Goal: Task Accomplishment & Management: Manage account settings

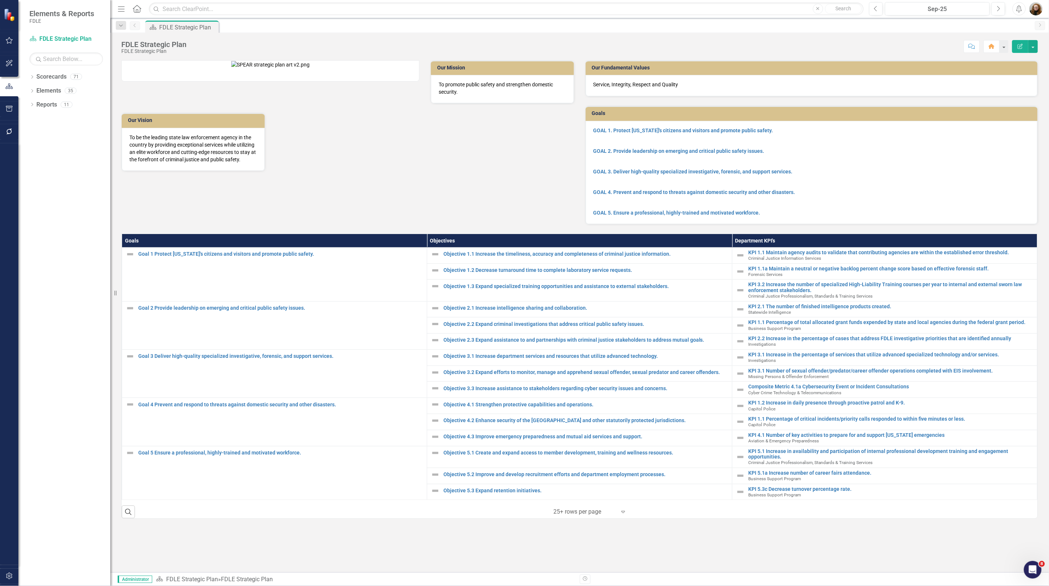
click at [645, 518] on div "‹ Previous 1 (current) › Next 25+ rows per page Expand" at bounding box center [588, 512] width 140 height 12
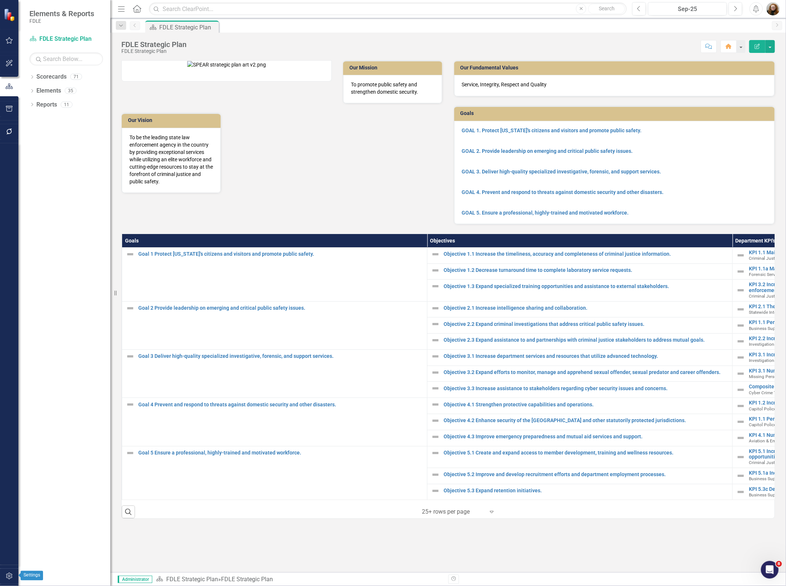
click at [10, 575] on icon "button" at bounding box center [10, 576] width 8 height 6
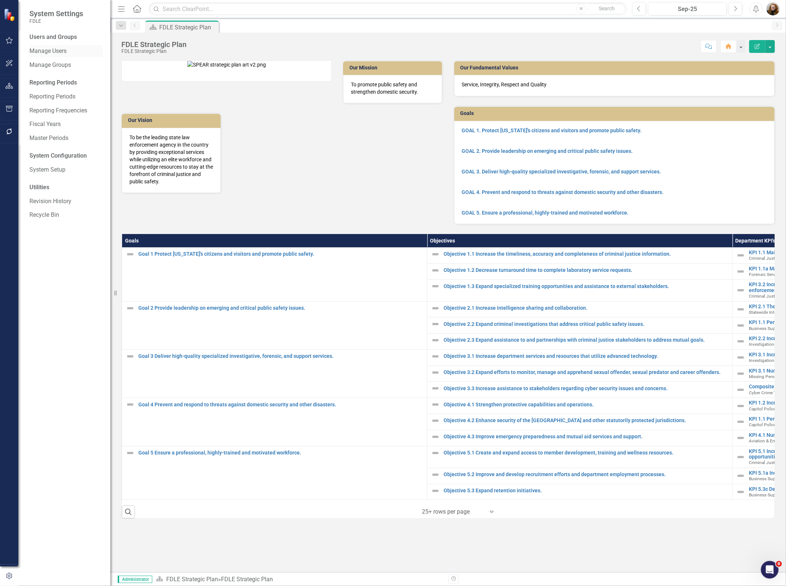
click at [58, 54] on link "Manage Users" at bounding box center [66, 51] width 74 height 8
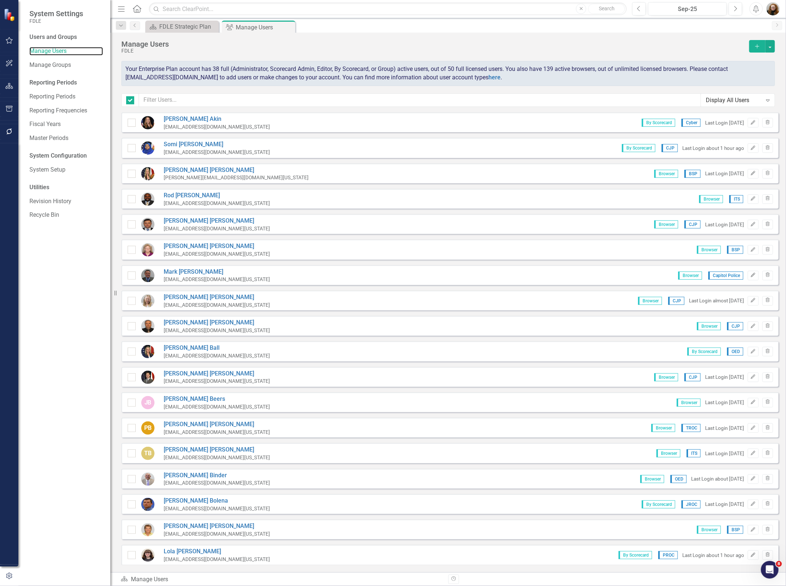
checkbox input "false"
click at [179, 101] on input "text" at bounding box center [420, 100] width 562 height 14
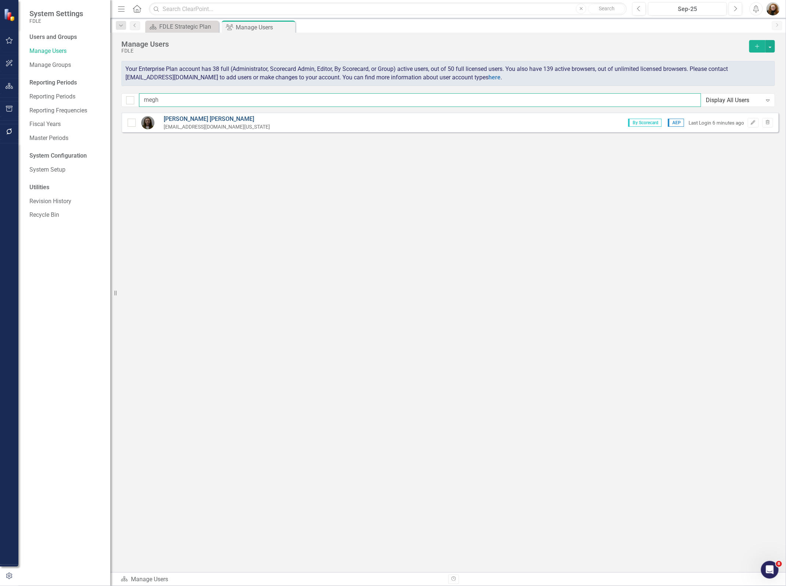
type input "megh"
click at [198, 117] on link "[PERSON_NAME]" at bounding box center [217, 119] width 106 height 8
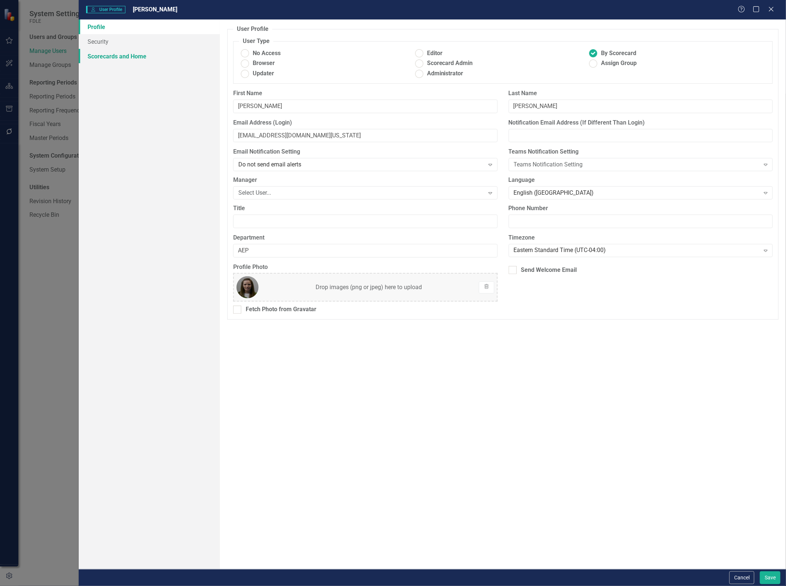
click at [100, 54] on link "Scorecards and Home" at bounding box center [150, 56] width 142 height 15
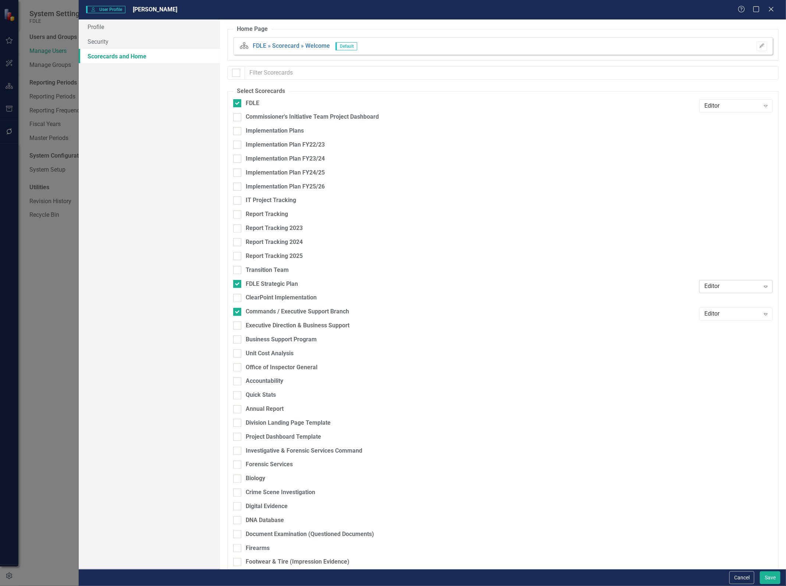
click at [759, 286] on div "Expand" at bounding box center [765, 287] width 13 height 12
click at [749, 300] on div "Browser" at bounding box center [732, 300] width 62 height 8
click at [747, 312] on div "Editor" at bounding box center [732, 314] width 56 height 8
click at [744, 326] on div "Browser" at bounding box center [732, 327] width 62 height 8
click at [713, 117] on div at bounding box center [736, 120] width 74 height 14
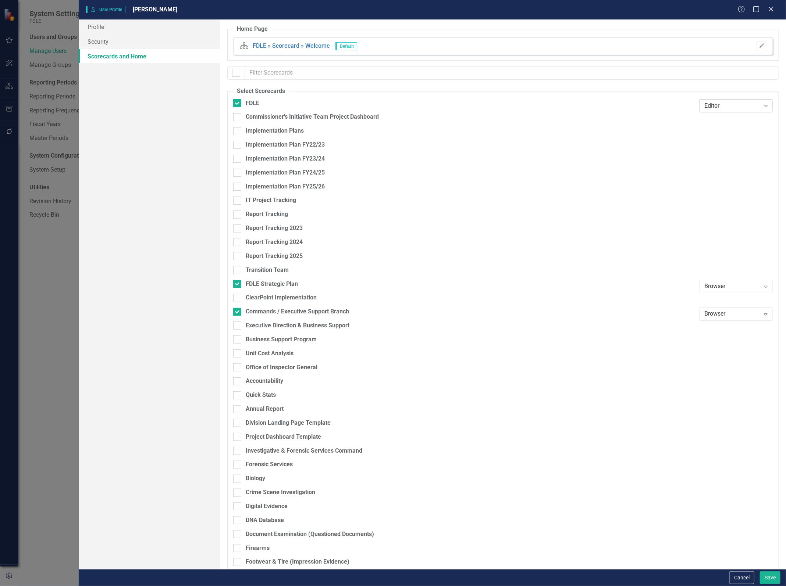
click at [717, 105] on div "Editor" at bounding box center [732, 105] width 56 height 8
click at [715, 122] on div "Browser" at bounding box center [732, 119] width 62 height 8
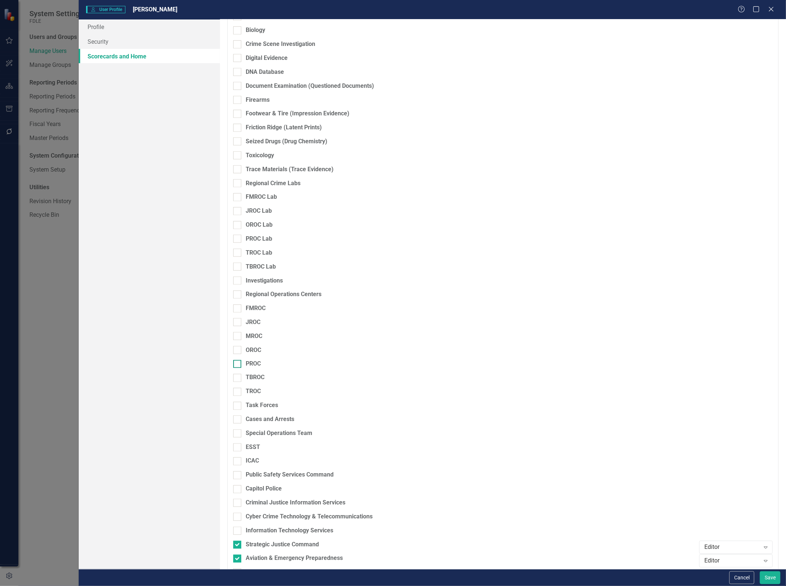
scroll to position [537, 0]
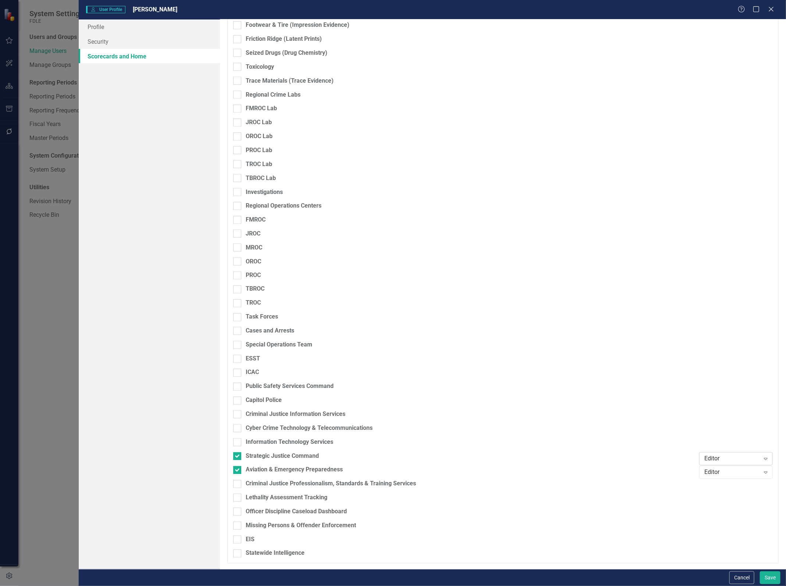
click at [711, 460] on div "Editor" at bounding box center [732, 459] width 56 height 8
click at [713, 472] on div "Browser" at bounding box center [732, 472] width 62 height 8
click at [713, 472] on div "Editor" at bounding box center [732, 473] width 56 height 8
click at [716, 463] on div "Scorecard Admin" at bounding box center [732, 460] width 62 height 8
click at [761, 576] on button "Save" at bounding box center [769, 578] width 21 height 13
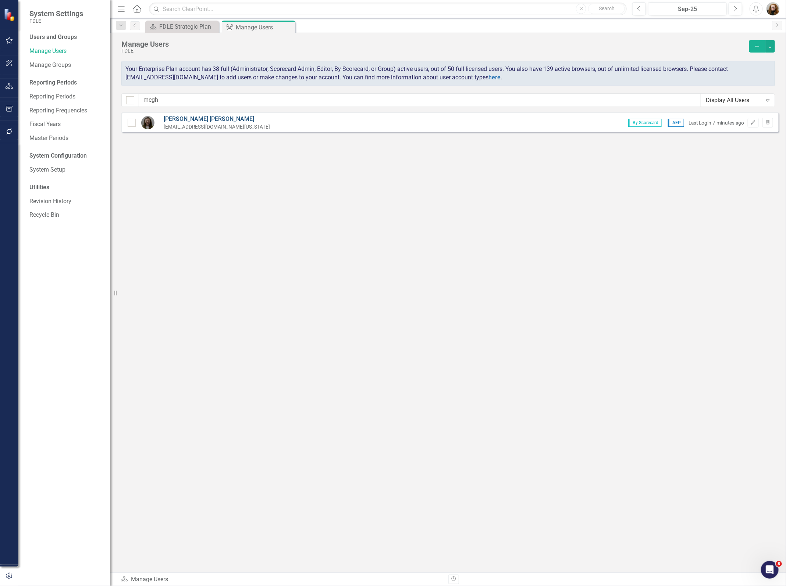
click at [182, 118] on link "[PERSON_NAME]" at bounding box center [217, 119] width 106 height 8
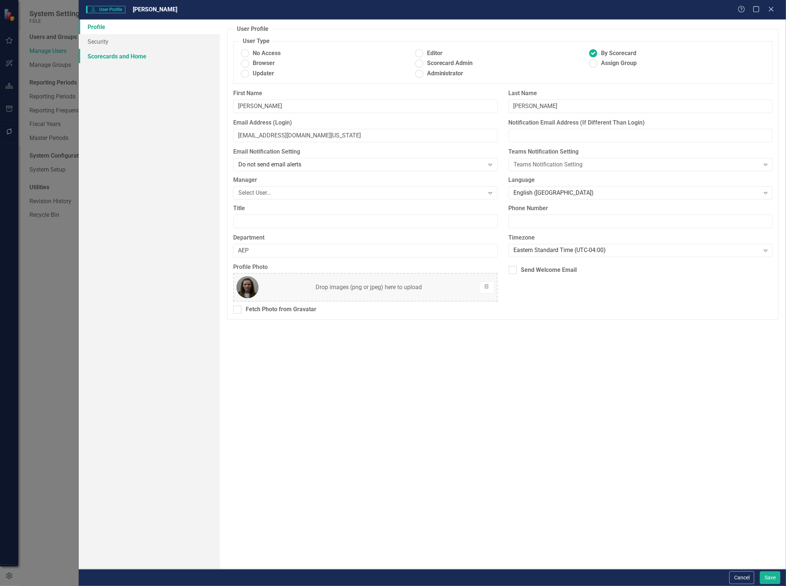
click at [113, 57] on link "Scorecards and Home" at bounding box center [150, 56] width 142 height 15
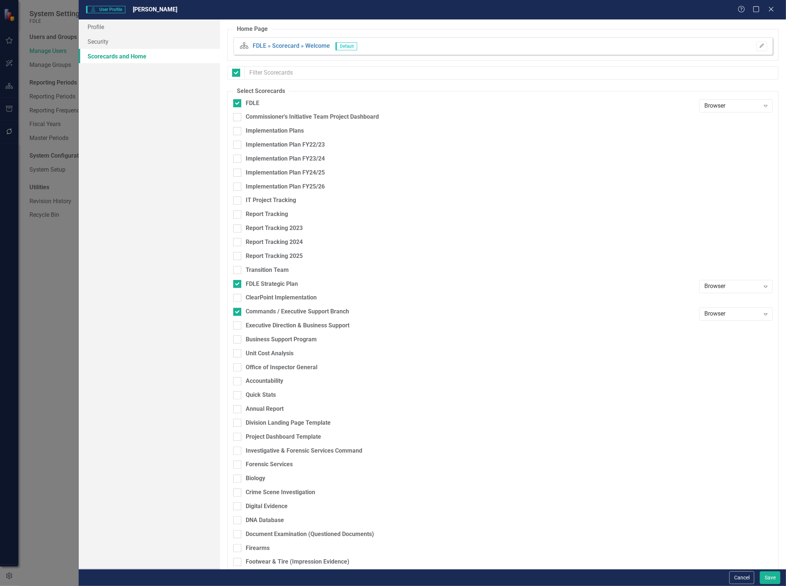
checkbox input "false"
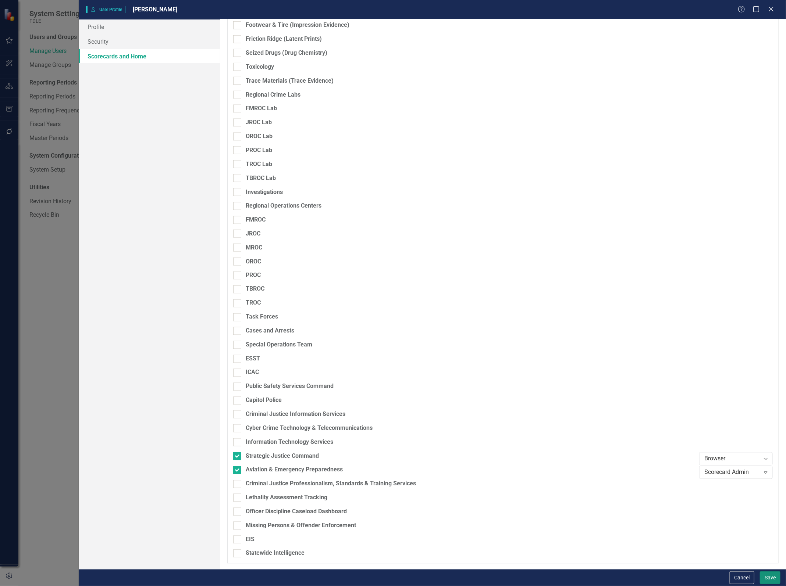
click at [766, 579] on button "Save" at bounding box center [769, 578] width 21 height 13
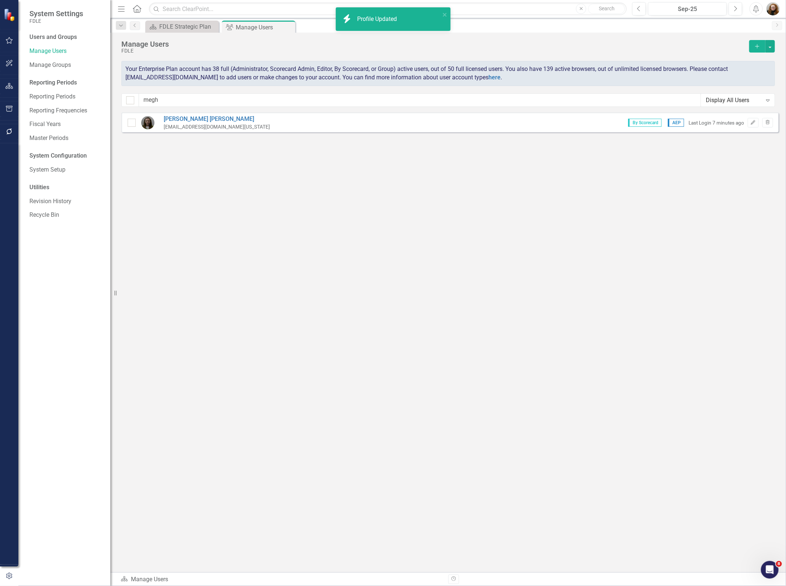
click at [164, 300] on div "Sorry, no results found. [PERSON_NAME] [EMAIL_ADDRESS][DOMAIN_NAME][US_STATE] B…" at bounding box center [447, 338] width 675 height 453
click at [6, 64] on icon "button" at bounding box center [10, 63] width 8 height 6
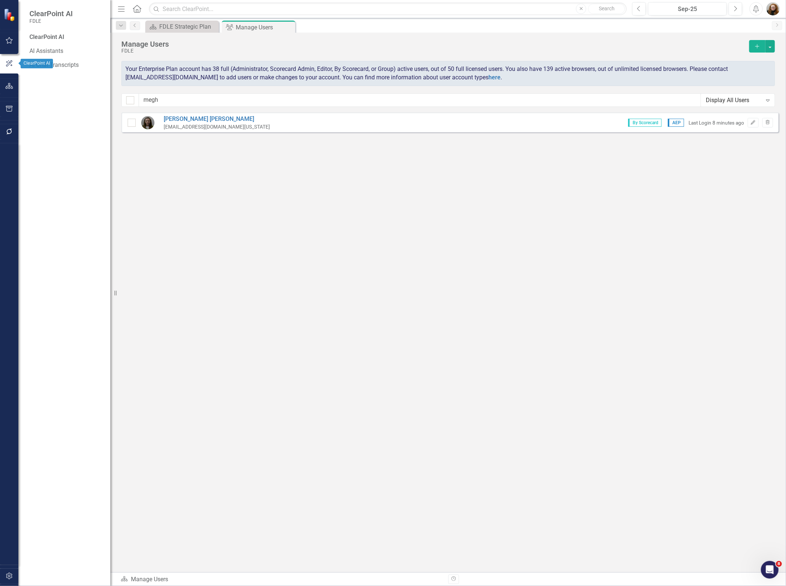
click at [8, 79] on button "button" at bounding box center [9, 86] width 17 height 15
click at [85, 40] on link "Scorecard FDLE Strategic Plan" at bounding box center [66, 39] width 74 height 8
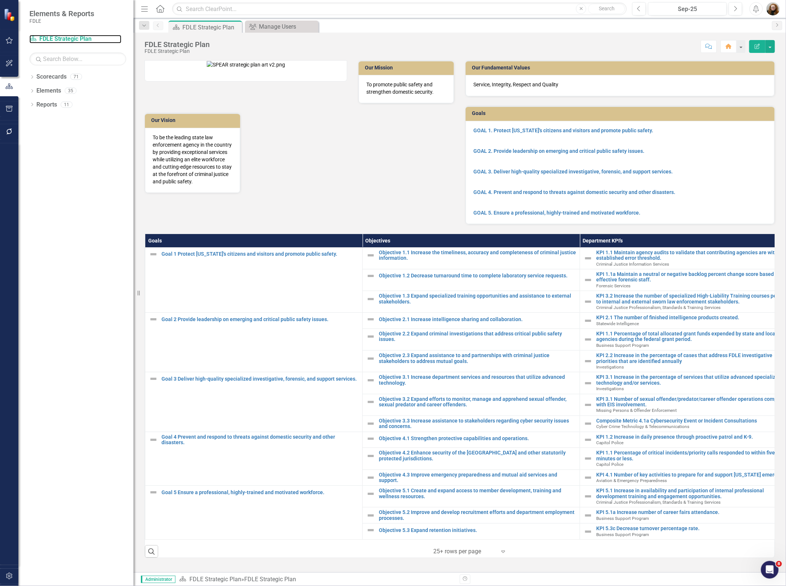
drag, startPoint x: 112, startPoint y: 177, endPoint x: 133, endPoint y: 184, distance: 22.4
click at [133, 184] on div "Resize" at bounding box center [136, 293] width 6 height 586
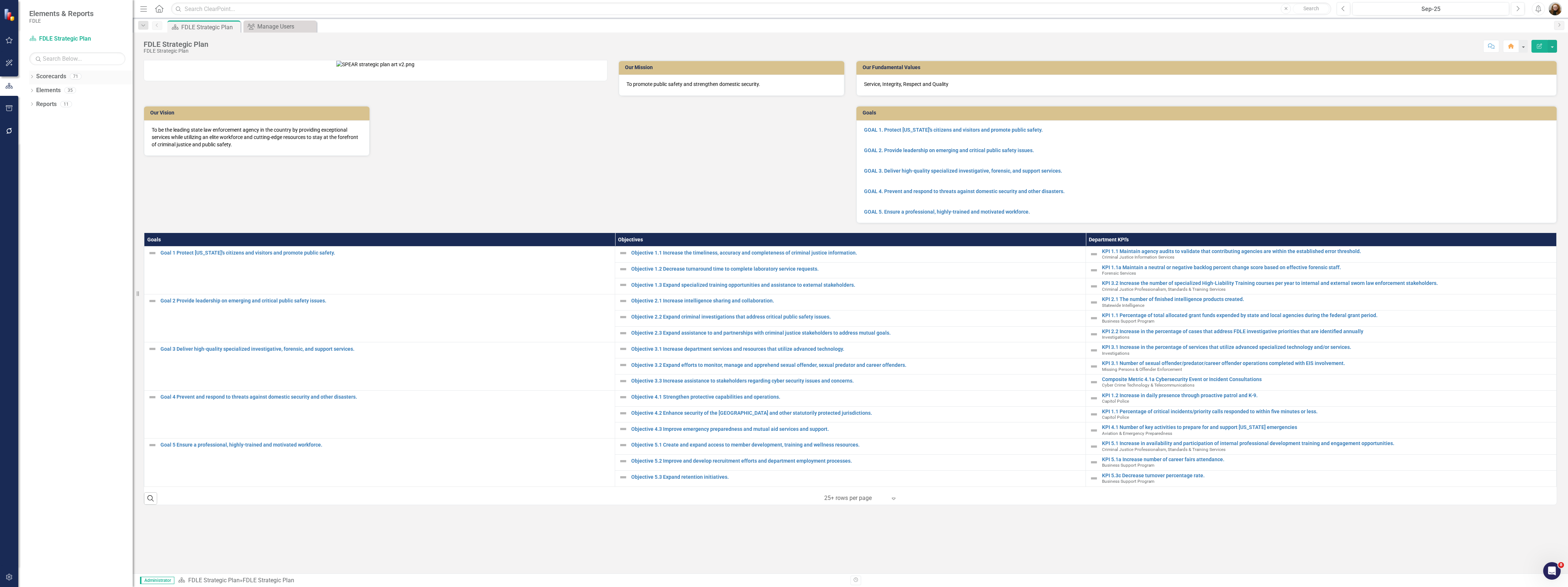
click at [33, 76] on icon "Dropdown" at bounding box center [31, 78] width 5 height 4
click at [36, 119] on icon "Dropdown" at bounding box center [36, 117] width 6 height 4
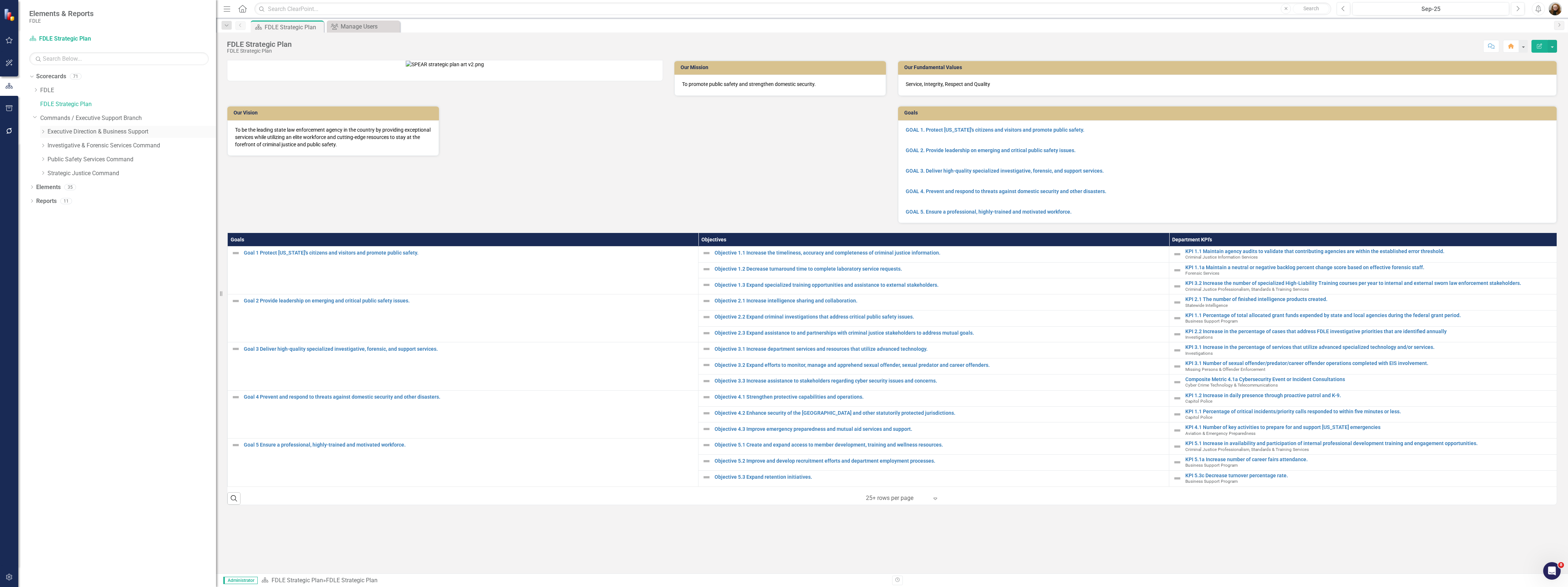
drag, startPoint x: 133, startPoint y: 127, endPoint x: 99, endPoint y: 126, distance: 34.0
click at [216, 130] on div "Resize" at bounding box center [219, 294] width 6 height 587
click at [43, 175] on icon "Dropdown" at bounding box center [43, 173] width 6 height 4
click at [108, 191] on link "Aviation & Emergency Preparedness" at bounding box center [134, 187] width 159 height 8
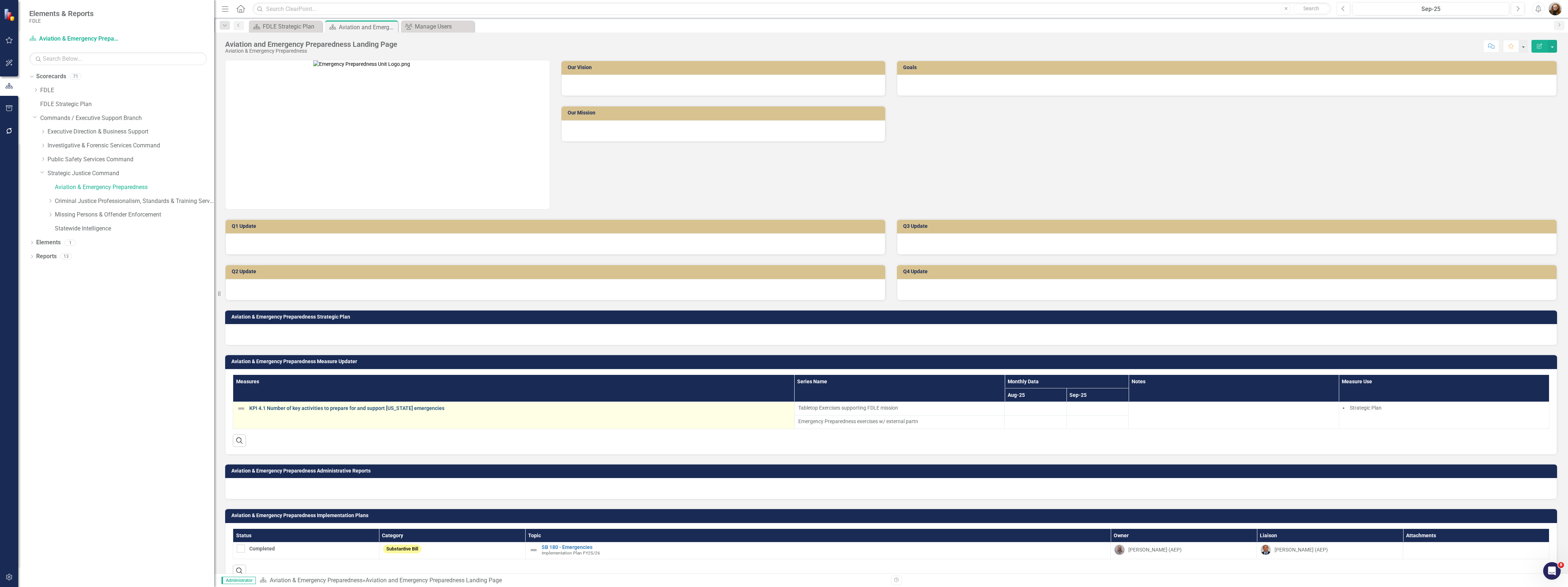
click at [276, 406] on link "KPI 4.1 Number of key activities to prepare for and support [US_STATE] emergenc…" at bounding box center [520, 409] width 541 height 6
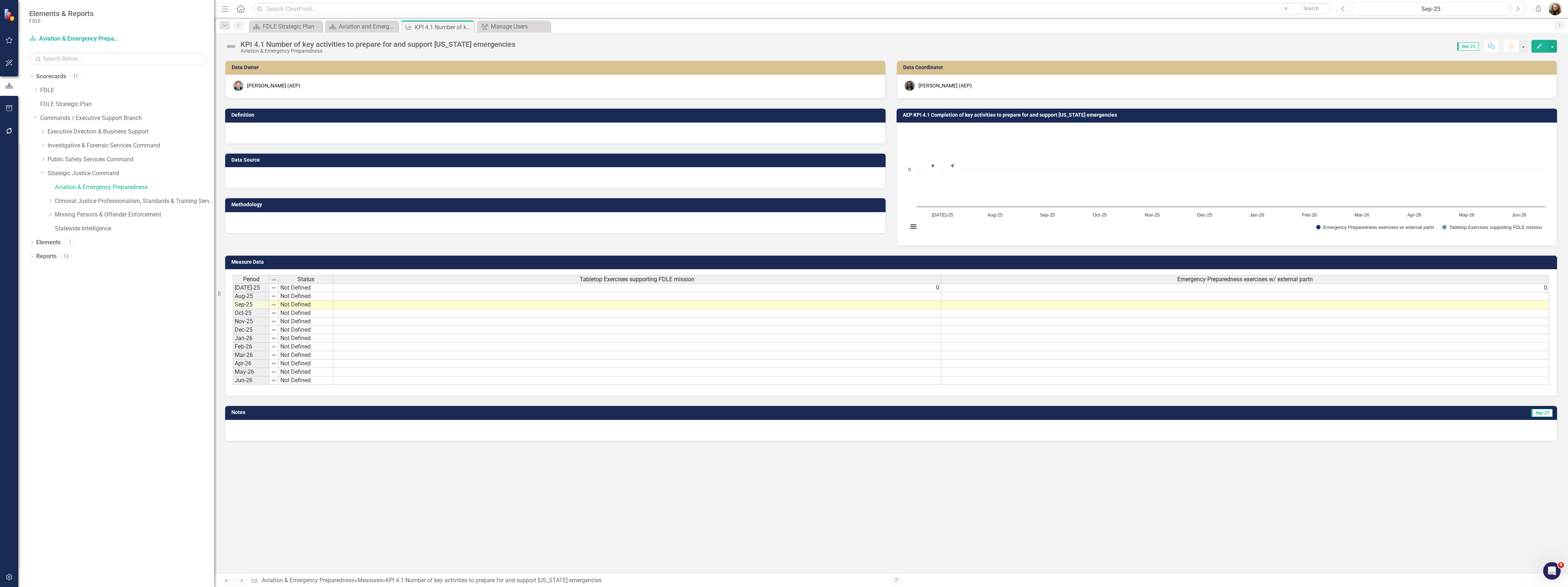
click at [843, 288] on td "0" at bounding box center [636, 288] width 608 height 9
click at [249, 297] on td "Aug-25" at bounding box center [251, 296] width 37 height 8
click at [246, 304] on td "Sep-25" at bounding box center [251, 304] width 37 height 8
click at [361, 28] on div "Aviation and Emergency Preparedness Landing Page" at bounding box center [363, 26] width 49 height 9
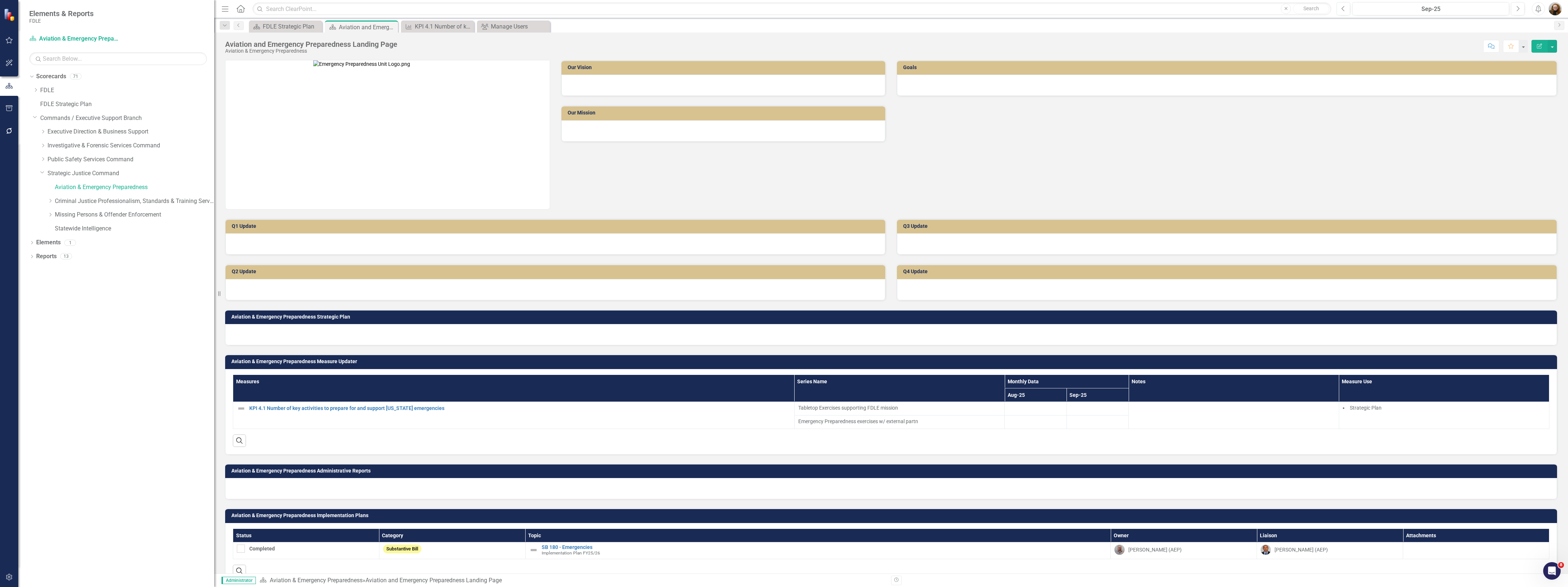
scroll to position [19, 0]
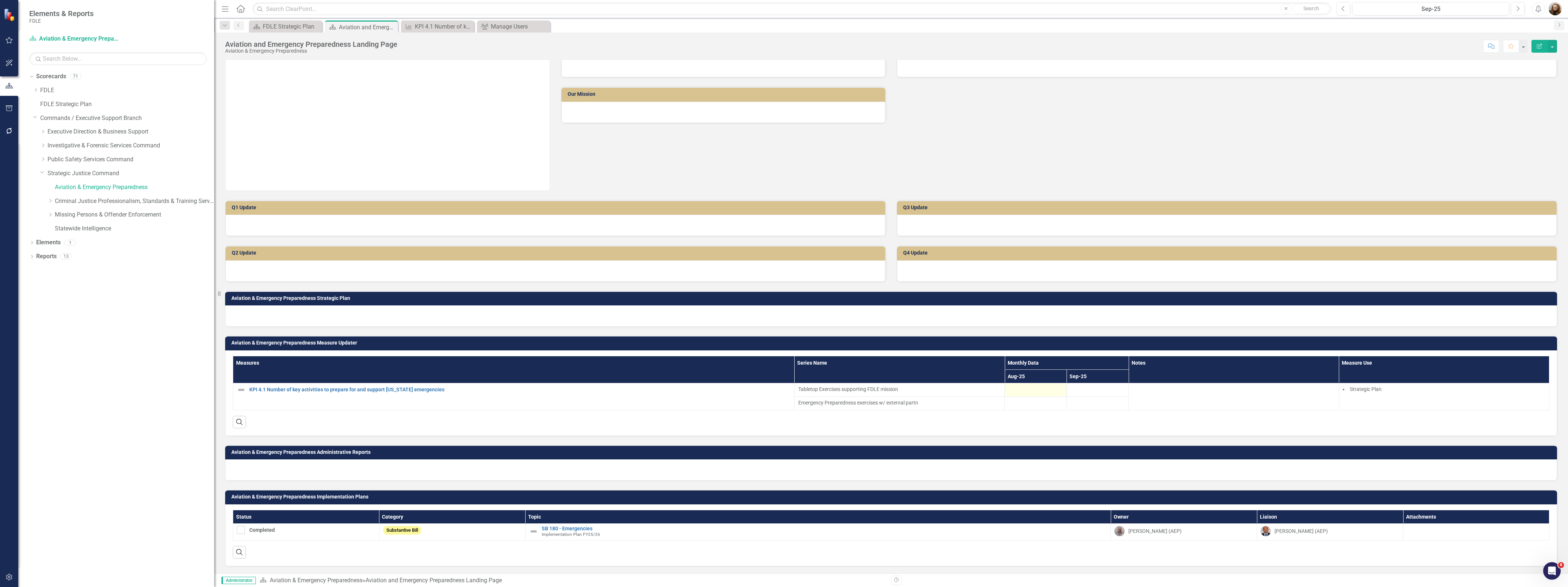
click at [1027, 388] on div at bounding box center [1035, 389] width 55 height 9
click at [1042, 390] on div at bounding box center [1098, 389] width 55 height 9
click at [1029, 390] on div at bounding box center [1035, 389] width 55 height 9
click at [1042, 394] on div at bounding box center [1098, 389] width 55 height 9
click at [1040, 392] on div at bounding box center [1035, 389] width 55 height 9
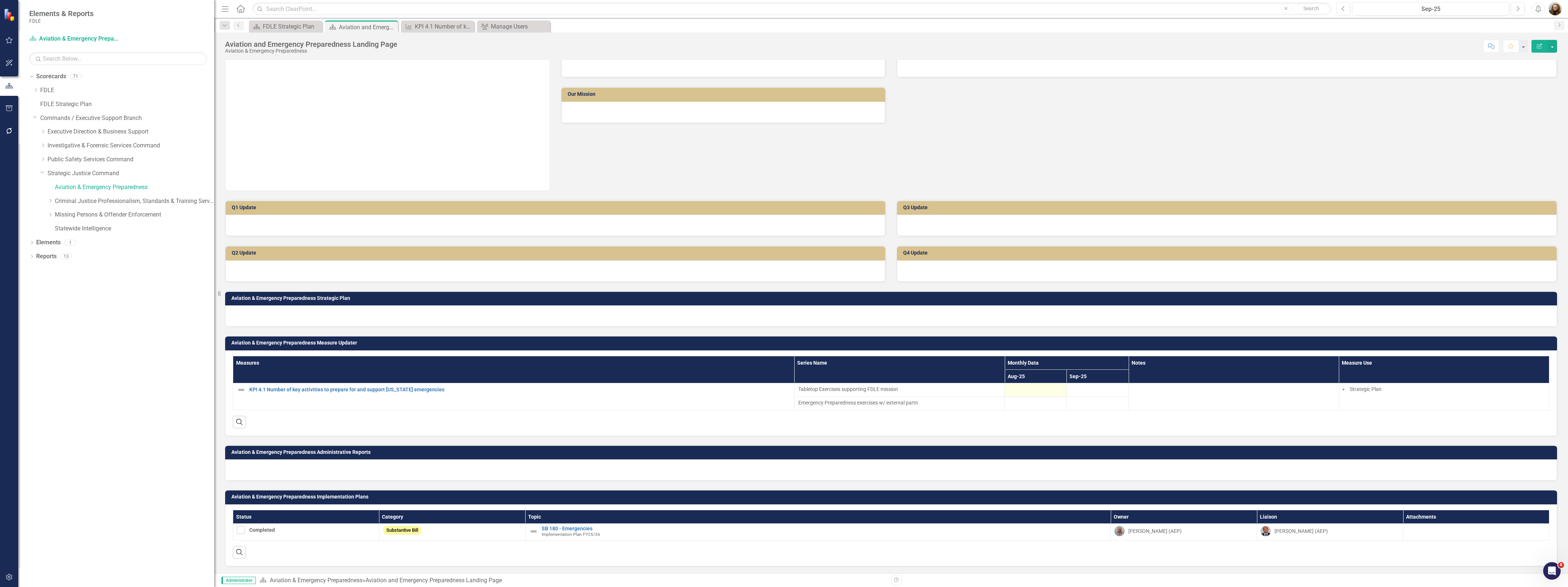
click at [1042, 392] on div at bounding box center [1035, 389] width 55 height 9
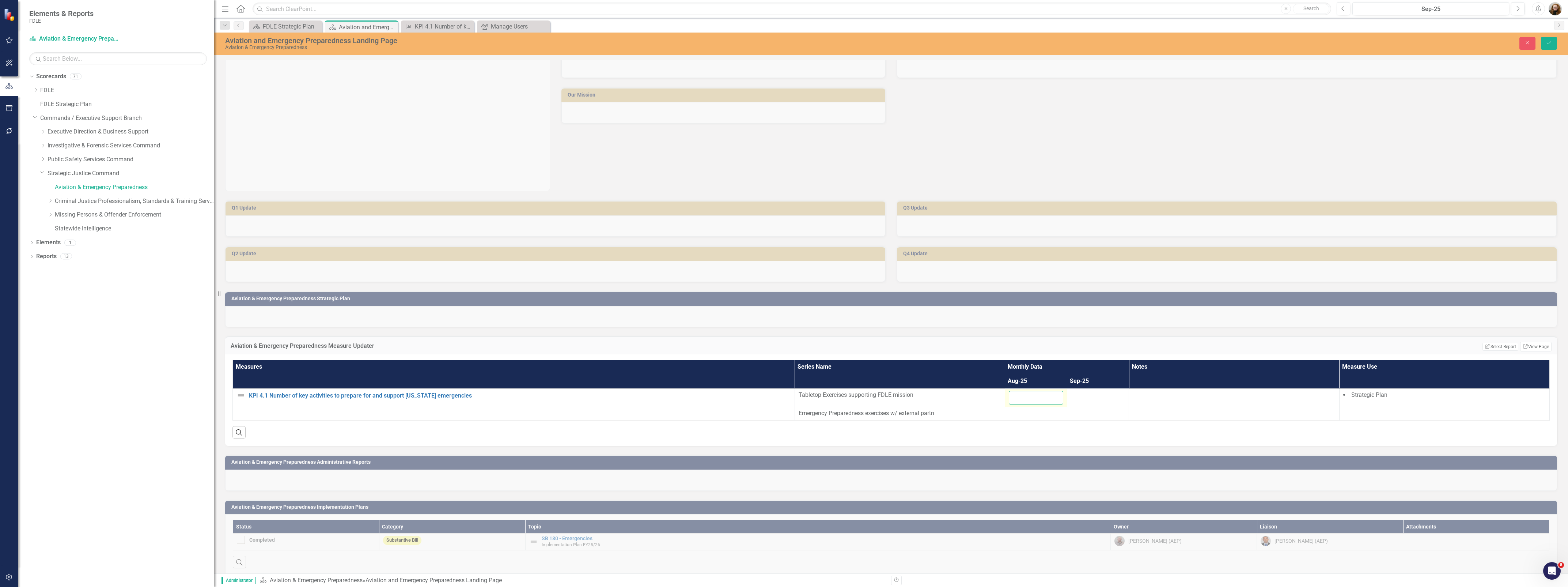
click at [1036, 396] on input "number" at bounding box center [1036, 398] width 55 height 14
type input "4"
click at [1036, 414] on div at bounding box center [1036, 413] width 55 height 9
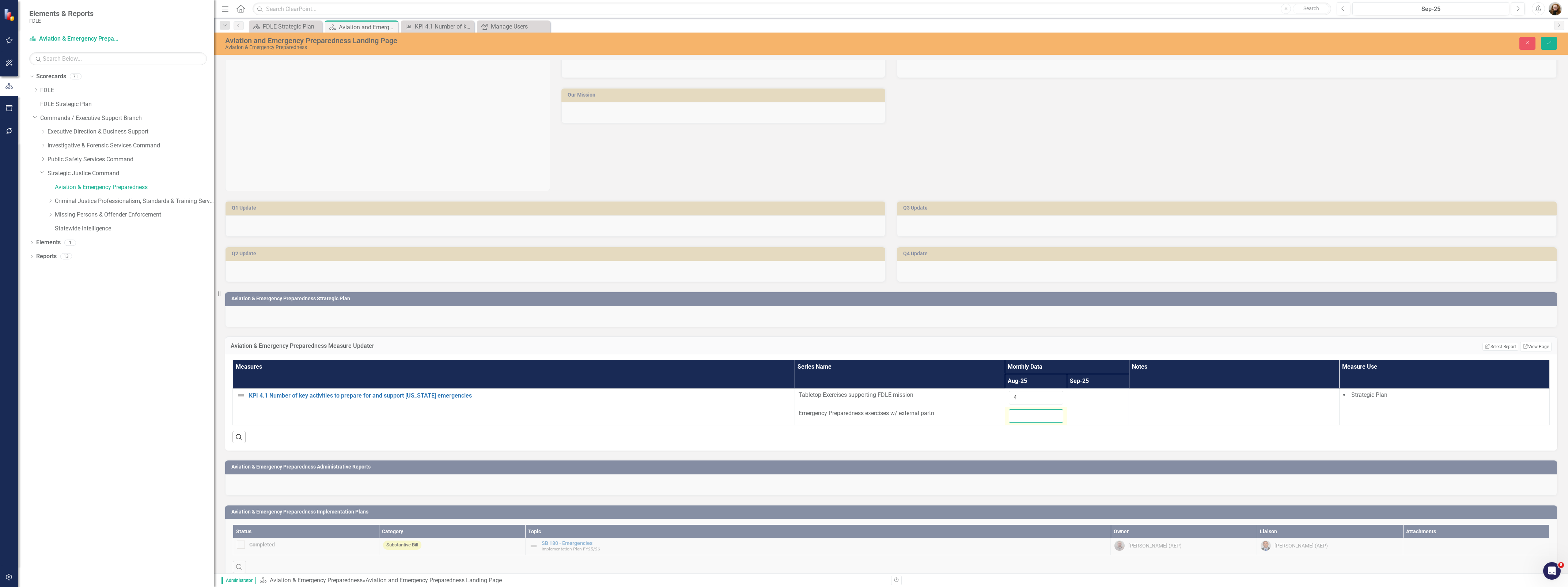
click at [1018, 416] on input "number" at bounding box center [1036, 416] width 55 height 14
click at [1018, 417] on input "number" at bounding box center [1036, 416] width 55 height 14
type input "2"
click at [1042, 398] on div at bounding box center [1098, 395] width 55 height 9
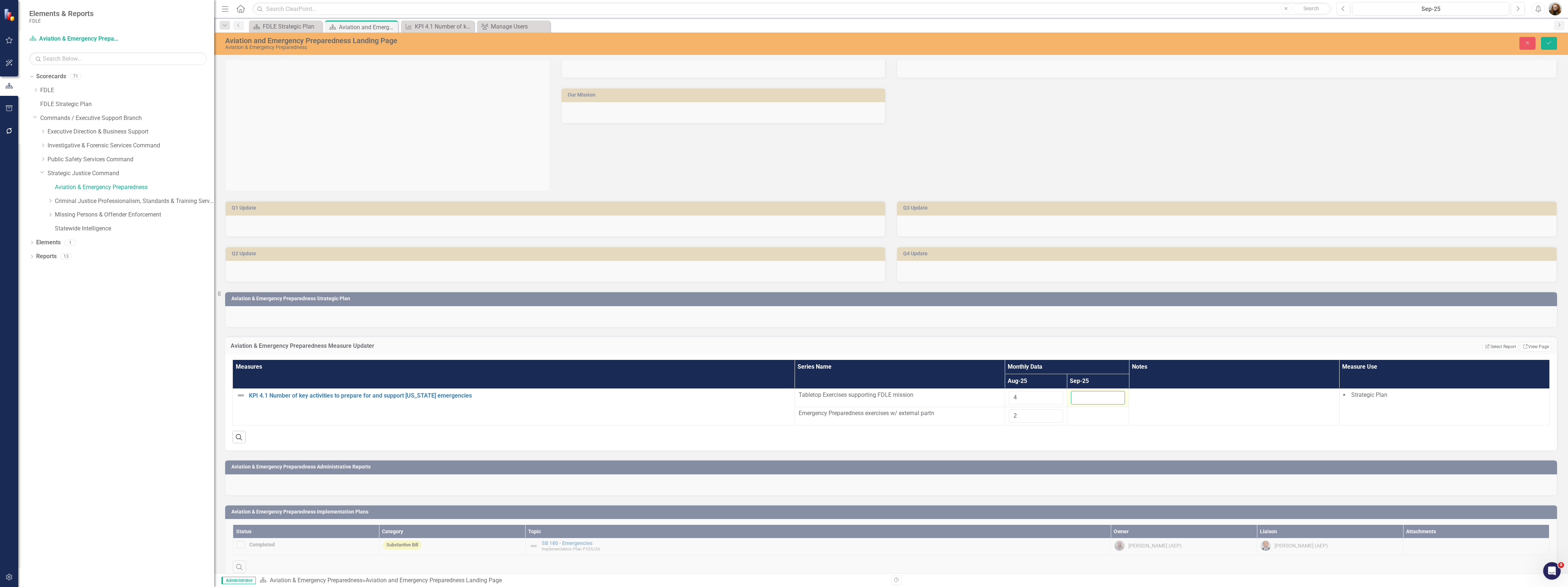
click at [1042, 400] on input "number" at bounding box center [1098, 398] width 55 height 14
type input "1"
click at [1042, 415] on div at bounding box center [1098, 413] width 55 height 9
click at [1042, 417] on div at bounding box center [1098, 413] width 55 height 9
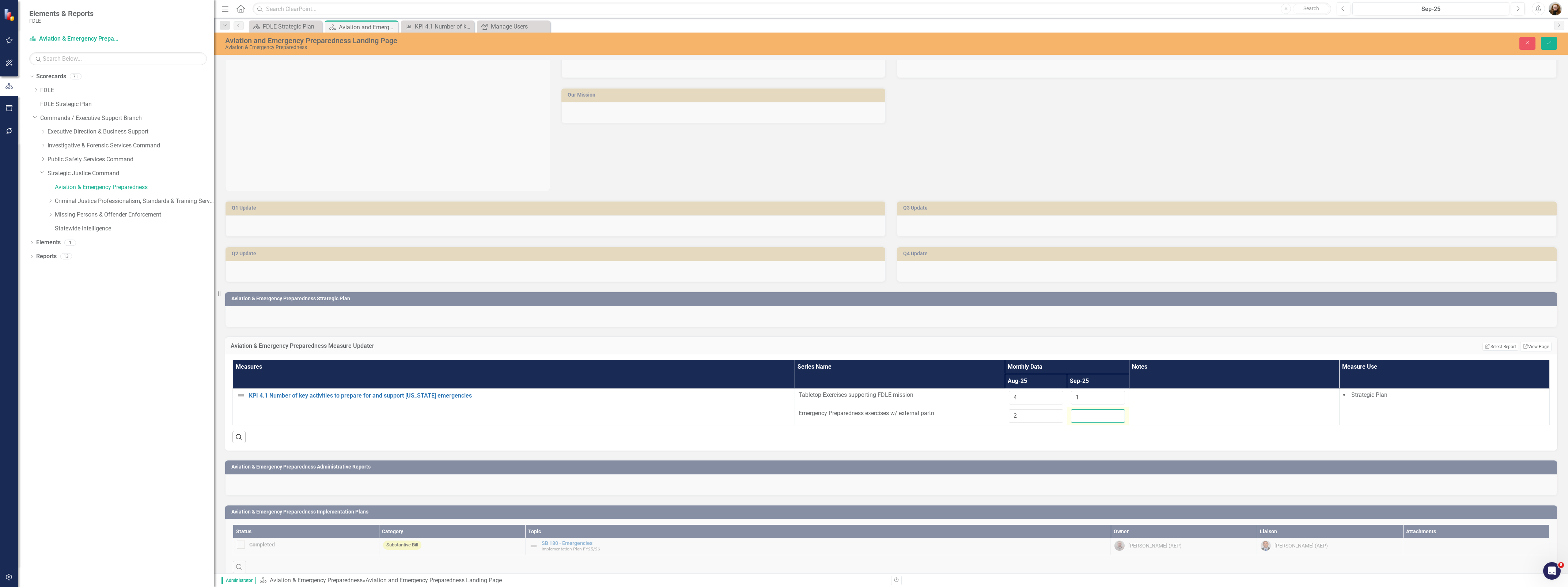
click at [1042, 419] on input "number" at bounding box center [1098, 416] width 55 height 14
type input "0"
drag, startPoint x: 1083, startPoint y: 398, endPoint x: 1073, endPoint y: 398, distance: 10.0
click at [1042, 398] on input "1" at bounding box center [1098, 398] width 55 height 14
click at [1020, 398] on input "4" at bounding box center [1036, 398] width 55 height 14
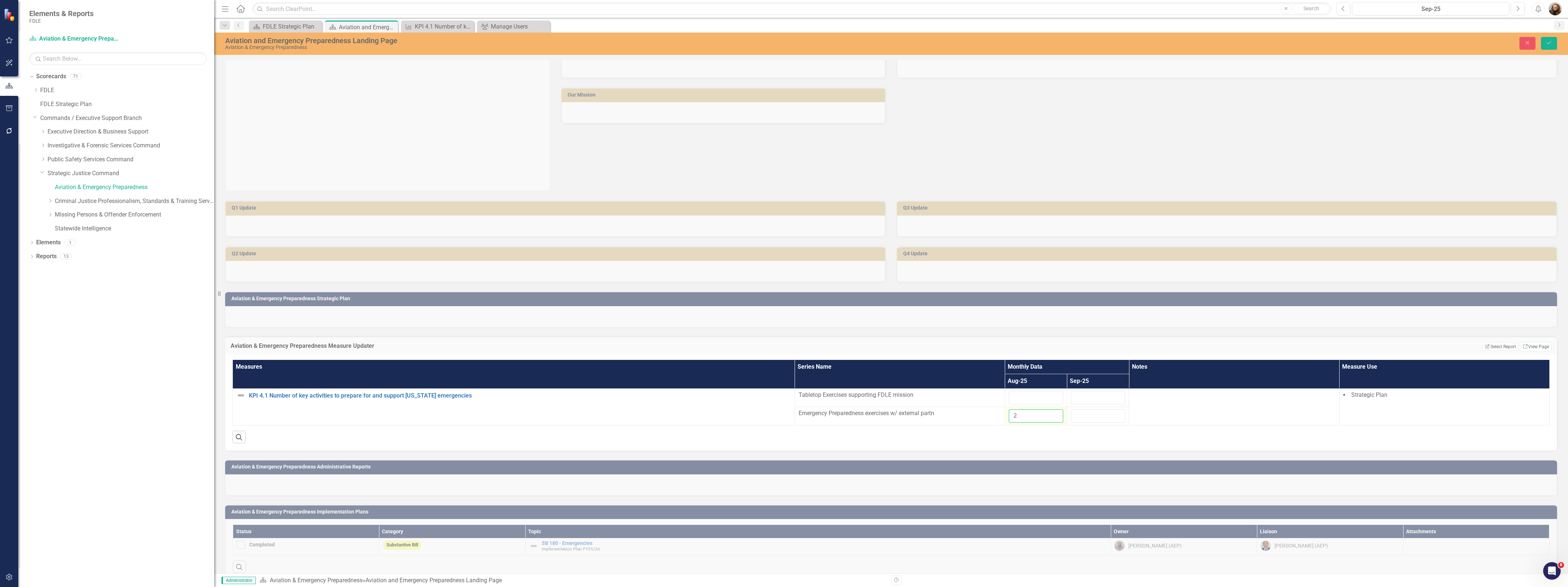
click at [1017, 415] on input "2" at bounding box center [1036, 416] width 55 height 14
click at [1042, 438] on div "Search" at bounding box center [891, 435] width 1317 height 18
click at [1042, 46] on button "Close" at bounding box center [1527, 43] width 16 height 13
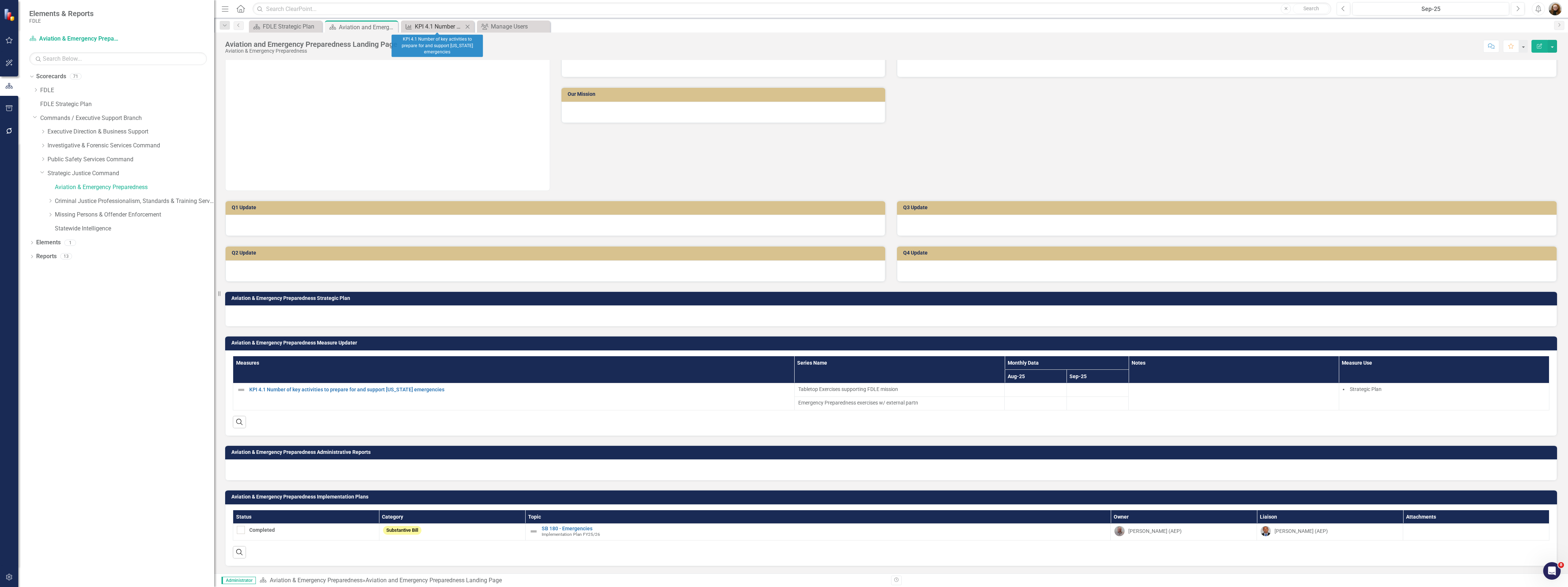
click at [436, 25] on div "KPI 4.1 Number of key activities to prepare for and support [US_STATE] emergenc…" at bounding box center [438, 26] width 49 height 9
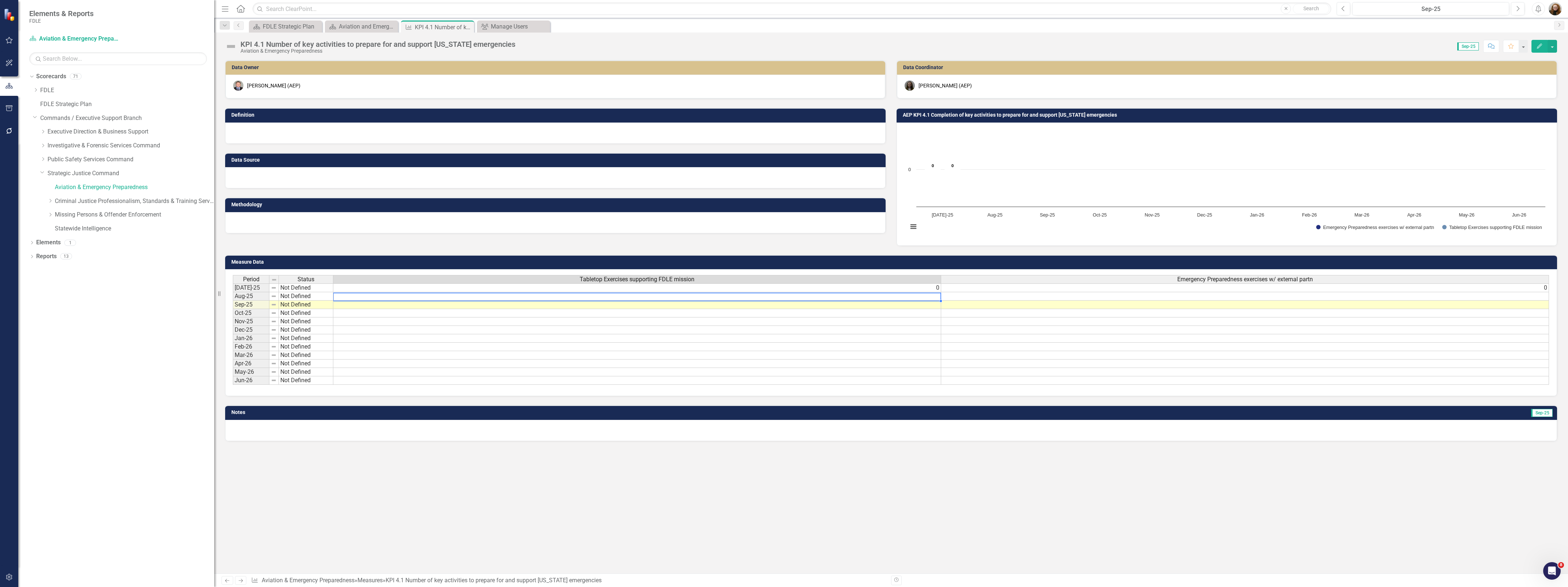
click at [931, 298] on td at bounding box center [636, 296] width 608 height 8
click at [932, 305] on td at bounding box center [636, 304] width 608 height 8
click at [932, 306] on td at bounding box center [636, 304] width 608 height 8
click at [931, 306] on td at bounding box center [636, 304] width 608 height 8
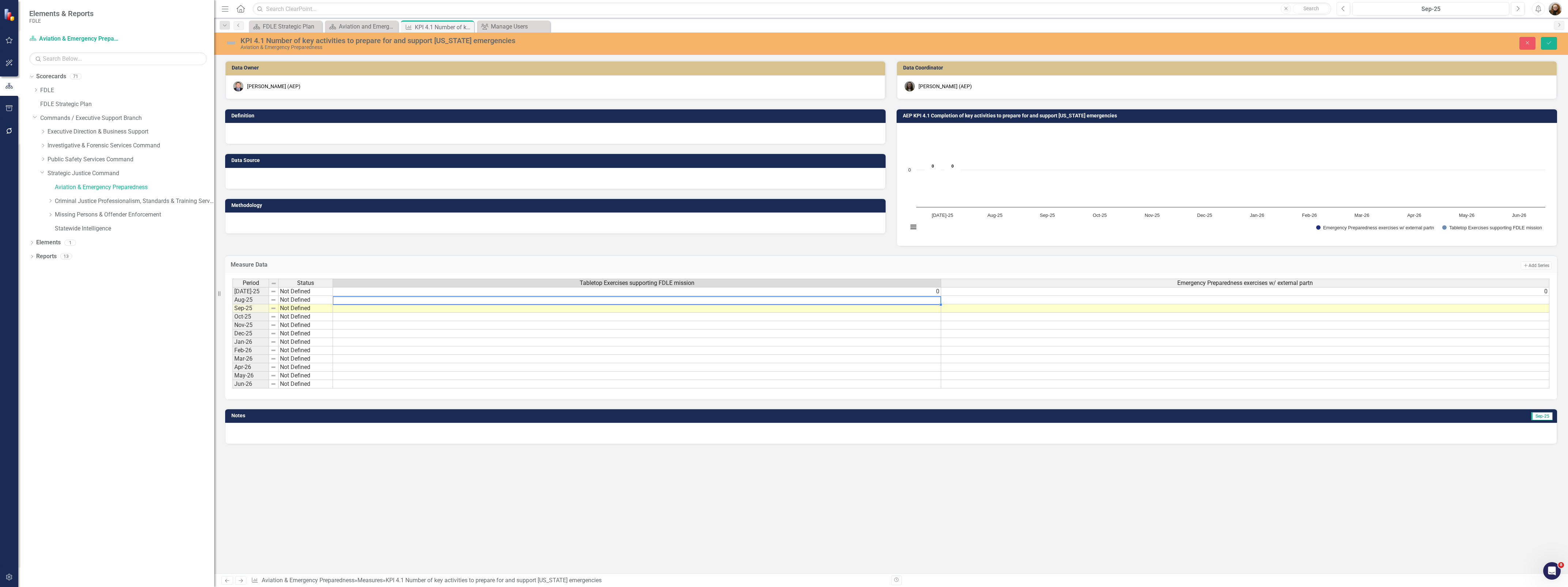
click at [936, 302] on td at bounding box center [637, 299] width 609 height 8
click at [928, 310] on td at bounding box center [637, 308] width 609 height 8
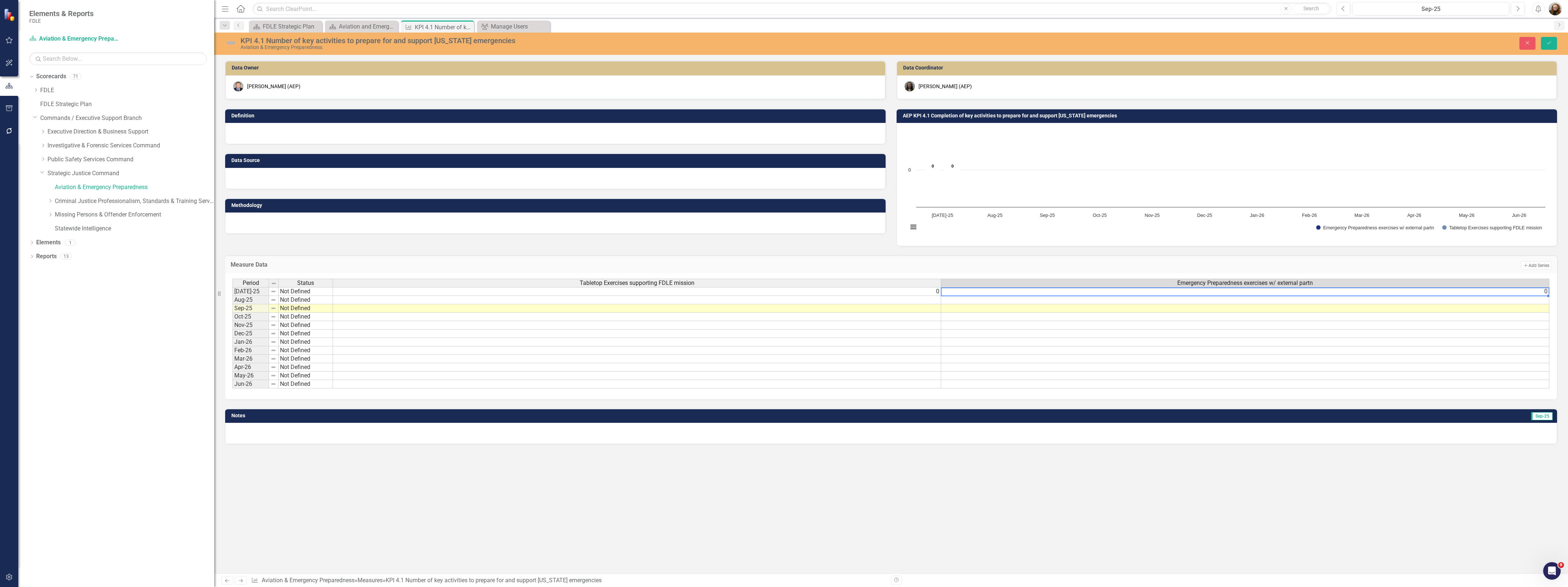
click at [1020, 293] on td "0" at bounding box center [1246, 292] width 609 height 9
click at [1042, 294] on td "0" at bounding box center [1246, 292] width 609 height 9
type textarea "0"
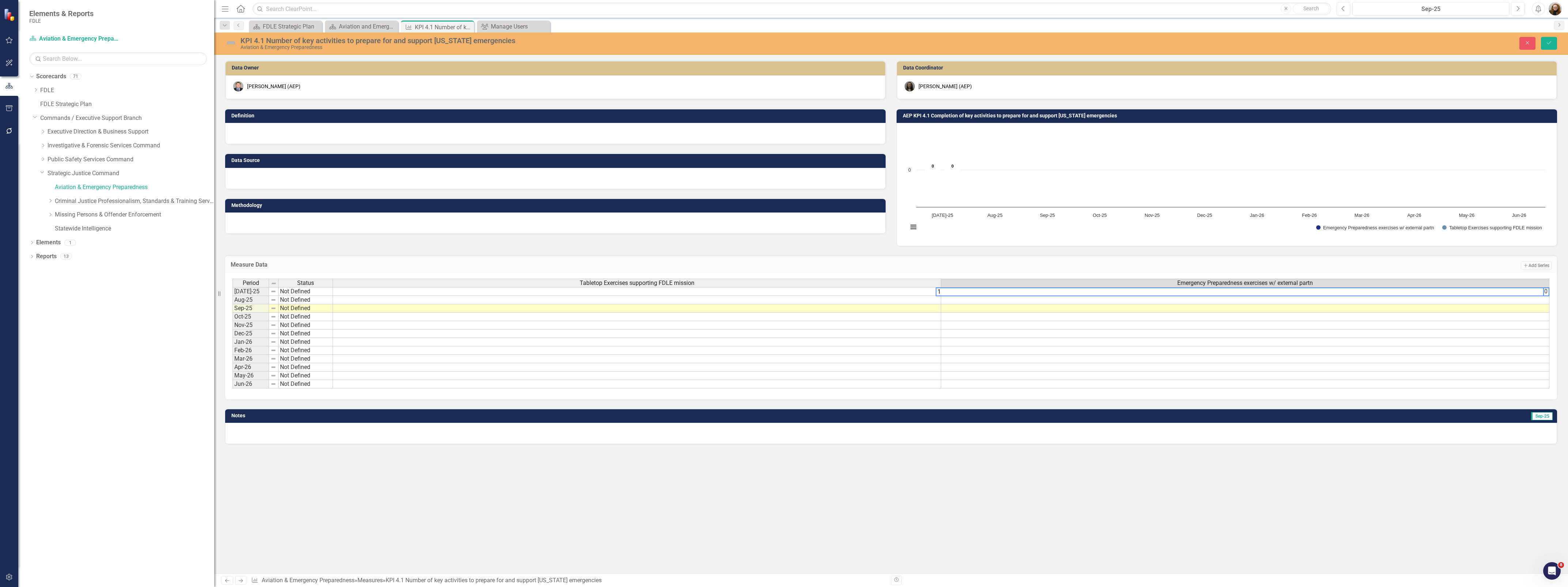
type textarea "1"
click at [925, 301] on td at bounding box center [637, 299] width 609 height 8
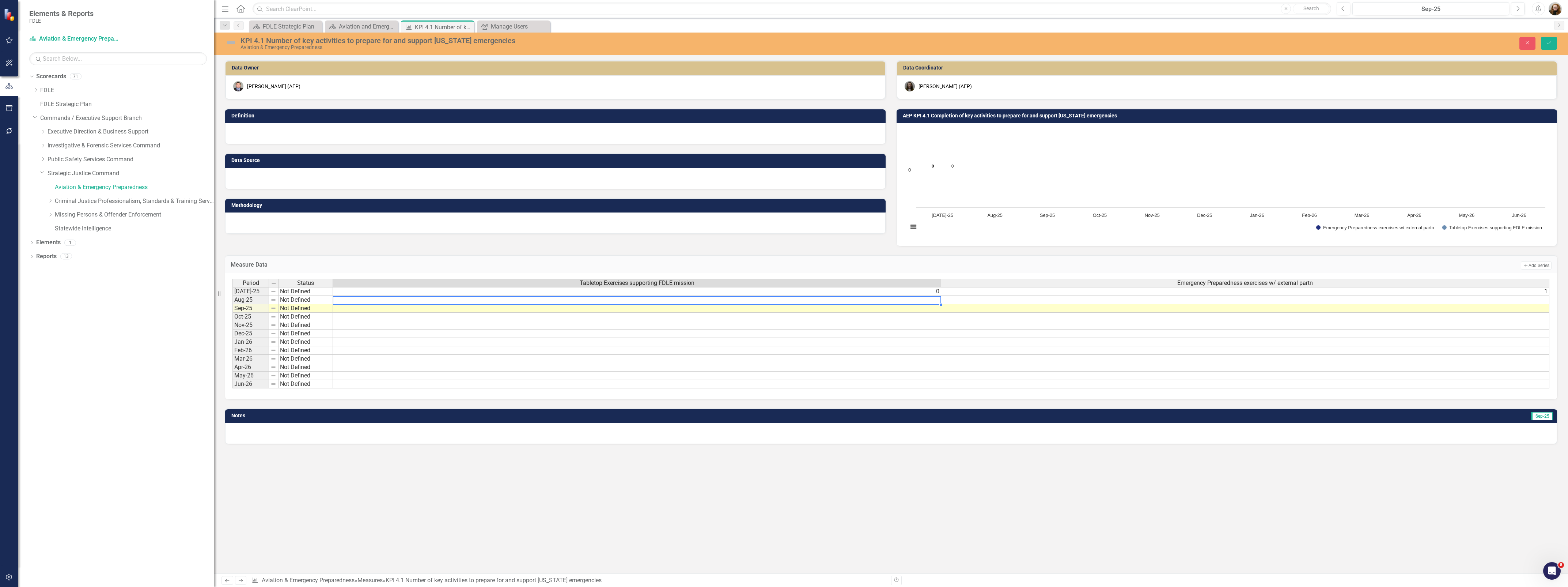
scroll to position [0, 0]
type textarea "1"
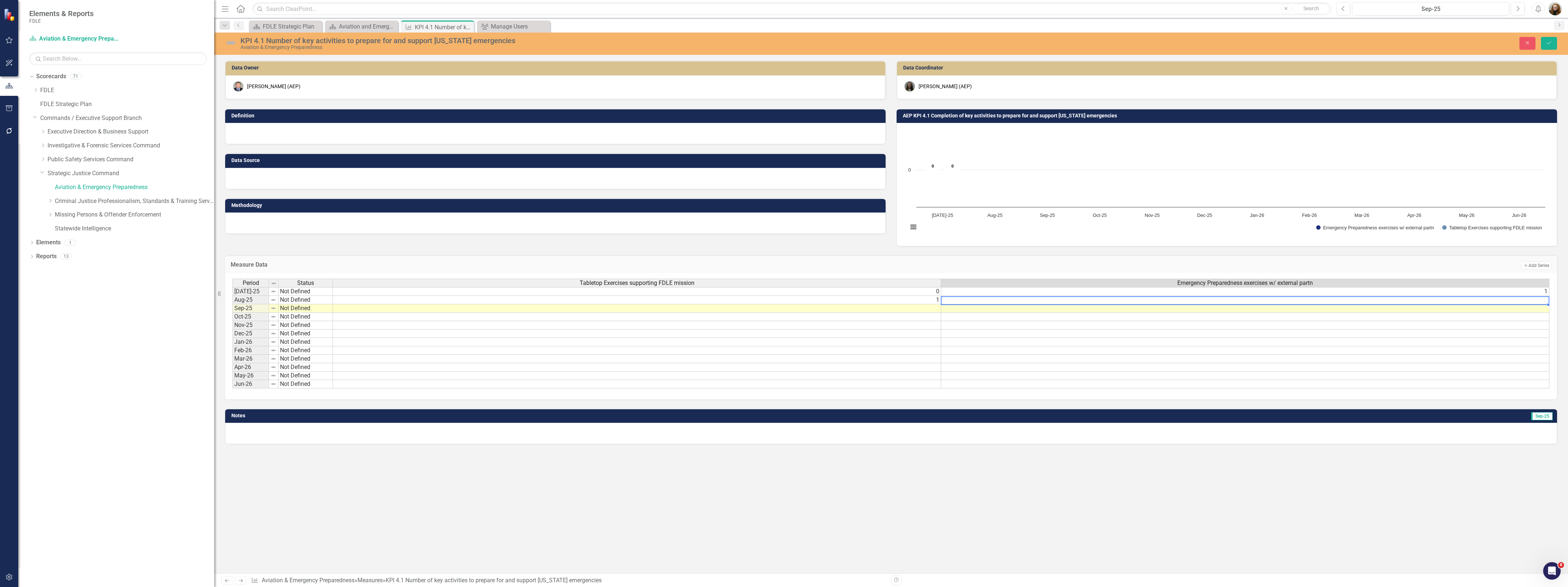
click at [1042, 300] on td at bounding box center [1246, 299] width 609 height 8
click at [1042, 298] on td at bounding box center [1246, 299] width 609 height 8
drag, startPoint x: 1197, startPoint y: 383, endPoint x: 1195, endPoint y: 373, distance: 10.2
click at [1042, 380] on tbody "[DATE]-25 Not Defined 0 [DATE]-25 Not Defined [DATE]-25 Not Defined Oct-25 Not …" at bounding box center [891, 338] width 1316 height 101
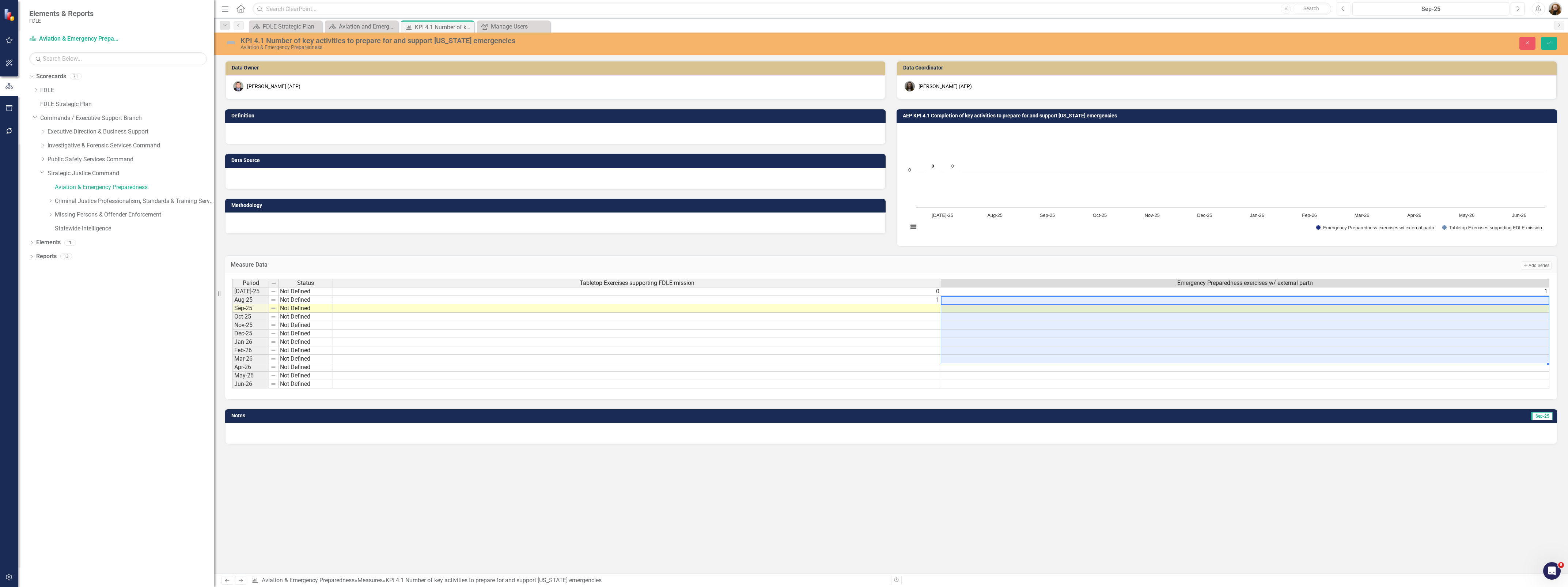
drag, startPoint x: 1199, startPoint y: 301, endPoint x: 1199, endPoint y: 356, distance: 55.0
click at [1042, 357] on tbody "[DATE]-25 Not Defined 0 [DATE]-25 Not Defined [DATE]-25 Not Defined Oct-25 Not …" at bounding box center [891, 338] width 1316 height 101
click at [337, 302] on td "1" at bounding box center [637, 299] width 609 height 8
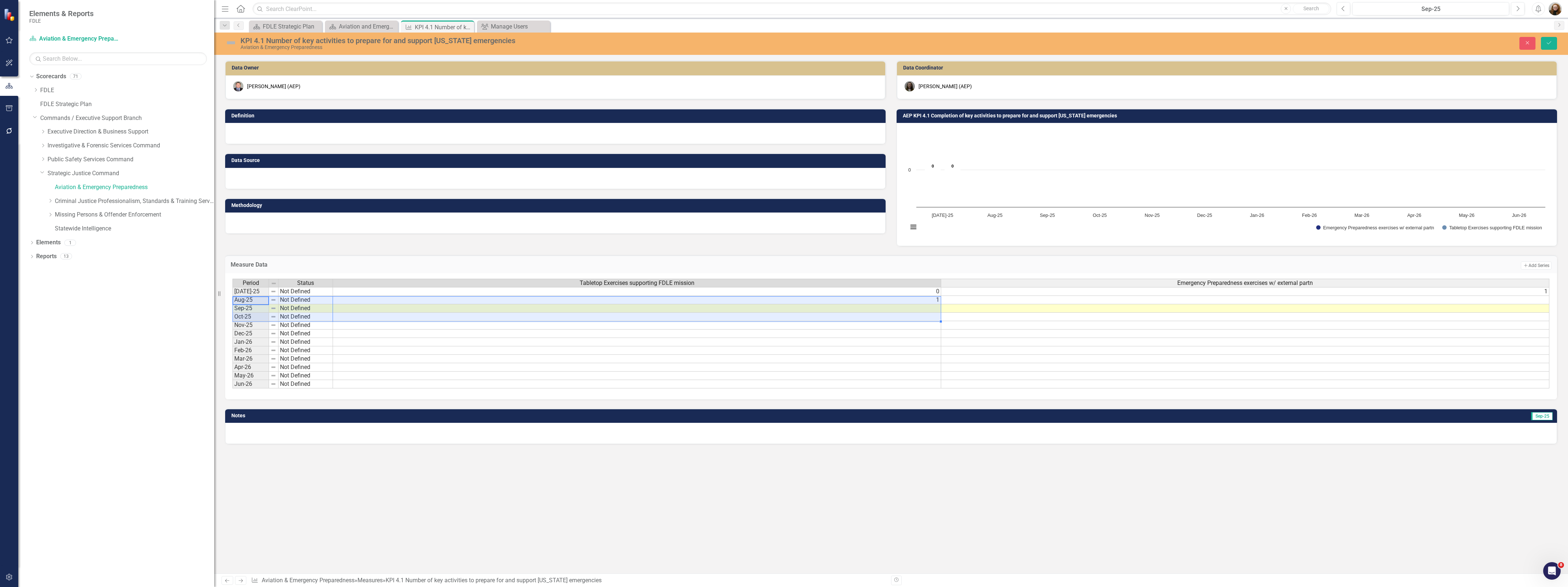
drag, startPoint x: 346, startPoint y: 313, endPoint x: 472, endPoint y: 322, distance: 126.3
click at [438, 323] on div "Period Status Tabletop Exercises supporting FDLE mission Emergency Preparedness…" at bounding box center [891, 333] width 1317 height 110
click at [233, 303] on div "Period Status Tabletop Exercises supporting FDLE mission Emergency Preparedness…" at bounding box center [233, 333] width 0 height 109
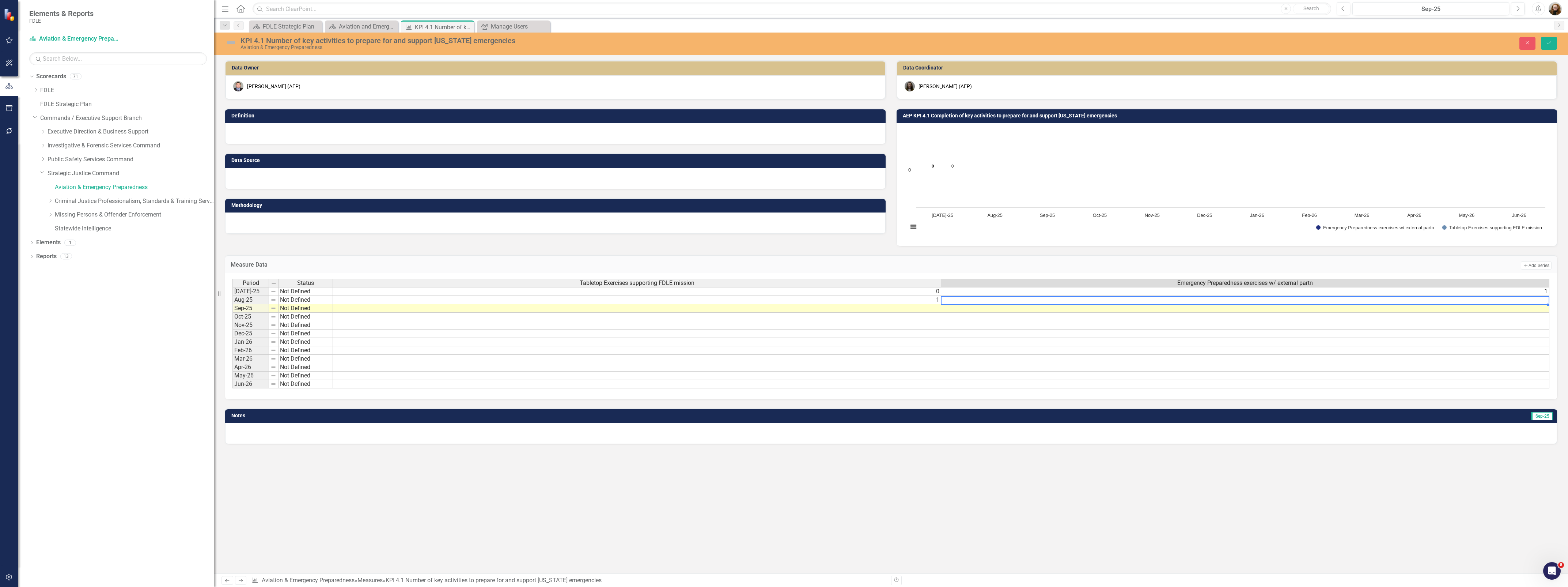
click at [974, 300] on td at bounding box center [1246, 299] width 609 height 8
click at [925, 311] on td at bounding box center [637, 308] width 609 height 8
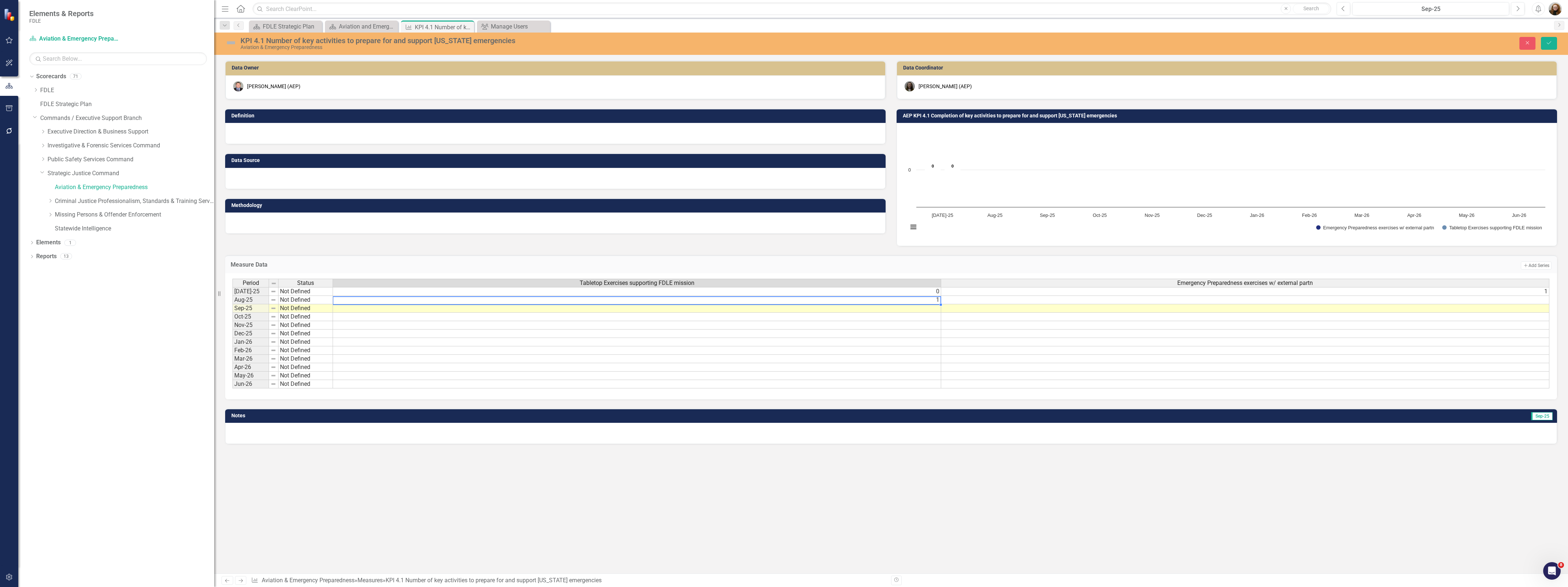
click at [939, 298] on td "1" at bounding box center [637, 299] width 609 height 8
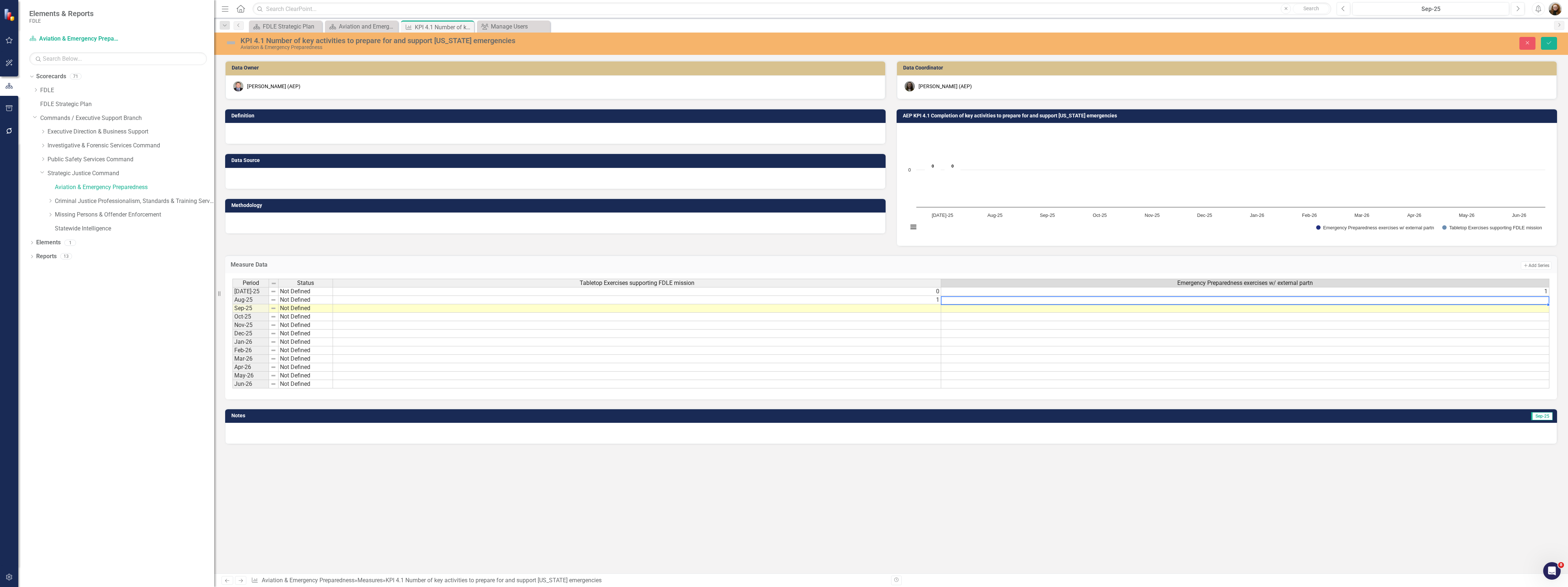
click at [1042, 299] on td at bounding box center [1246, 299] width 609 height 8
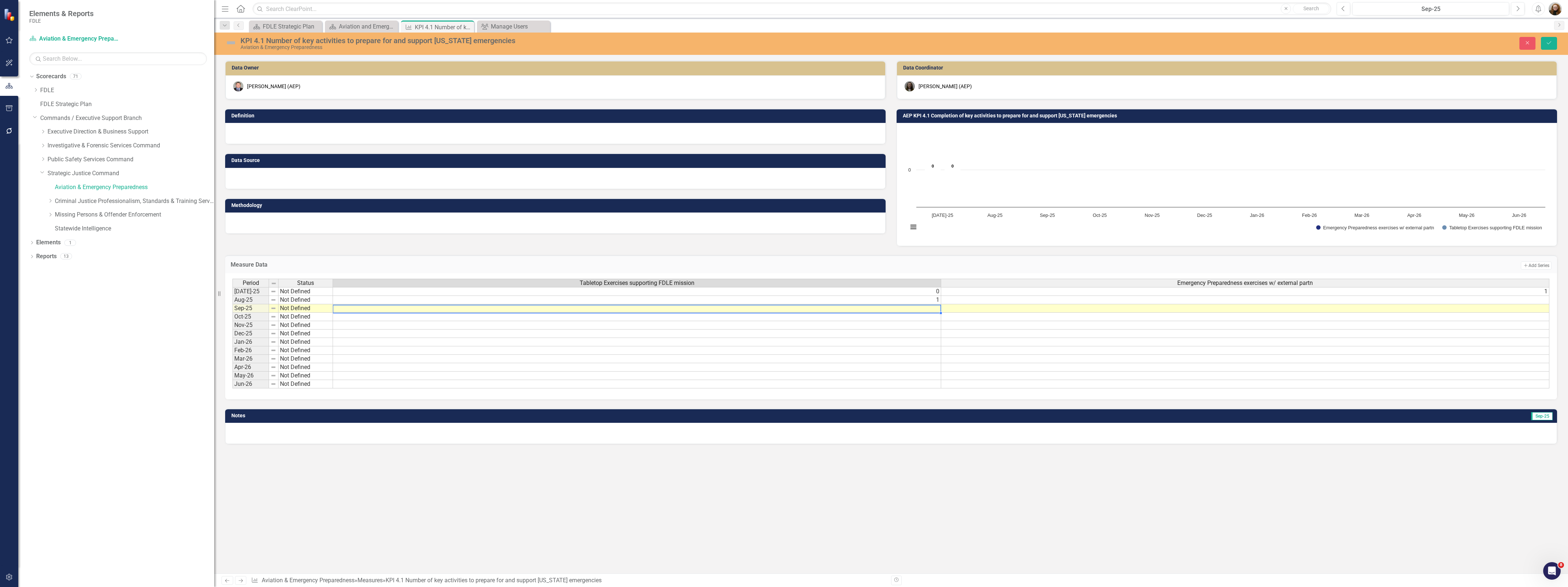
scroll to position [0, 0]
click at [909, 310] on td at bounding box center [637, 308] width 609 height 8
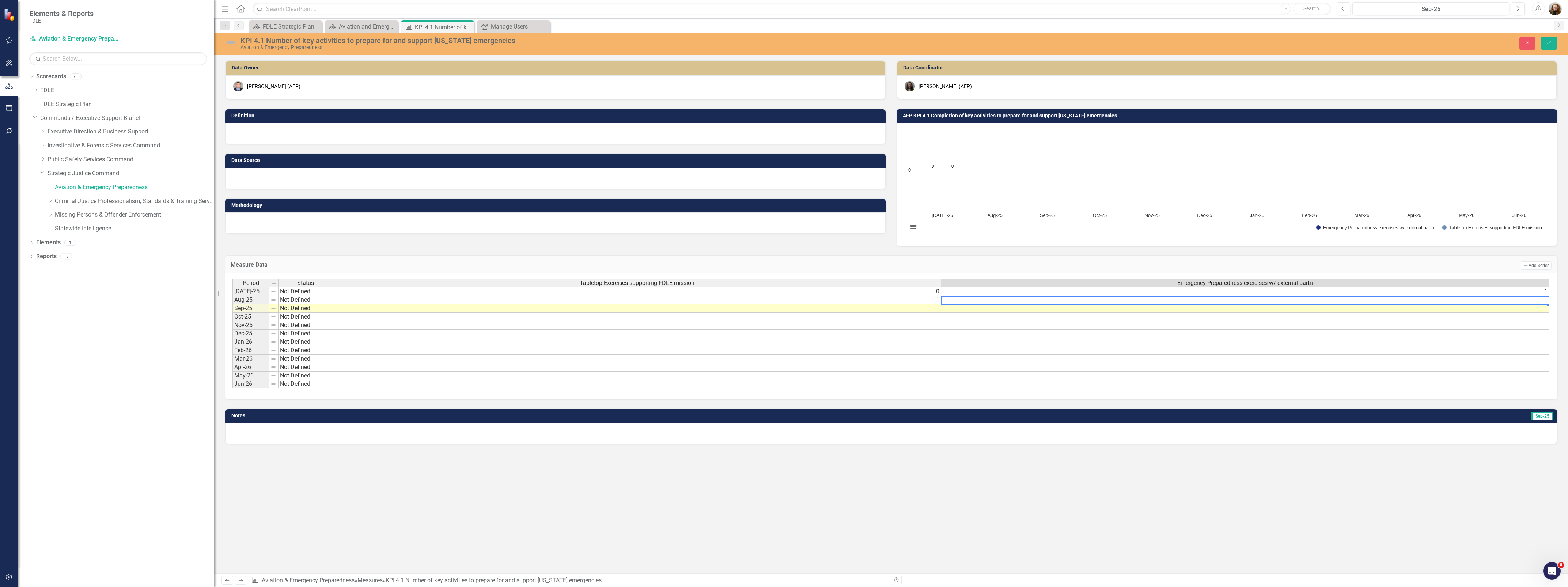
click at [1030, 302] on td at bounding box center [1246, 299] width 609 height 8
type textarea "2"
click at [903, 308] on td at bounding box center [637, 308] width 609 height 8
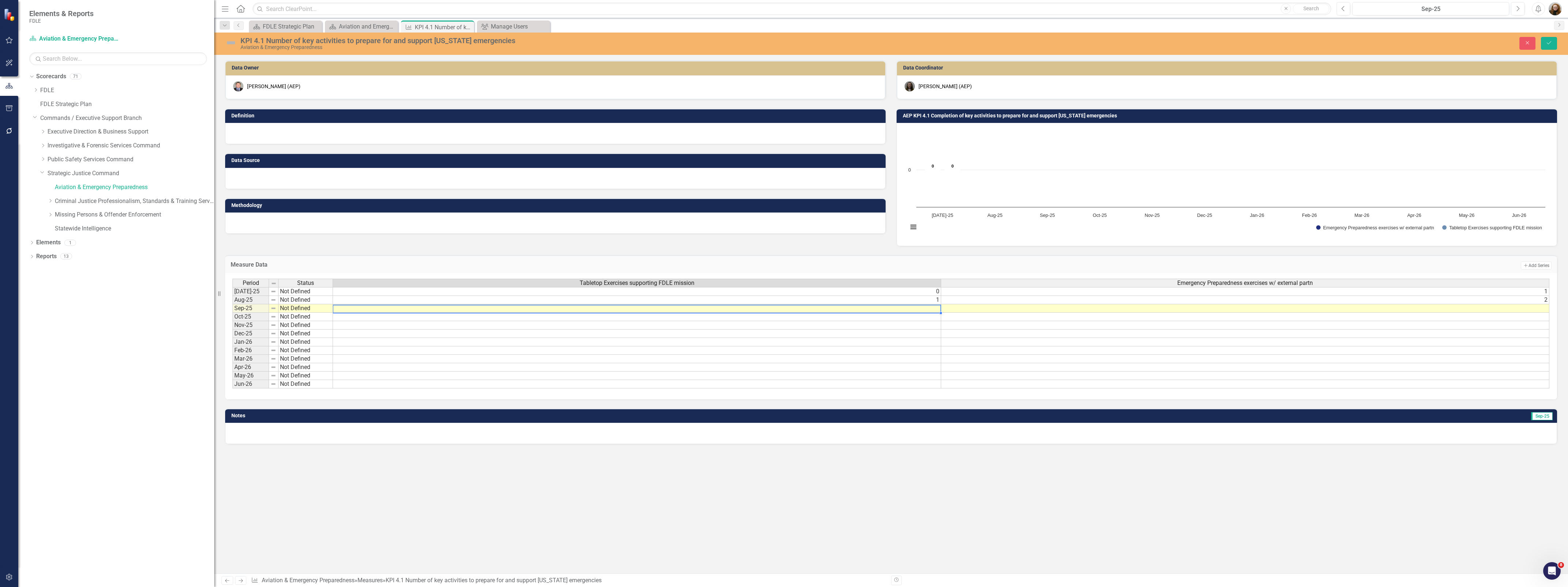
click at [925, 307] on td at bounding box center [637, 308] width 609 height 8
click at [924, 309] on td at bounding box center [637, 308] width 609 height 8
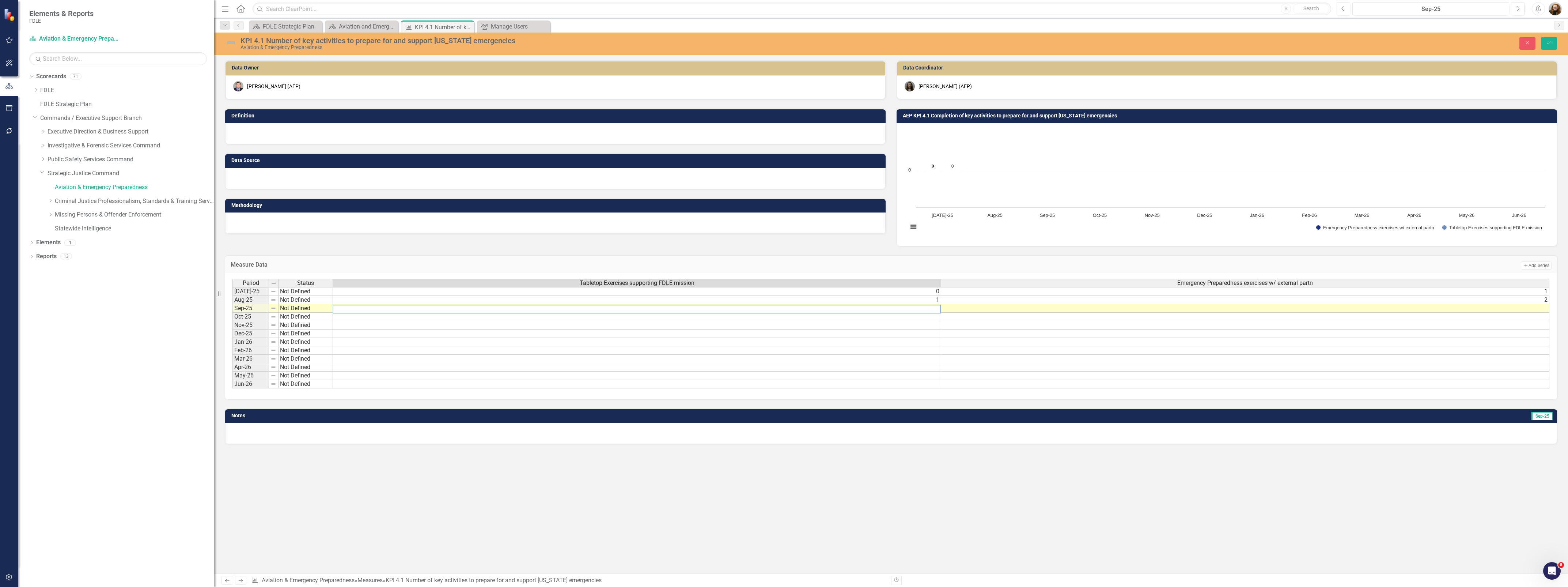
scroll to position [0, 0]
type textarea "1"
click at [233, 313] on div "Period Status Tabletop Exercises supporting FDLE mission Emergency Preparedness…" at bounding box center [233, 333] width 0 height 109
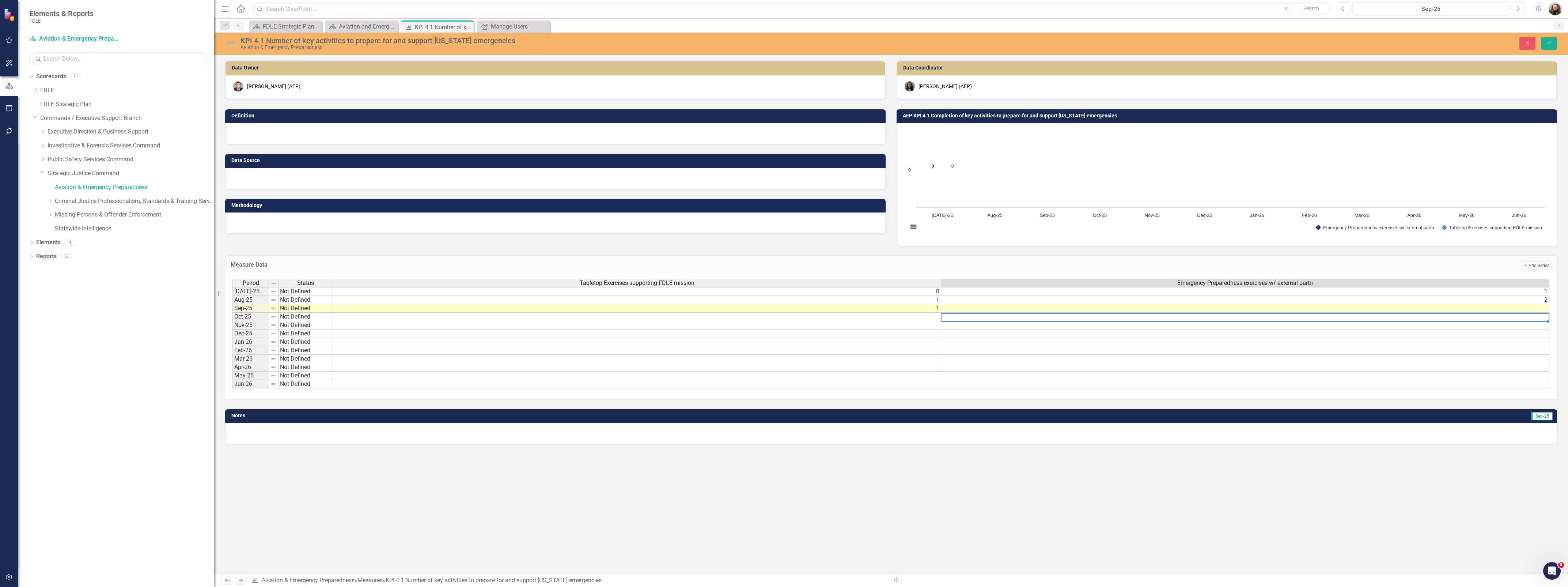
click at [1042, 309] on td at bounding box center [1246, 308] width 609 height 8
click at [916, 307] on td "1" at bounding box center [637, 308] width 609 height 8
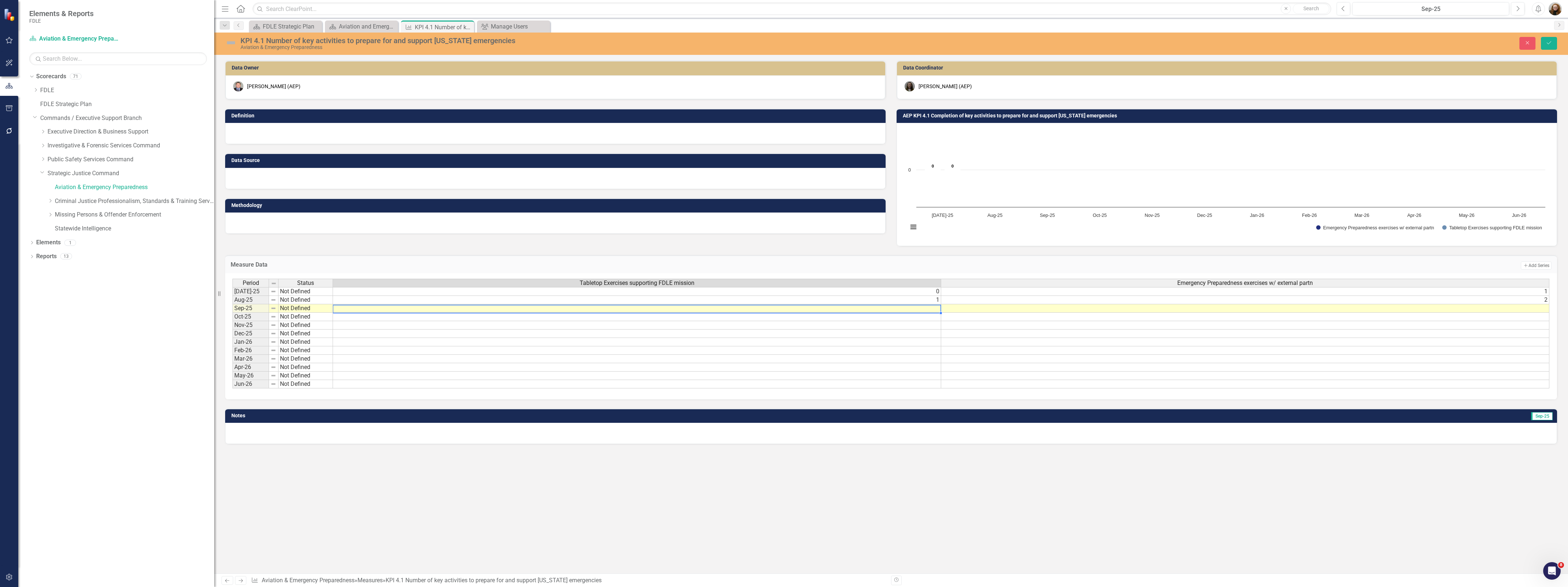
click at [998, 307] on td at bounding box center [1246, 308] width 609 height 8
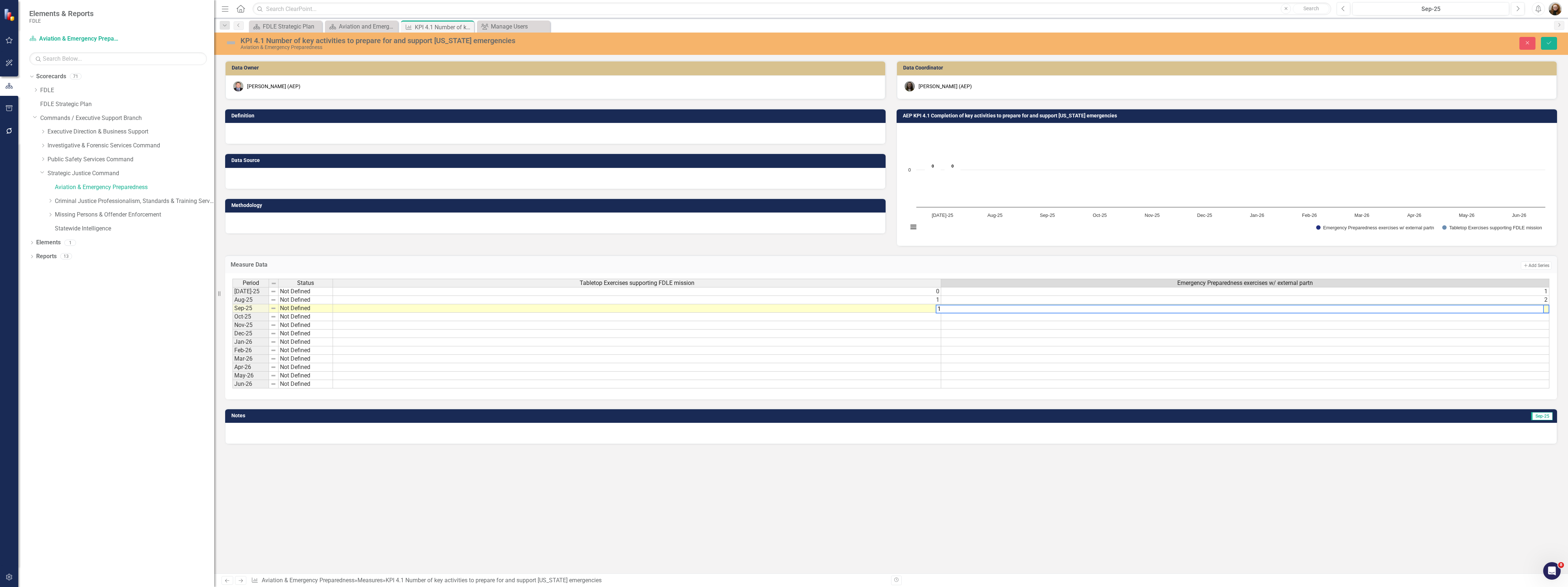
scroll to position [0, 5]
type textarea "1"
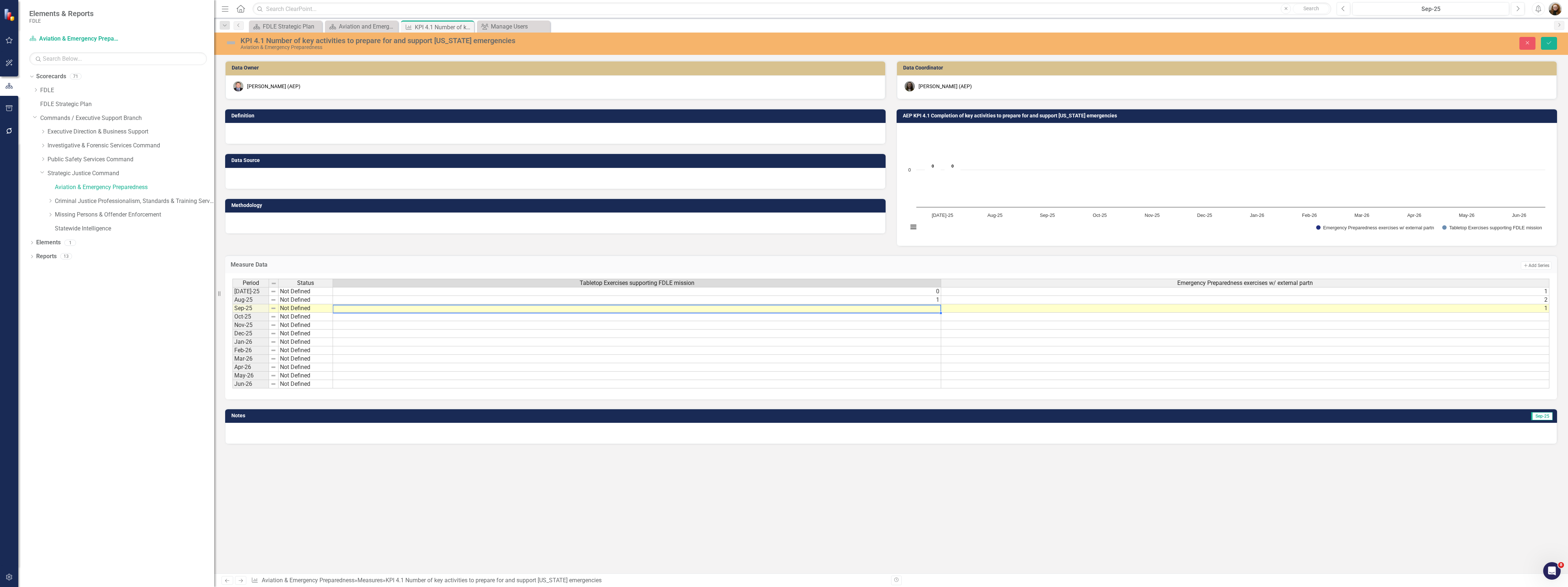
scroll to position [0, 0]
click at [822, 309] on td at bounding box center [637, 308] width 609 height 8
click at [888, 309] on td at bounding box center [637, 308] width 609 height 8
drag, startPoint x: 928, startPoint y: 305, endPoint x: 933, endPoint y: 305, distance: 5.0
click at [933, 305] on td at bounding box center [637, 308] width 609 height 8
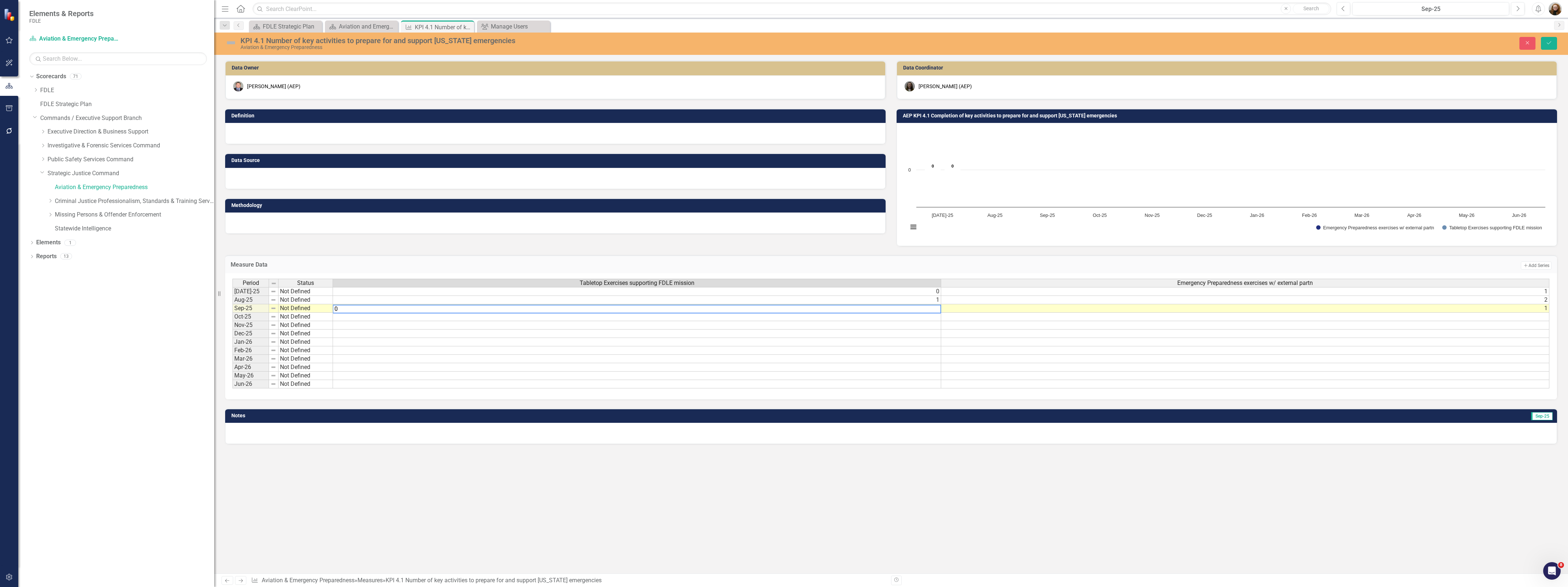
click at [815, 538] on div "Data Owner [PERSON_NAME] (AEP) Definition Data Source Methodology Data Coordina…" at bounding box center [891, 317] width 1354 height 513
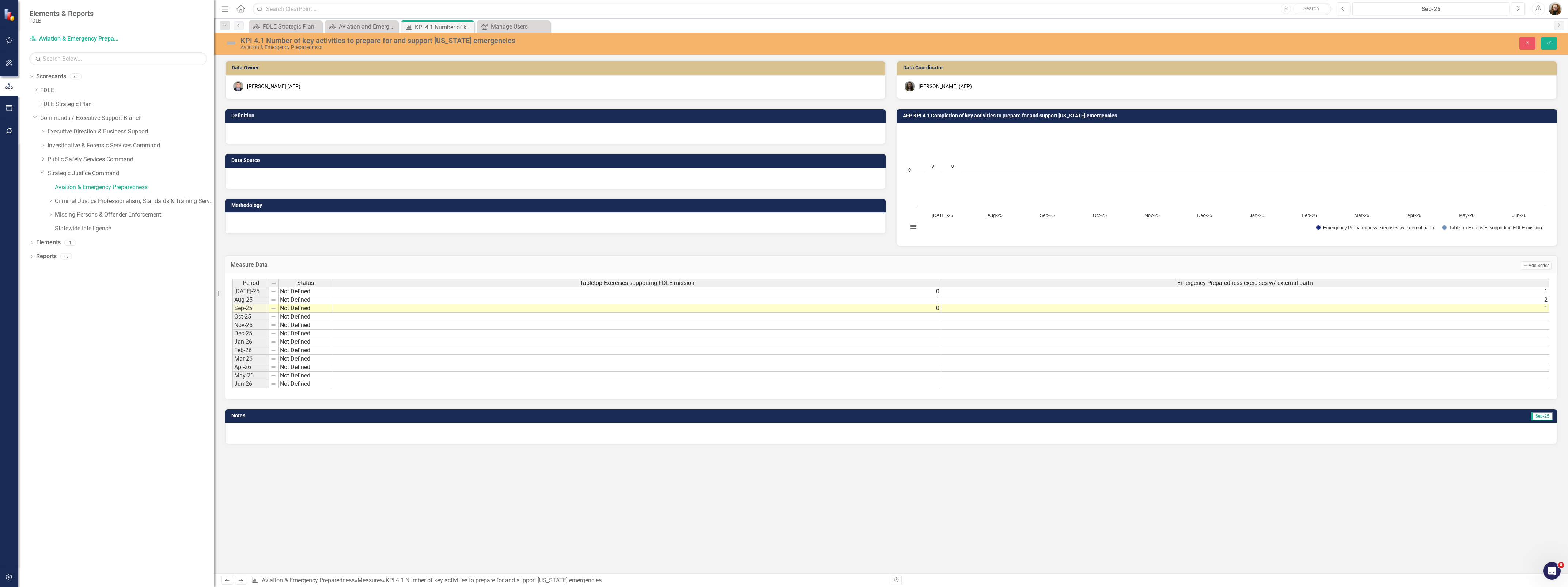
scroll to position [0, 5]
click at [1042, 307] on td "1" at bounding box center [1246, 308] width 609 height 8
type textarea "1"
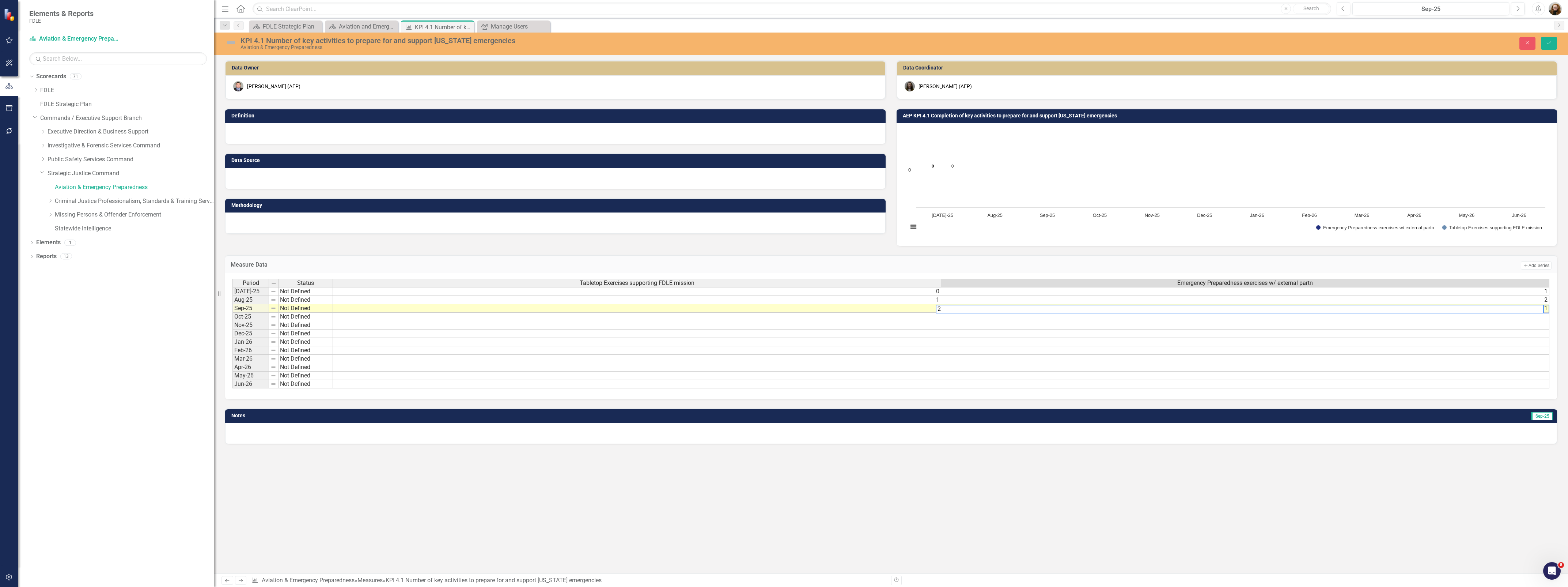
type textarea "2"
click at [1042, 504] on div "Data Owner [PERSON_NAME] (AEP) Definition Data Source Methodology Data Coordina…" at bounding box center [891, 317] width 1354 height 513
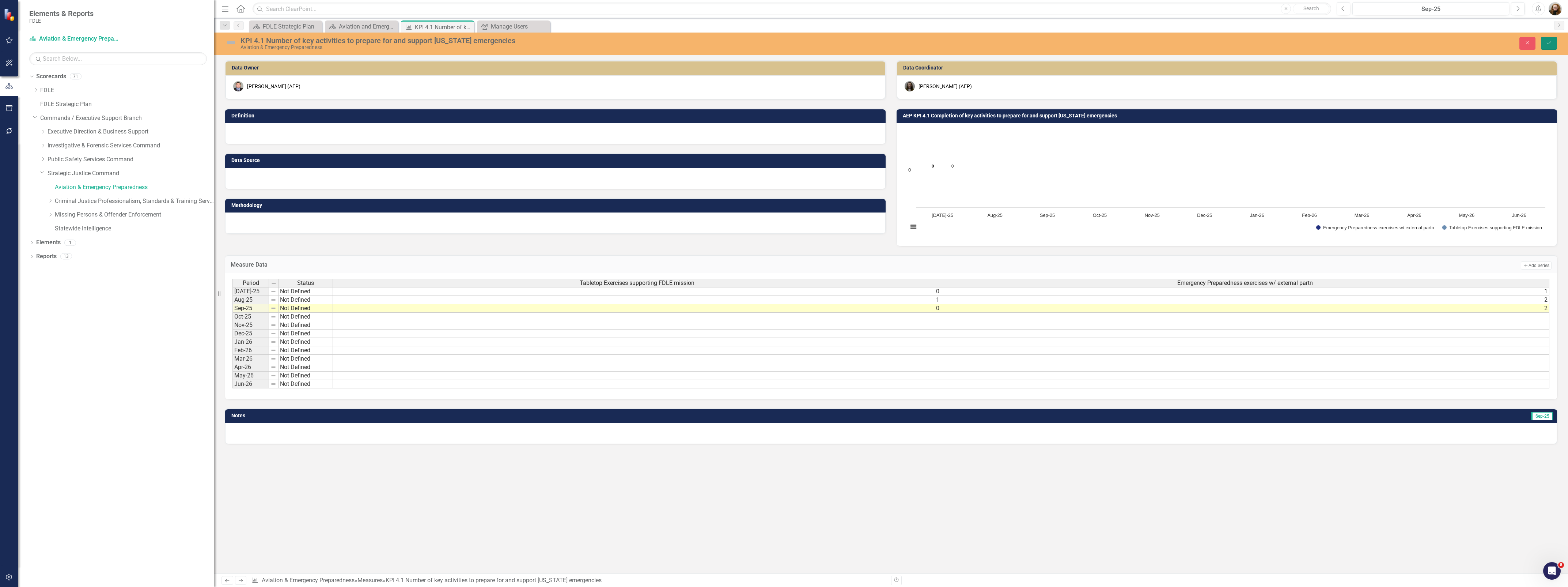
drag, startPoint x: 1547, startPoint y: 44, endPoint x: 1403, endPoint y: 225, distance: 231.3
click at [1042, 44] on icon "Save" at bounding box center [1549, 42] width 7 height 5
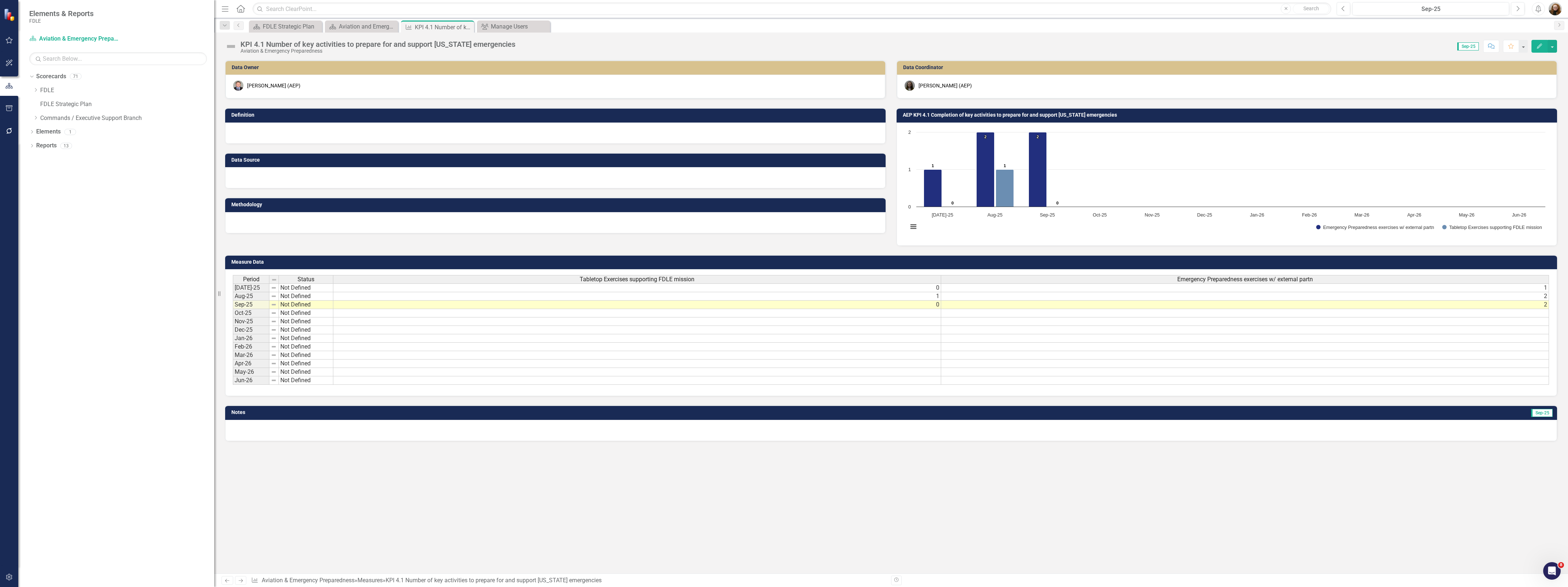
click at [1042, 471] on div "Data Owner [PERSON_NAME] (AEP) Definition Data Source Methodology Data Coordina…" at bounding box center [891, 316] width 1354 height 513
click at [269, 135] on div at bounding box center [555, 132] width 660 height 21
click at [288, 136] on div at bounding box center [555, 132] width 660 height 21
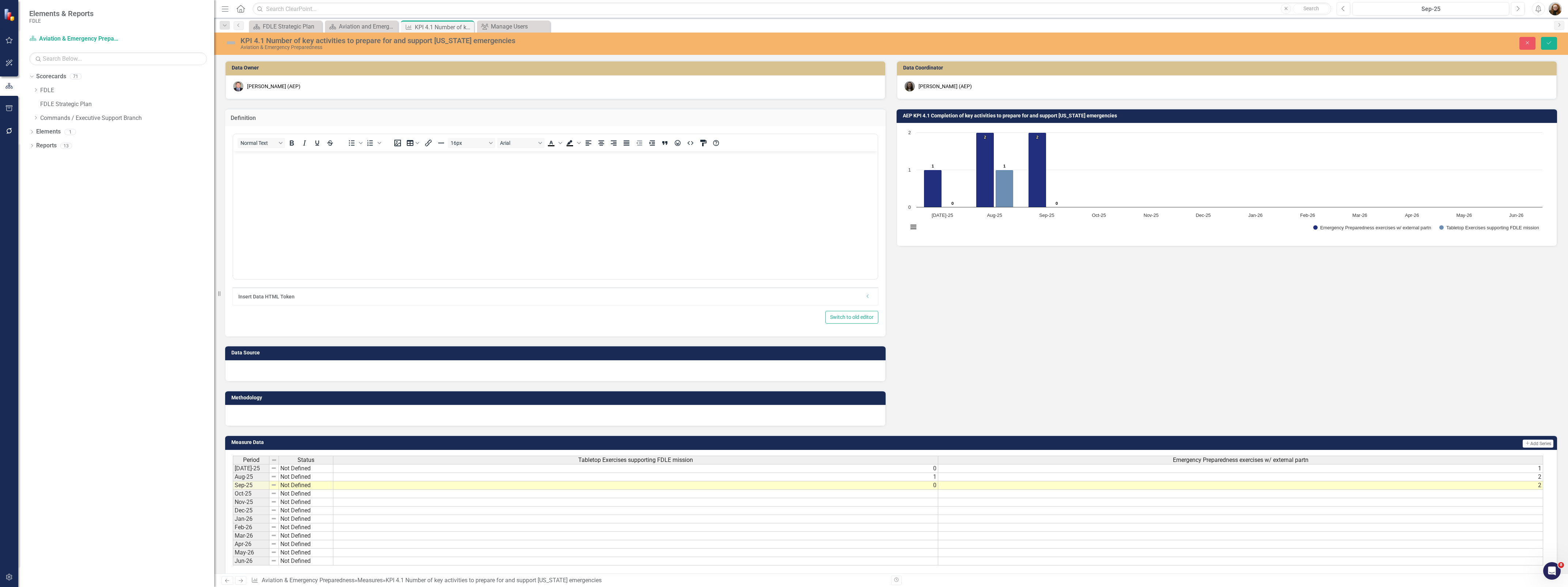
scroll to position [0, 0]
click at [331, 373] on div at bounding box center [555, 370] width 660 height 21
click at [330, 373] on div at bounding box center [555, 370] width 660 height 21
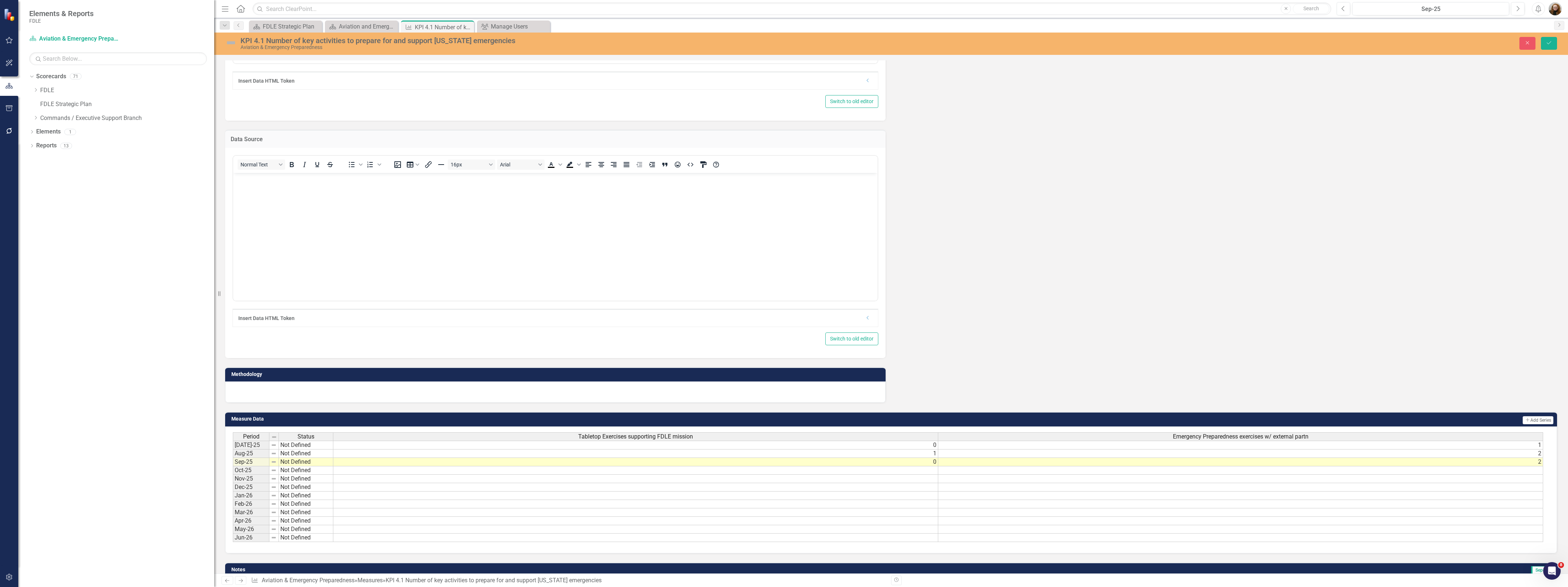
scroll to position [253, 0]
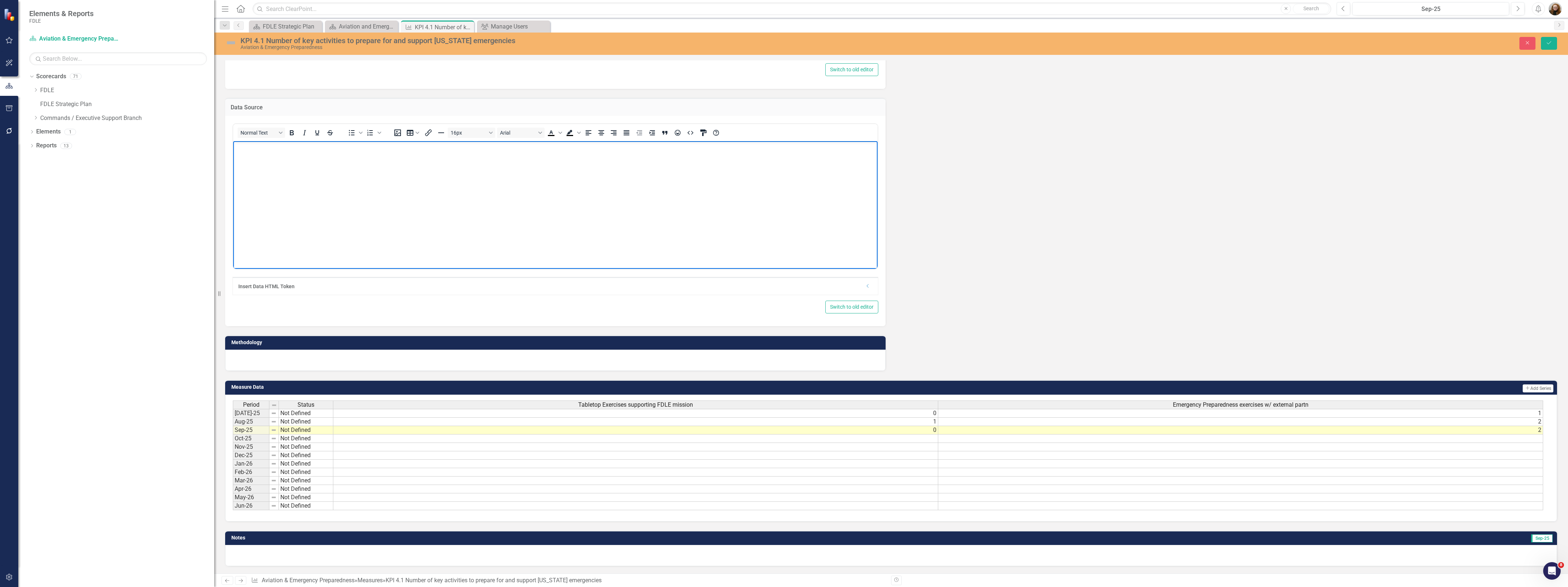
drag, startPoint x: 368, startPoint y: 219, endPoint x: 330, endPoint y: 207, distance: 39.8
click at [369, 219] on body "Rich Text Area. Press ALT-0 for help." at bounding box center [556, 196] width 644 height 109
click at [295, 168] on body "Rich Text Area. Press ALT-0 for help." at bounding box center [556, 196] width 644 height 109
click at [1042, 44] on icon "Save" at bounding box center [1549, 42] width 7 height 5
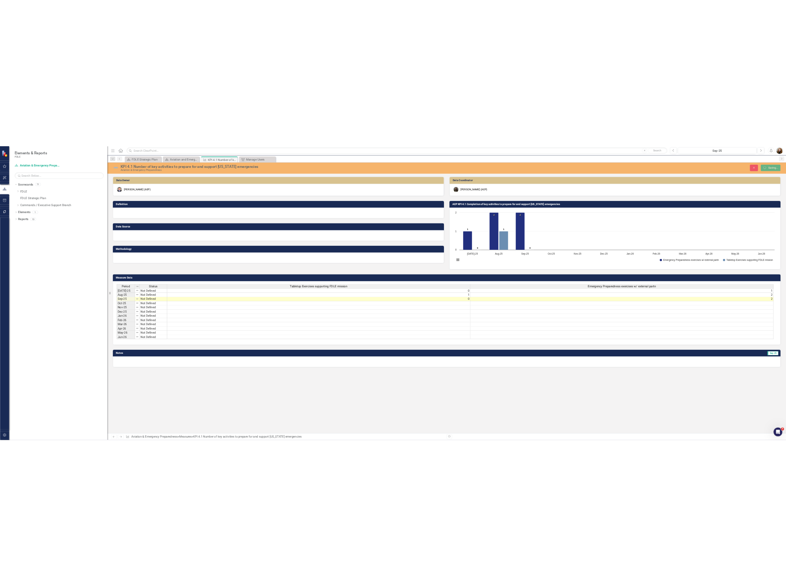
scroll to position [0, 0]
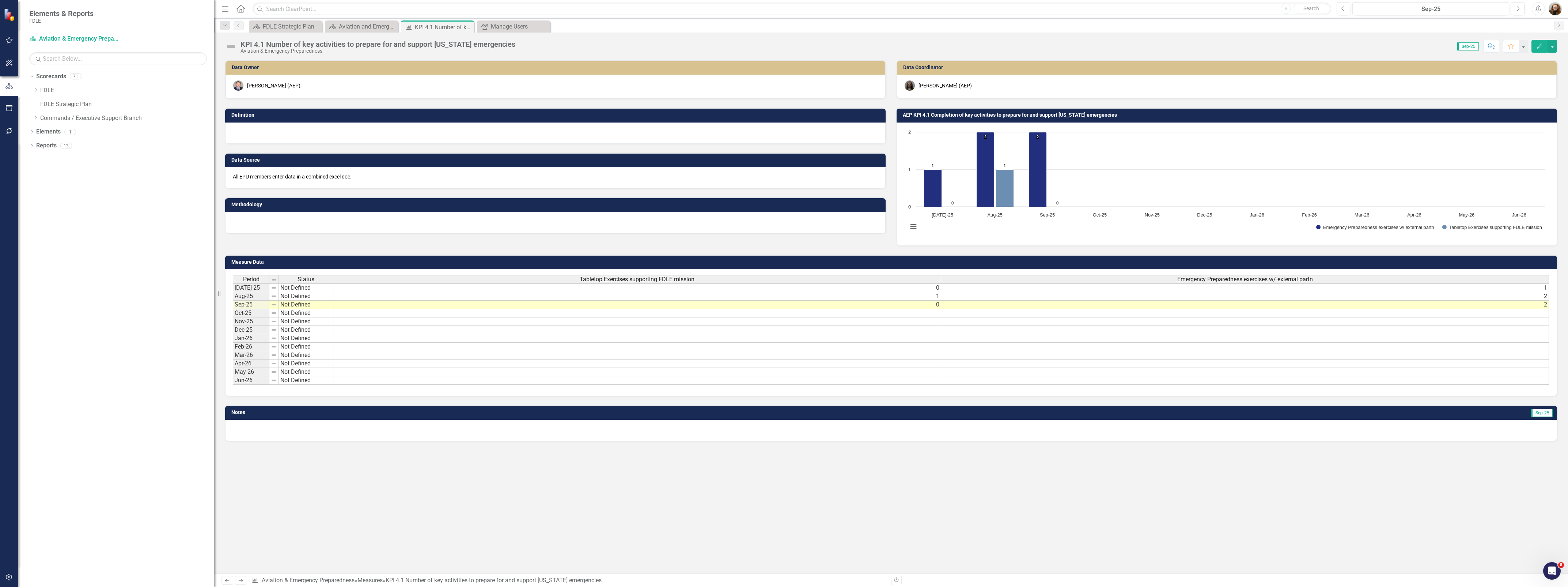
click at [937, 113] on h3 "AEP KPI 4.1 Completion of key activities to prepare for and support [US_STATE] …" at bounding box center [1228, 115] width 650 height 6
click at [938, 114] on h3 "AEP KPI 4.1 Completion of key activities to prepare for and support [US_STATE] …" at bounding box center [1228, 115] width 650 height 6
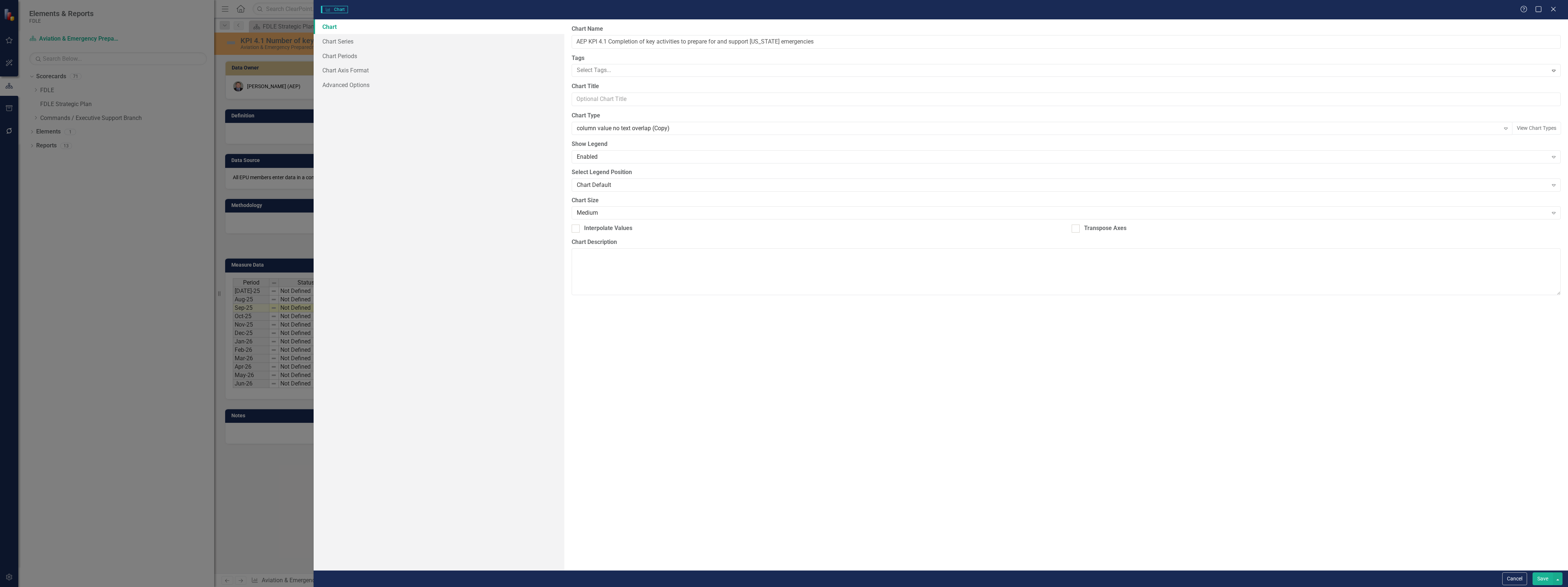
type input "AEP KPI 4.1 Completion of key activities to prepare for and support [US_STATE] …"
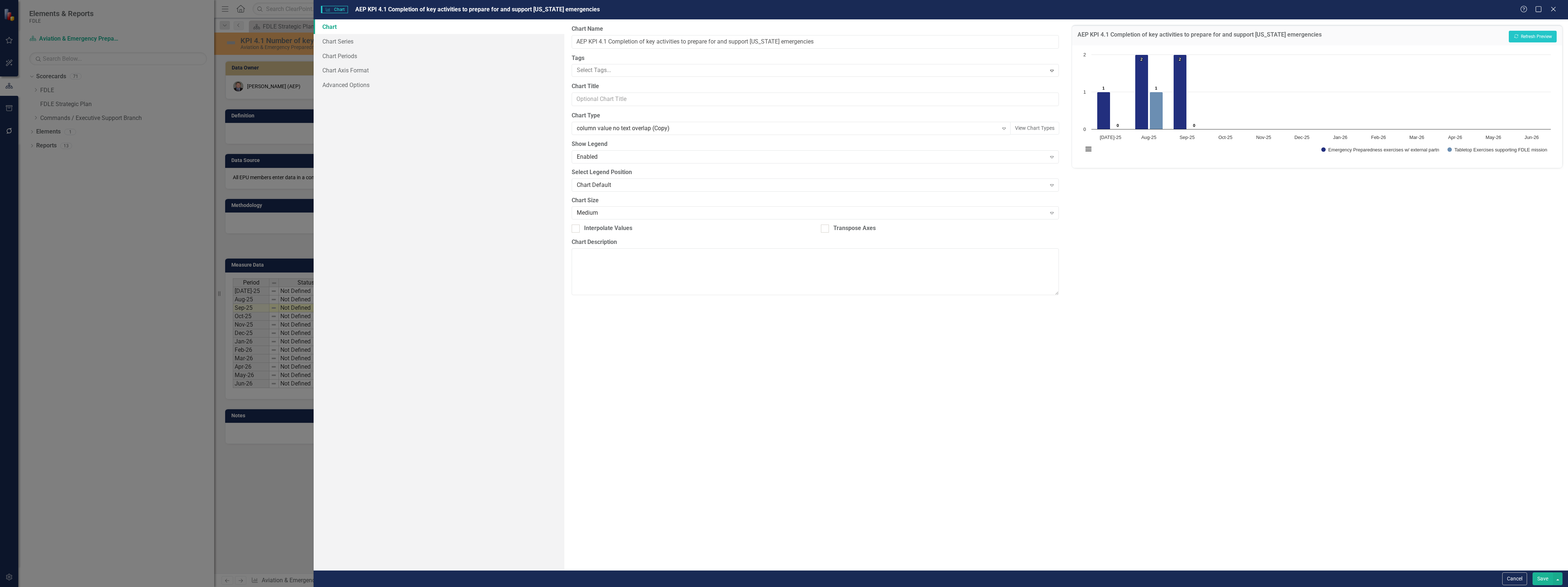
click at [332, 55] on div "Charts Chart AEP KPI 4.1 Completion of key activities to prepare for and suppor…" at bounding box center [784, 294] width 1568 height 587
click at [357, 56] on link "Chart Periods" at bounding box center [438, 56] width 251 height 15
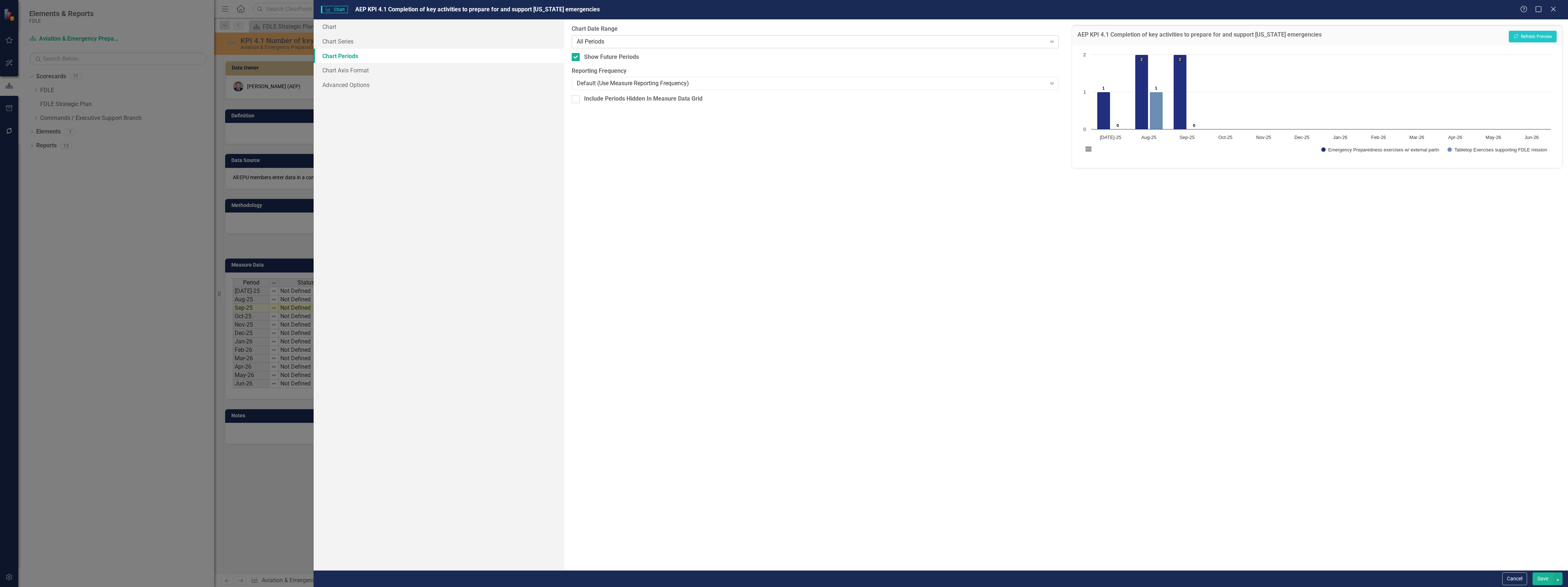
click at [610, 39] on div "All Periods" at bounding box center [811, 41] width 469 height 8
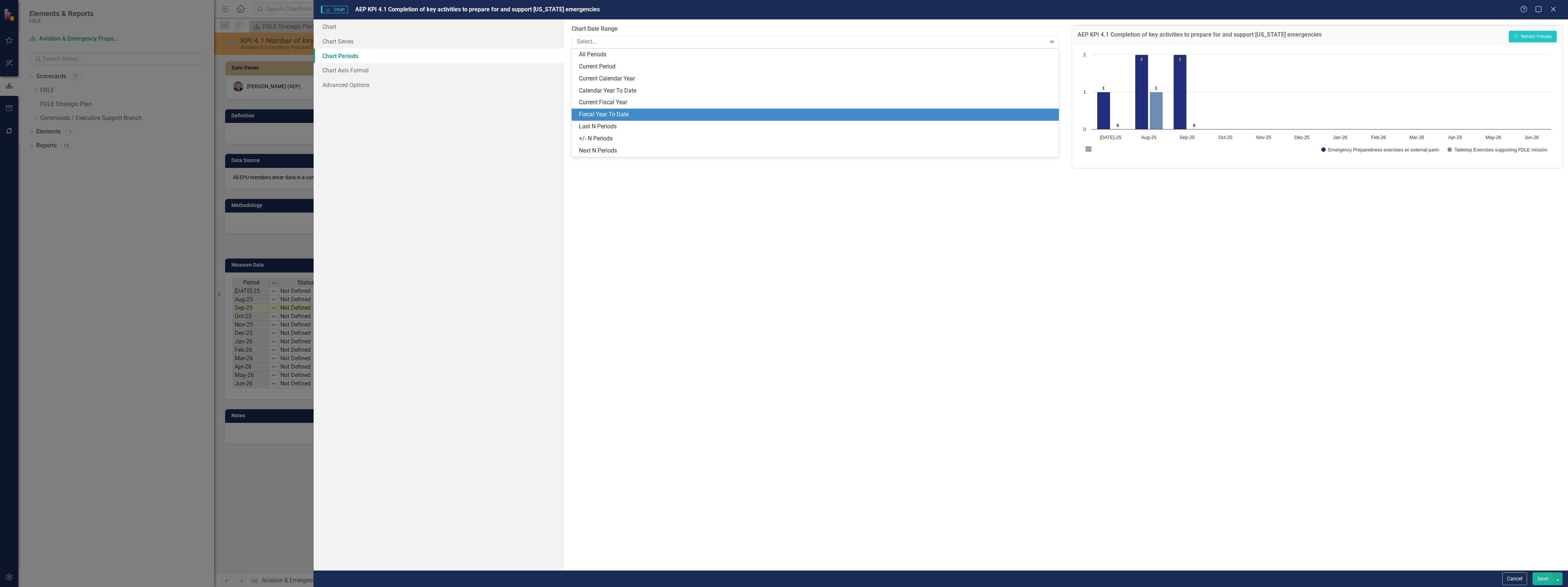
click at [619, 112] on div "Fiscal Year To Date" at bounding box center [816, 114] width 475 height 8
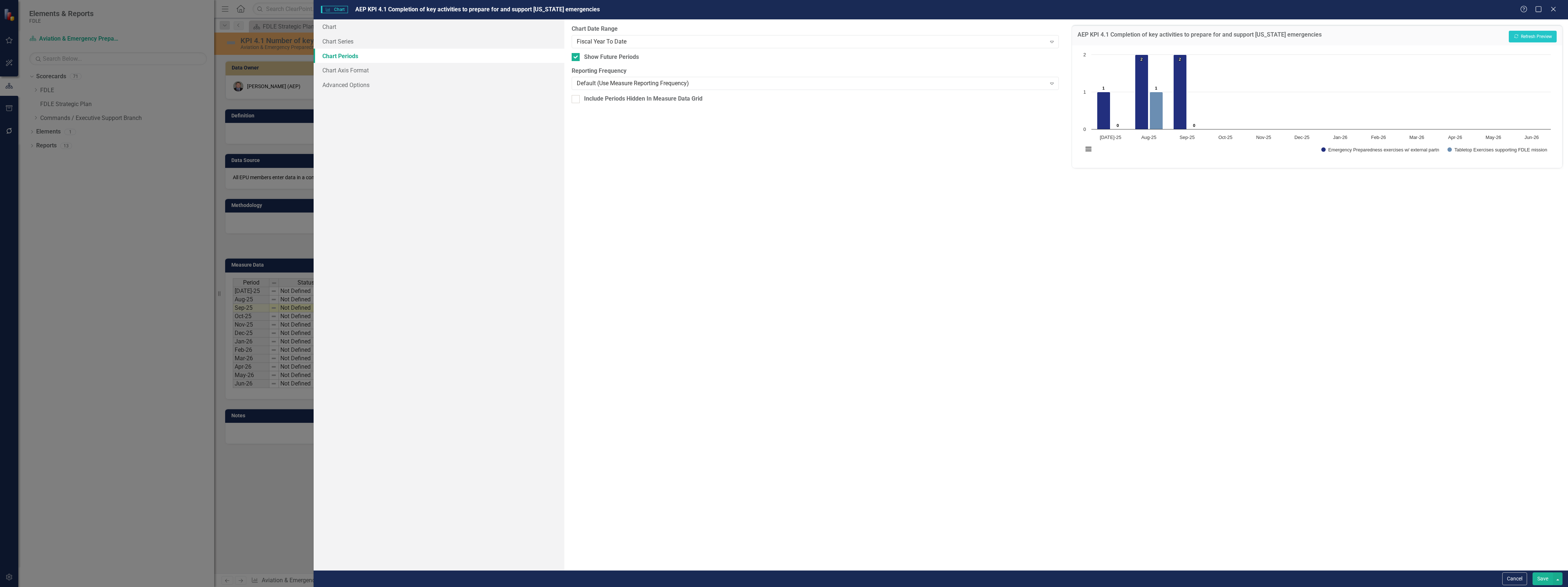
click at [1042, 526] on div "AEP KPI 4.1 Completion of key activities to prepare for and support [US_STATE] …" at bounding box center [1316, 294] width 502 height 551
click at [1042, 581] on button "button" at bounding box center [1558, 578] width 10 height 13
click at [1042, 579] on button "button" at bounding box center [1558, 578] width 10 height 13
click at [1042, 580] on button "Save" at bounding box center [1542, 578] width 21 height 13
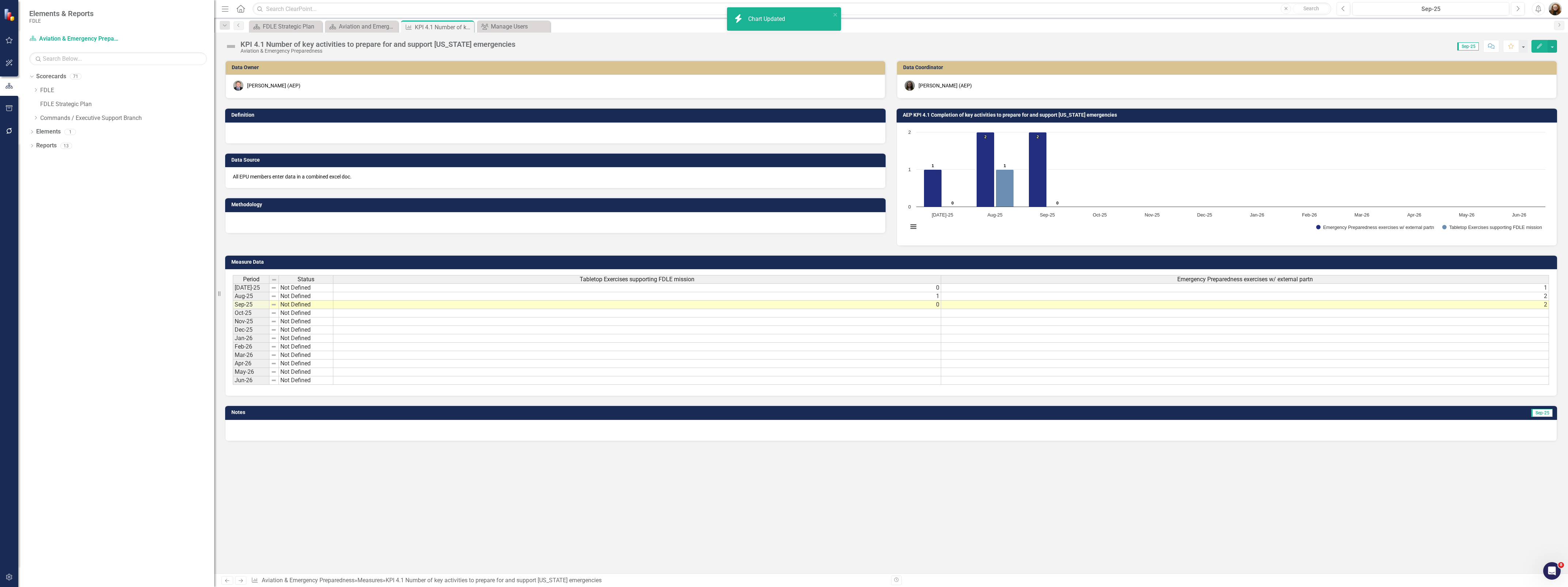
click at [1042, 521] on div "Data Owner [PERSON_NAME] (AEP) Definition Data Source All EPU members enter dat…" at bounding box center [891, 316] width 1354 height 513
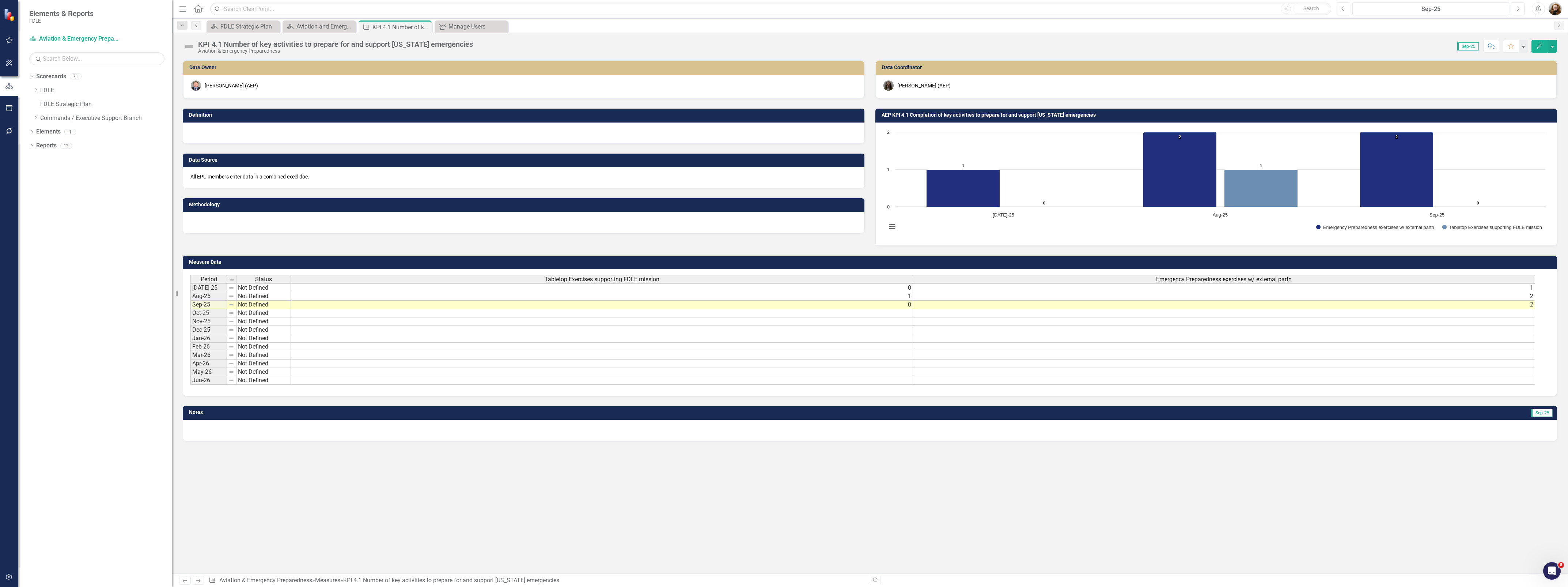
drag, startPoint x: 216, startPoint y: 474, endPoint x: 172, endPoint y: 467, distance: 44.6
click at [172, 467] on div "Resize" at bounding box center [175, 294] width 6 height 587
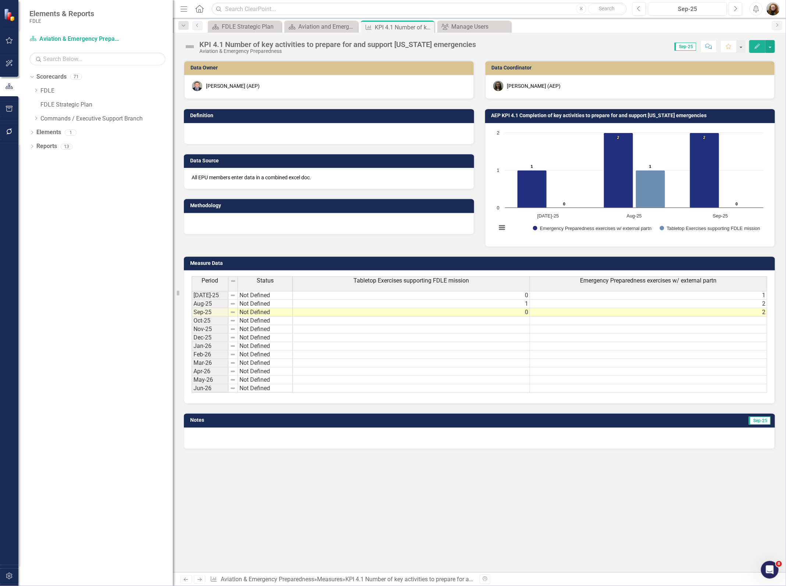
click at [644, 498] on div "Data Owner [PERSON_NAME] (AEP) Definition Data Source All EPU members enter dat…" at bounding box center [479, 316] width 613 height 512
click at [302, 219] on div at bounding box center [329, 223] width 290 height 21
click at [31, 134] on icon "Dropdown" at bounding box center [31, 133] width 5 height 4
click at [34, 118] on icon "Dropdown" at bounding box center [36, 118] width 6 height 4
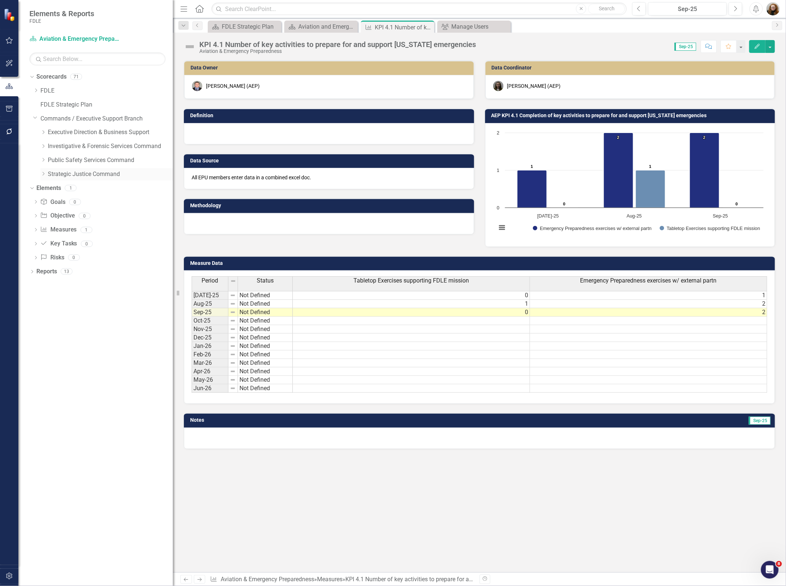
click at [43, 174] on icon "Dropdown" at bounding box center [43, 174] width 6 height 4
drag, startPoint x: 83, startPoint y: 331, endPoint x: 80, endPoint y: 348, distance: 17.6
click at [83, 336] on div "Dropdown Scorecards 71 Dropdown FDLE Commissioner's Initiative Team Project Das…" at bounding box center [95, 328] width 154 height 515
click at [74, 402] on div "Dropdown Scorecards 71 Dropdown FDLE Commissioner's Initiative Team Project Das…" at bounding box center [95, 328] width 154 height 515
click at [101, 385] on div "Dropdown Scorecards 71 Dropdown FDLE Commissioner's Initiative Team Project Das…" at bounding box center [95, 328] width 154 height 515
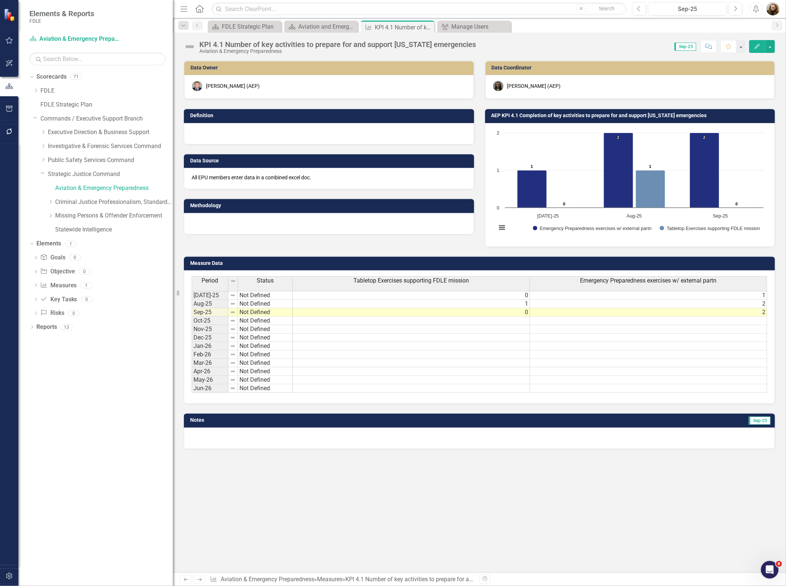
drag, startPoint x: 601, startPoint y: 495, endPoint x: 595, endPoint y: 492, distance: 7.4
click at [598, 494] on div "Data Owner [PERSON_NAME] (AEP) Definition Data Source All EPU members enter dat…" at bounding box center [479, 316] width 613 height 512
click at [119, 446] on div "Dropdown Scorecards 71 Dropdown FDLE Commissioner's Initiative Team Project Das…" at bounding box center [95, 328] width 154 height 515
click at [29, 243] on icon "Dropdown" at bounding box center [31, 243] width 4 height 5
click at [426, 29] on icon "Close" at bounding box center [426, 27] width 7 height 6
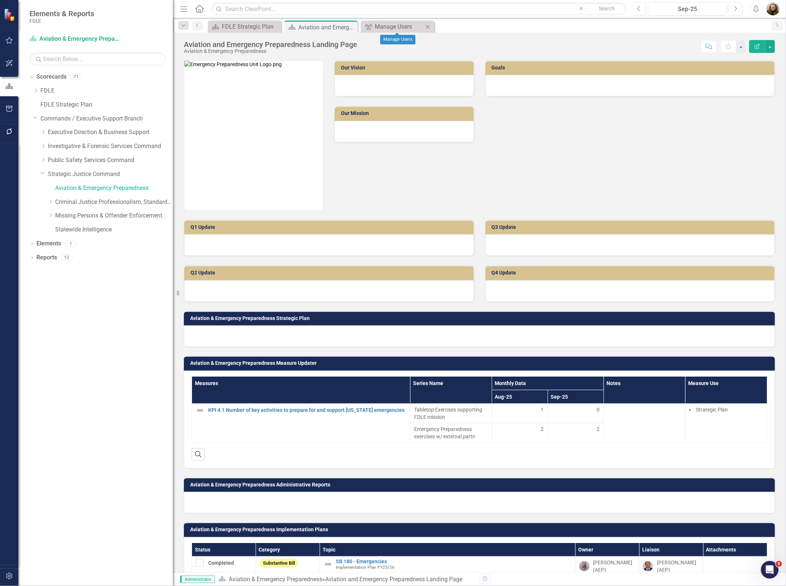
click at [428, 29] on icon "Close" at bounding box center [427, 27] width 7 height 6
click at [32, 247] on icon "Dropdown" at bounding box center [31, 245] width 5 height 4
drag, startPoint x: 63, startPoint y: 287, endPoint x: 133, endPoint y: 290, distance: 69.9
click at [63, 286] on link "Measure Measures" at bounding box center [58, 286] width 36 height 8
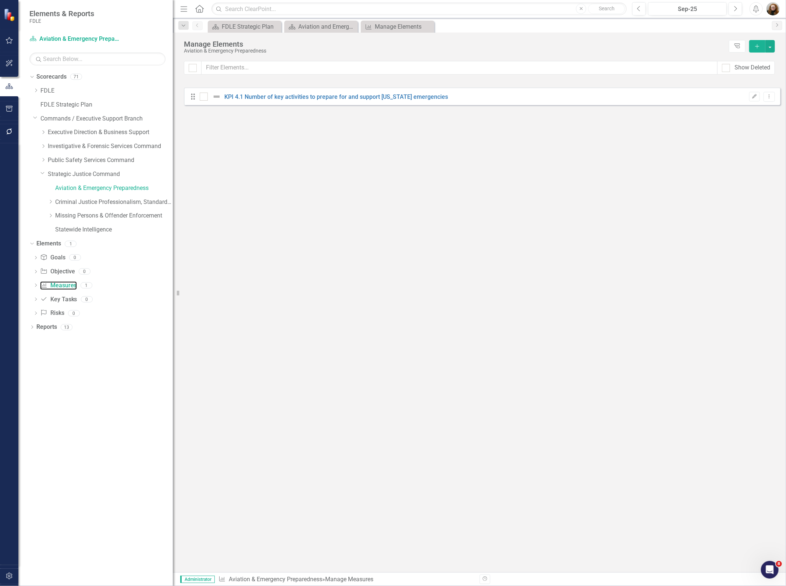
checkbox input "false"
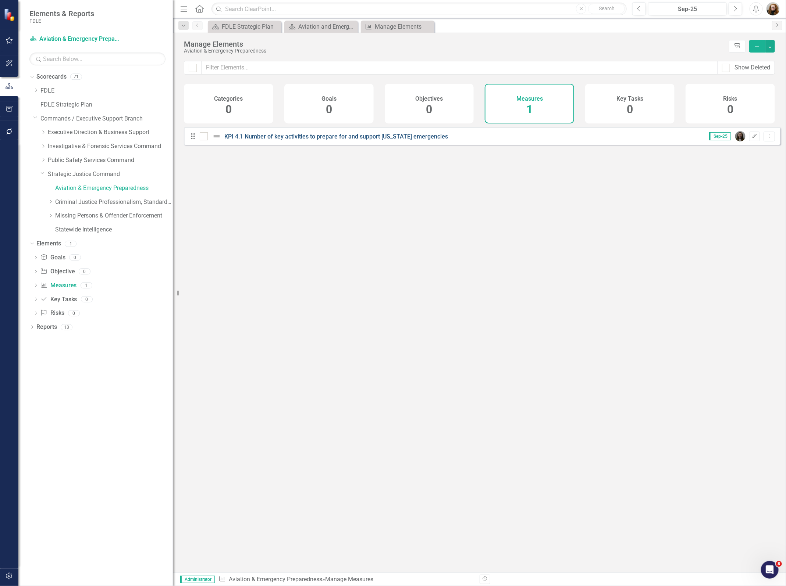
click at [269, 140] on link "KPI 4.1 Number of key activities to prepare for and support [US_STATE] emergenc…" at bounding box center [336, 136] width 223 height 7
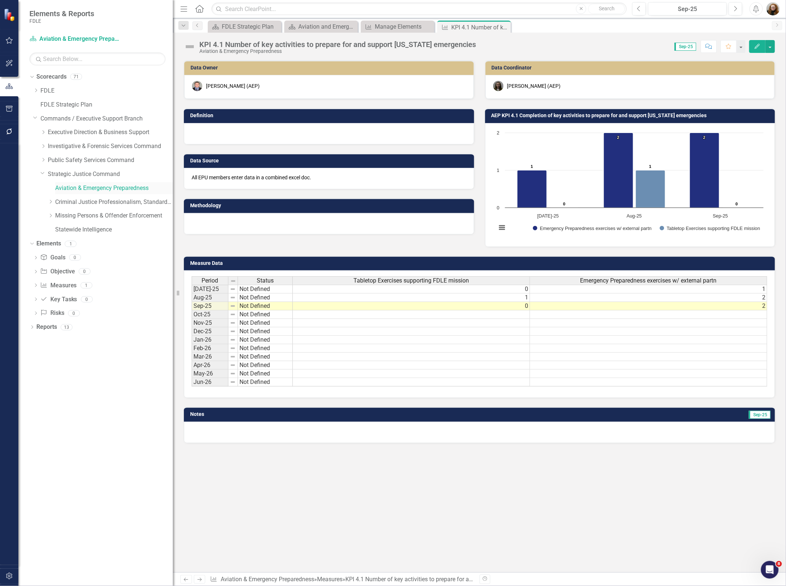
click at [91, 194] on div "Aviation & Emergency Preparedness" at bounding box center [114, 188] width 118 height 12
click at [92, 188] on link "Aviation & Emergency Preparedness" at bounding box center [114, 188] width 118 height 8
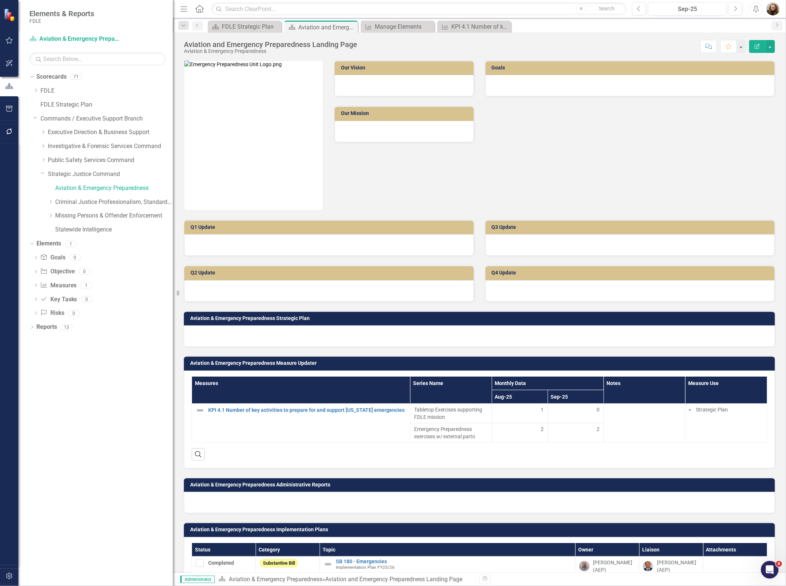
drag, startPoint x: 98, startPoint y: 403, endPoint x: 74, endPoint y: 400, distance: 23.8
click at [94, 403] on div "Dropdown Scorecards 71 Dropdown FDLE Commissioner's Initiative Team Project Das…" at bounding box center [95, 328] width 154 height 515
click at [8, 575] on icon "button" at bounding box center [10, 576] width 8 height 6
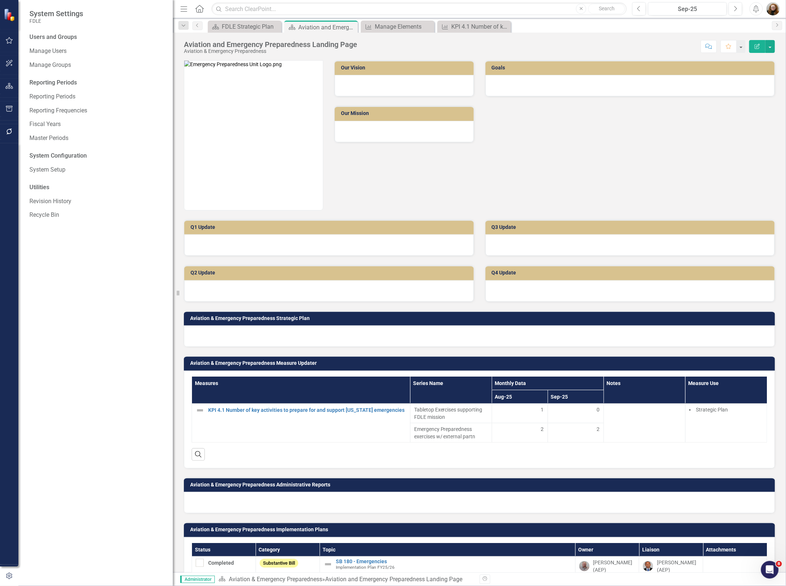
click at [106, 365] on div "Users and Groups Manage Users Manage Groups Reporting Periods Reporting Periods…" at bounding box center [95, 309] width 154 height 553
click at [50, 296] on div "Users and Groups Manage Users Manage Groups Reporting Periods Reporting Periods…" at bounding box center [95, 309] width 154 height 553
click at [311, 337] on div at bounding box center [479, 336] width 591 height 21
click at [680, 320] on h3 "Aviation & Emergency Preparedness Strategic Plan" at bounding box center [480, 319] width 581 height 6
click at [681, 320] on h3 "Aviation & Emergency Preparedness Strategic Plan" at bounding box center [480, 319] width 581 height 6
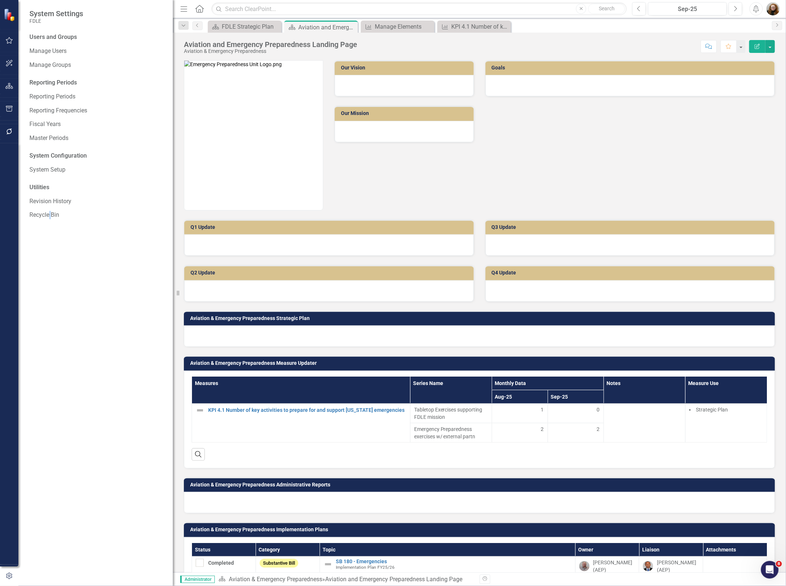
click at [681, 320] on h3 "Aviation & Emergency Preparedness Strategic Plan" at bounding box center [480, 319] width 581 height 6
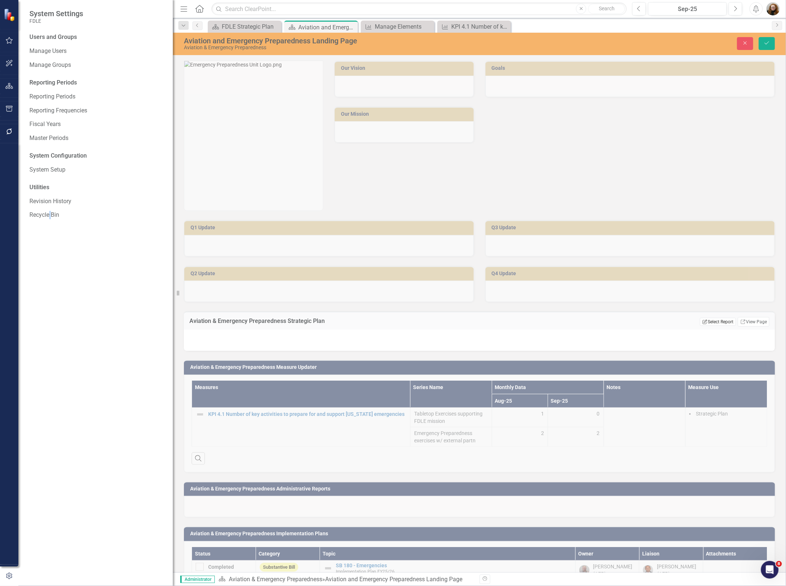
click at [719, 321] on button "Edit Report Select Report" at bounding box center [718, 322] width 36 height 8
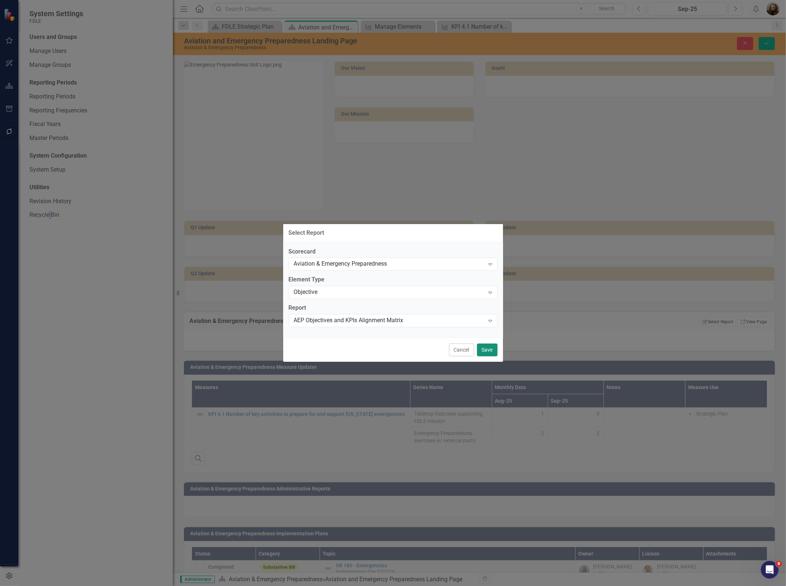
click at [487, 351] on button "Save" at bounding box center [487, 350] width 21 height 13
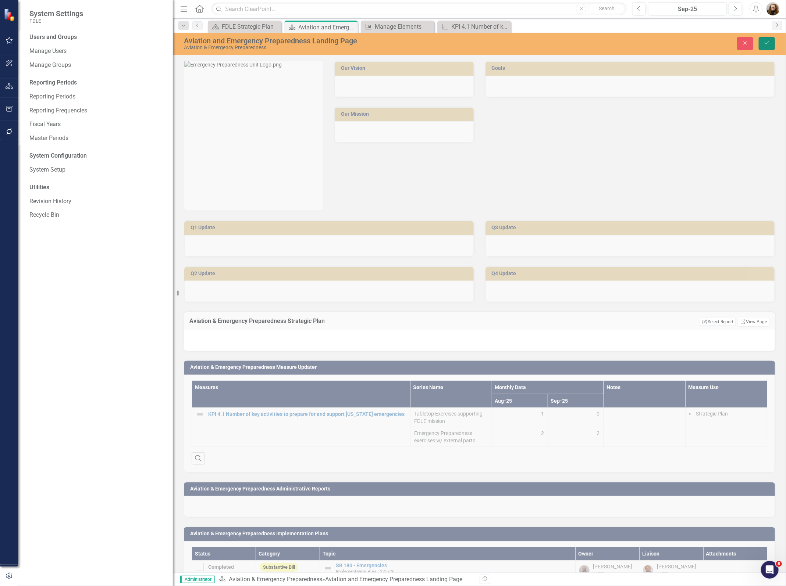
click at [769, 40] on icon "Save" at bounding box center [766, 42] width 7 height 5
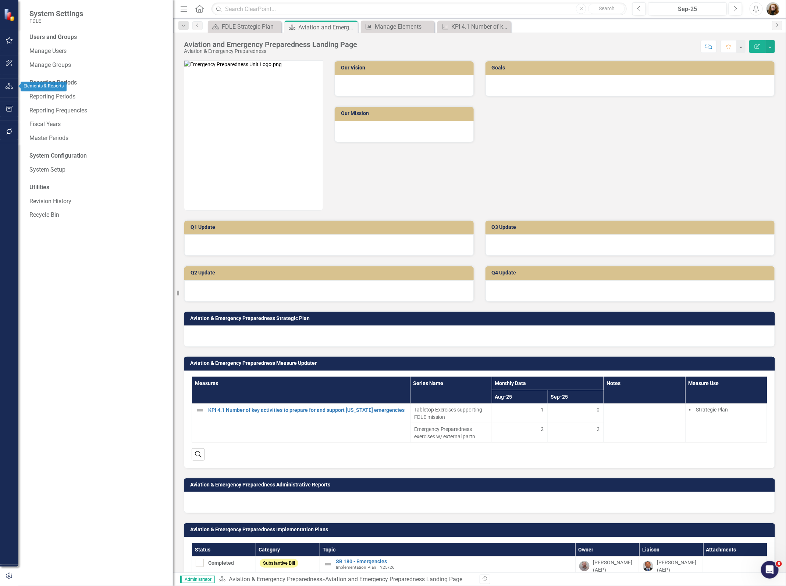
click at [8, 84] on icon "button" at bounding box center [10, 86] width 8 height 6
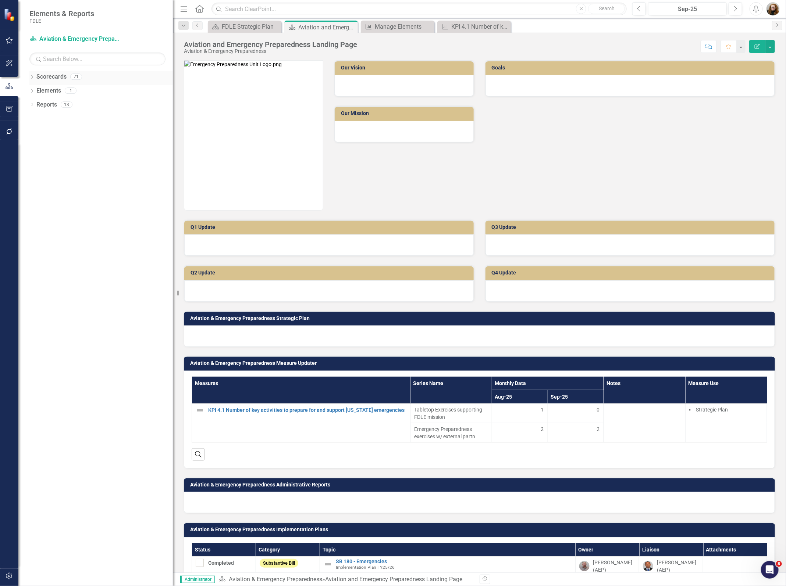
click at [31, 78] on icon "Dropdown" at bounding box center [31, 78] width 5 height 4
click at [37, 118] on icon "Dropdown" at bounding box center [36, 118] width 6 height 4
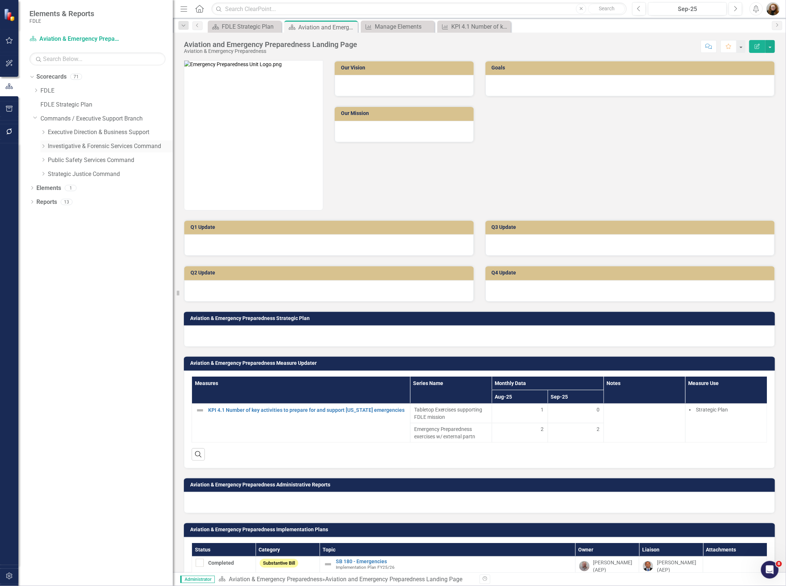
click at [43, 146] on icon "Dropdown" at bounding box center [43, 146] width 6 height 4
click at [52, 175] on icon "Dropdown" at bounding box center [51, 174] width 6 height 4
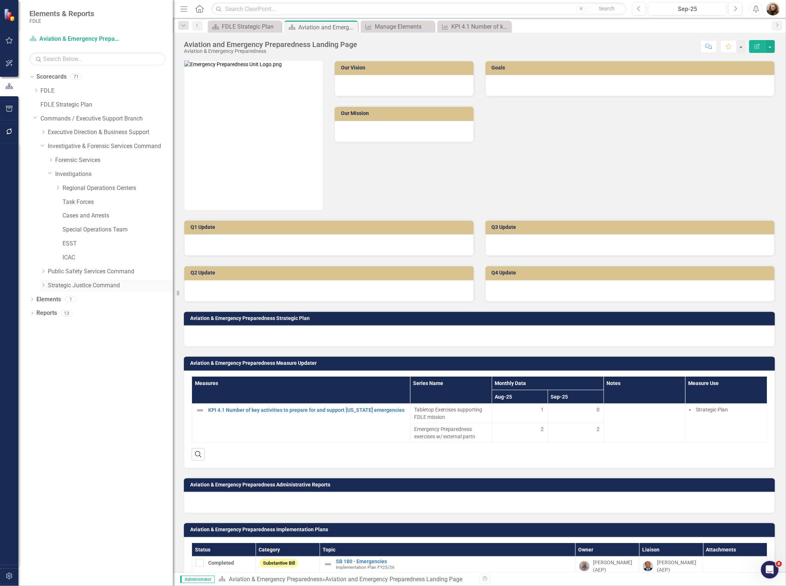
click at [40, 286] on icon "Dropdown" at bounding box center [43, 285] width 6 height 4
click at [70, 302] on link "Aviation & Emergency Preparedness" at bounding box center [114, 300] width 118 height 8
click at [33, 372] on icon "Dropdown" at bounding box center [31, 370] width 5 height 4
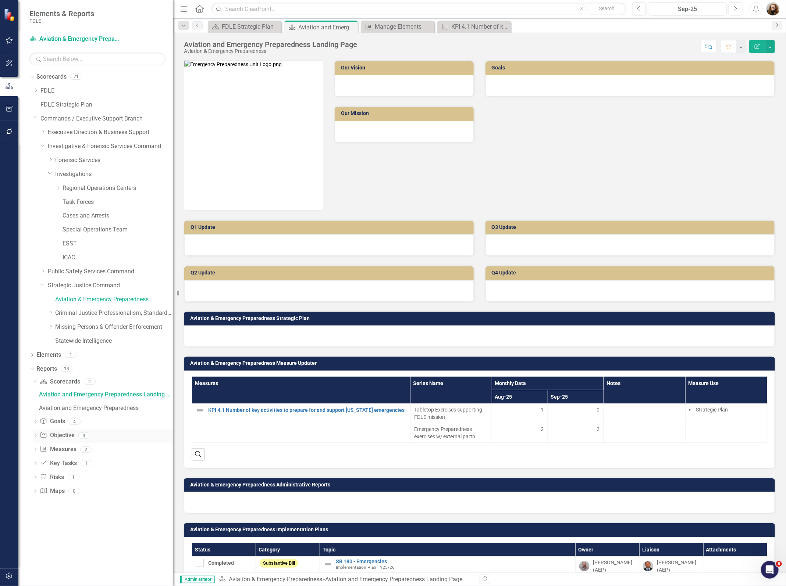
click at [34, 437] on icon "Dropdown" at bounding box center [35, 436] width 5 height 4
click at [35, 465] on icon "Dropdown" at bounding box center [35, 464] width 5 height 4
click at [35, 411] on icon "Dropdown" at bounding box center [35, 410] width 5 height 4
click at [61, 423] on div "Objectives" at bounding box center [106, 422] width 134 height 7
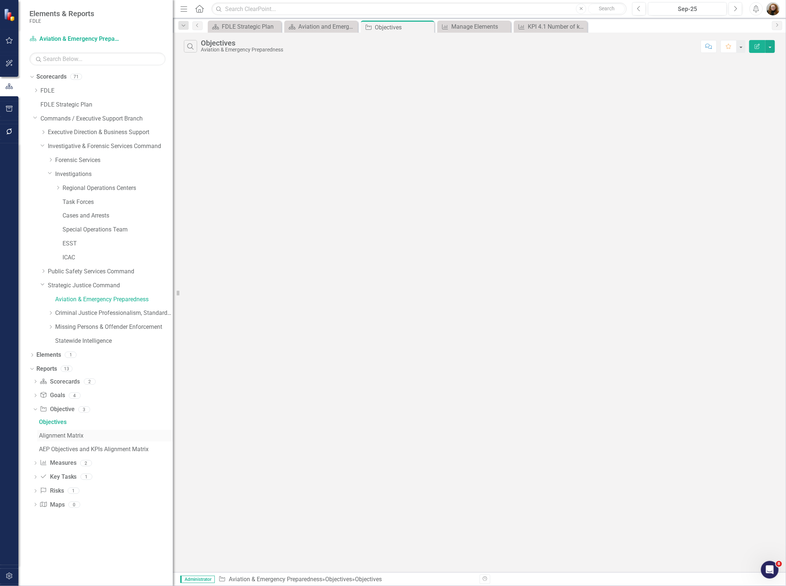
click at [73, 437] on div "Alignment Matrix" at bounding box center [106, 436] width 134 height 7
click at [110, 449] on div "AEP Objectives and KPIs Alignment Matrix" at bounding box center [106, 449] width 134 height 7
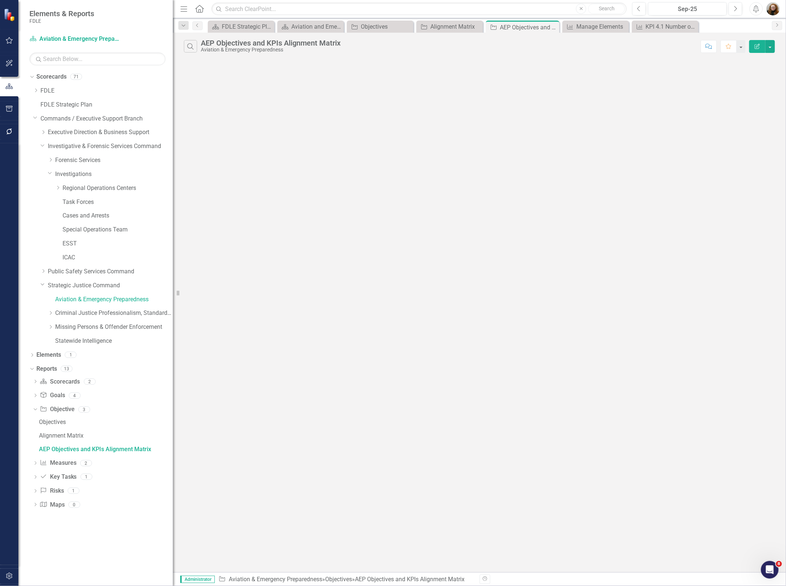
click at [556, 161] on div "Search AEP Objectives and KPIs Alignment Matrix Aviation & Emergency Preparedne…" at bounding box center [479, 303] width 613 height 540
click at [754, 48] on icon "Edit Report" at bounding box center [757, 46] width 7 height 5
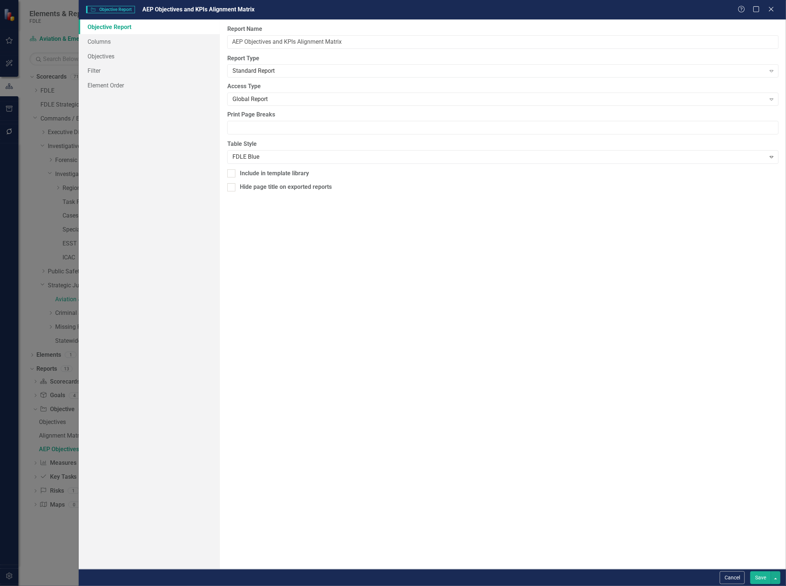
click at [131, 201] on div "Objective Report Columns Objectives Filter Element Order" at bounding box center [150, 294] width 142 height 550
click at [105, 41] on link "Columns" at bounding box center [150, 41] width 142 height 15
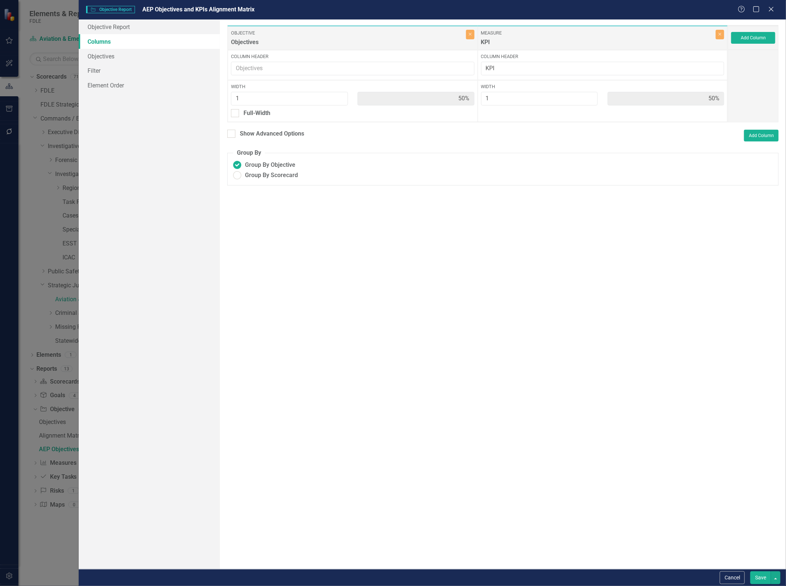
click at [493, 211] on div "To add columns to your report, click on the "Select Columns" button below. All …" at bounding box center [503, 294] width 566 height 550
click at [760, 580] on button "Save" at bounding box center [760, 578] width 21 height 13
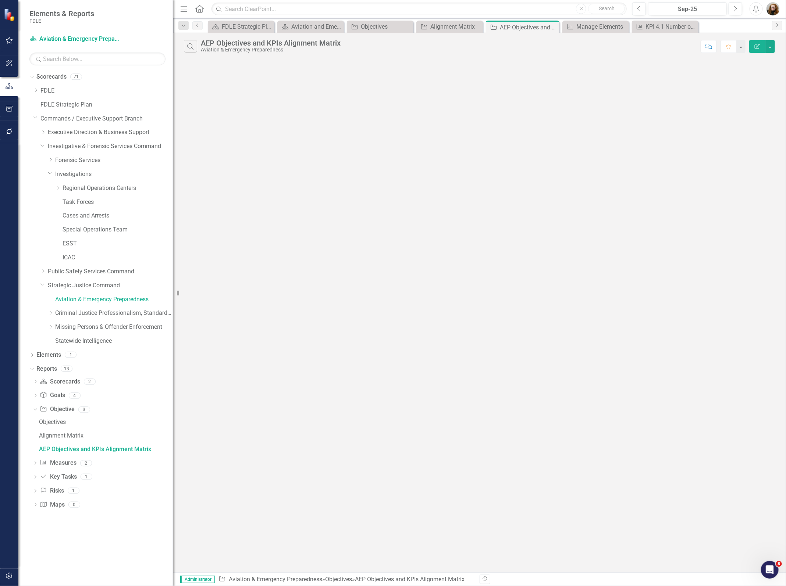
click at [383, 149] on div "Search AEP Objectives and KPIs Alignment Matrix Aviation & Emergency Preparedne…" at bounding box center [479, 303] width 613 height 540
click at [117, 535] on div "Dropdown Scorecards 71 Dropdown FDLE Commissioner's Initiative Team Project Das…" at bounding box center [95, 328] width 154 height 515
click at [102, 535] on div "Dropdown Scorecards 71 Dropdown FDLE Commissioner's Initiative Team Project Das…" at bounding box center [95, 328] width 154 height 515
click at [324, 26] on div "Aviation and Emergency Preparedness Landing Page" at bounding box center [312, 26] width 42 height 9
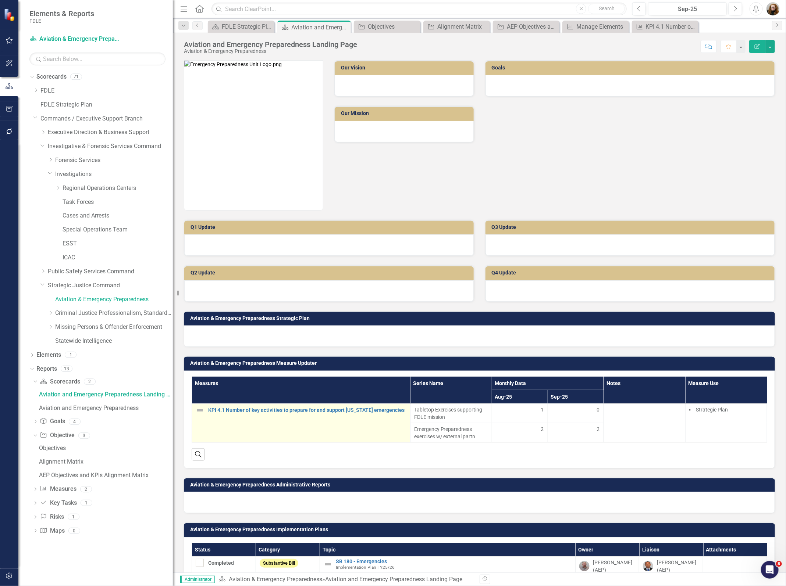
scroll to position [39, 0]
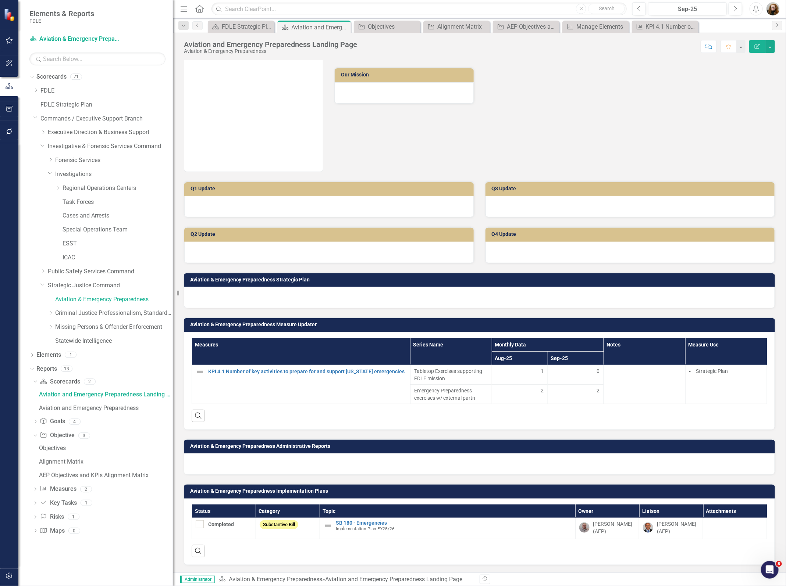
click at [247, 298] on div at bounding box center [479, 297] width 591 height 21
click at [60, 427] on div "Goal Goals" at bounding box center [52, 422] width 25 height 12
click at [30, 357] on icon "Dropdown" at bounding box center [31, 356] width 5 height 4
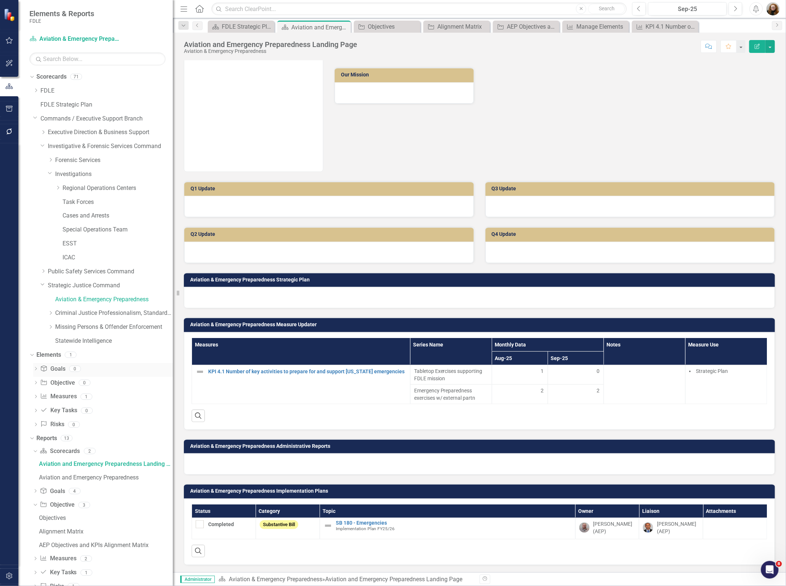
click at [35, 370] on icon "Dropdown" at bounding box center [35, 370] width 5 height 4
click at [54, 370] on link "Goal Goals" at bounding box center [52, 369] width 25 height 8
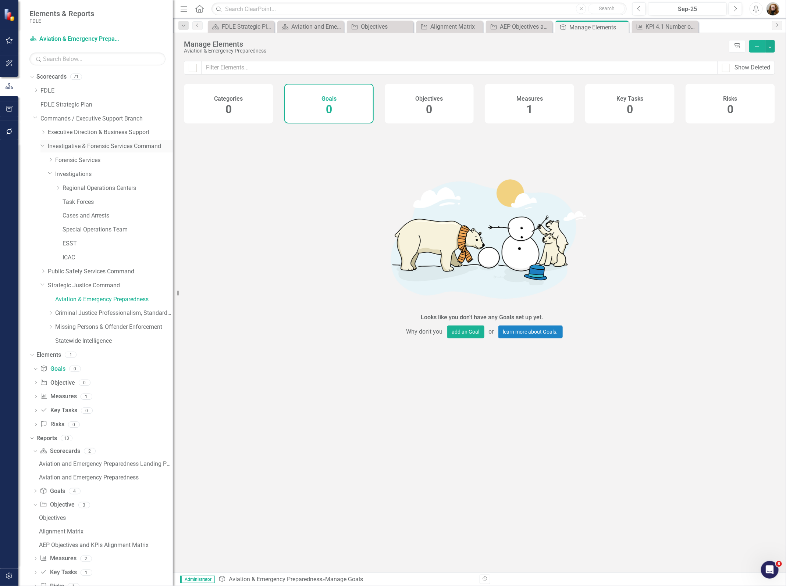
click at [43, 144] on icon "Dropdown" at bounding box center [42, 145] width 4 height 6
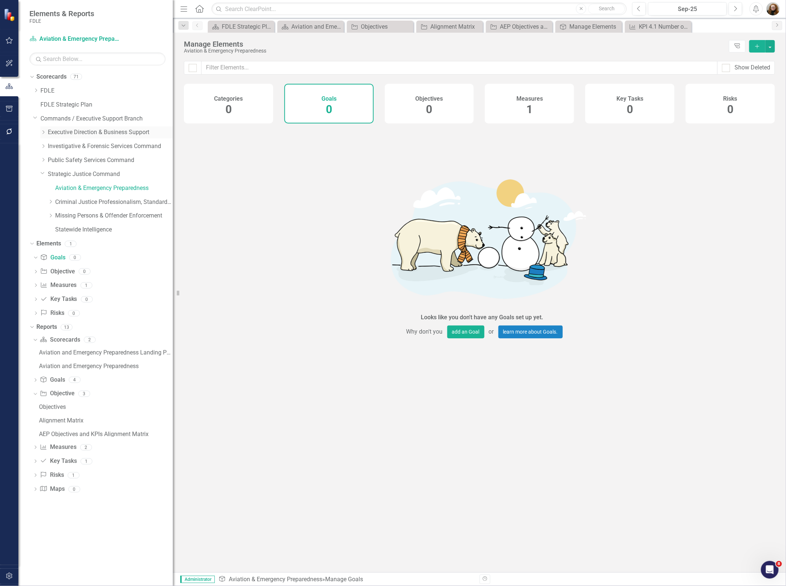
click at [43, 134] on icon "Dropdown" at bounding box center [43, 132] width 6 height 4
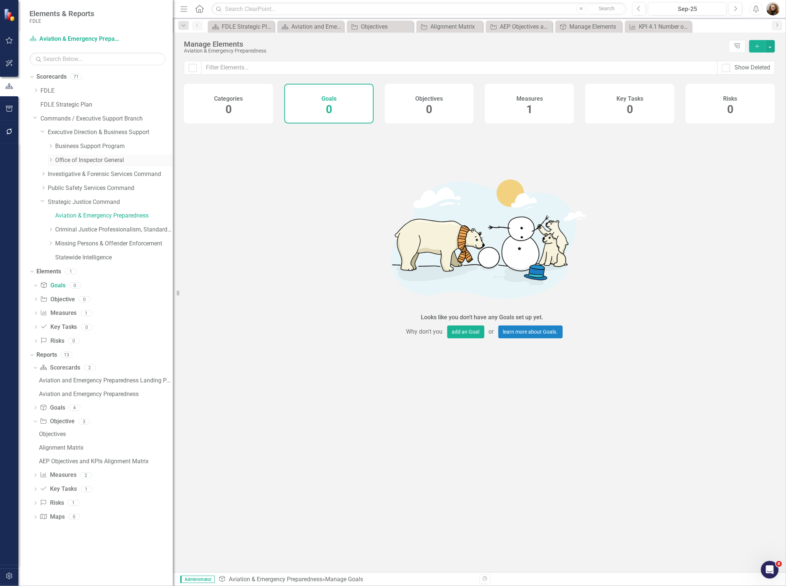
click at [49, 162] on div "Dropdown" at bounding box center [51, 160] width 6 height 6
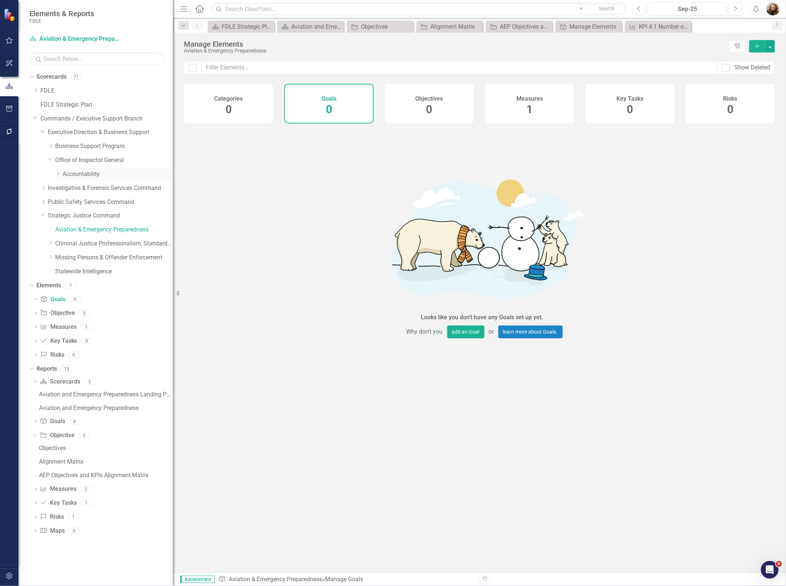
click at [57, 174] on icon "Dropdown" at bounding box center [58, 174] width 6 height 4
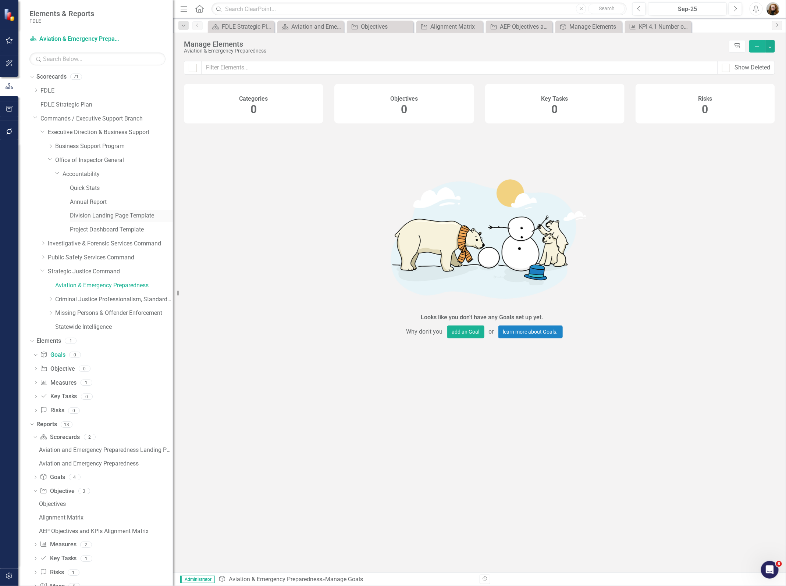
click at [107, 218] on link "Division Landing Page Template" at bounding box center [121, 216] width 103 height 8
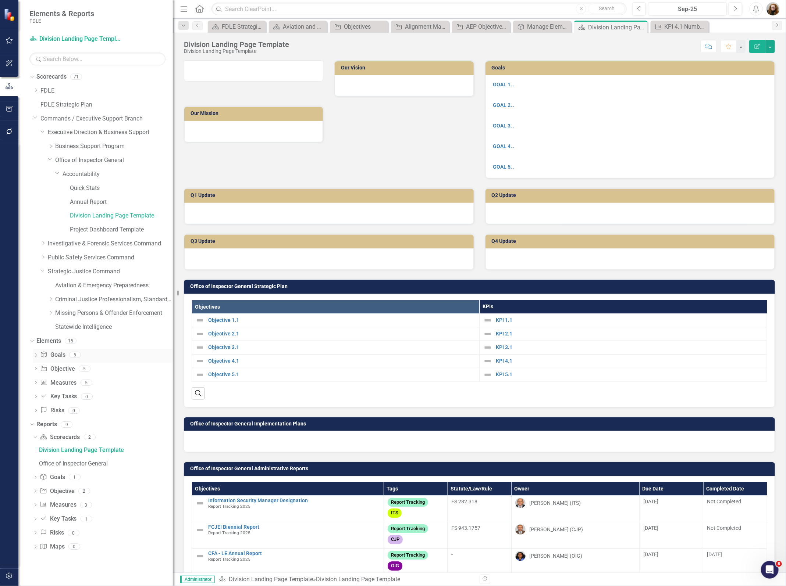
click at [58, 359] on link "Goal Goals" at bounding box center [52, 355] width 25 height 8
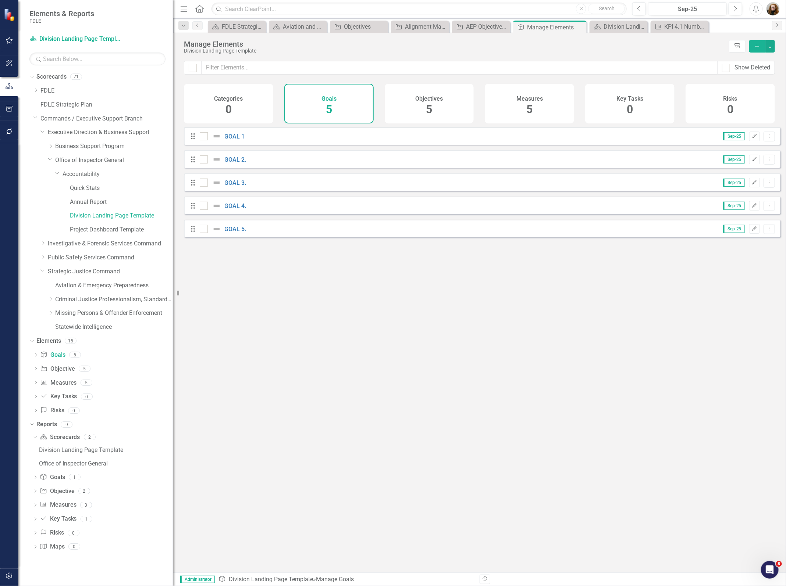
click at [426, 111] on span "5" at bounding box center [429, 109] width 6 height 13
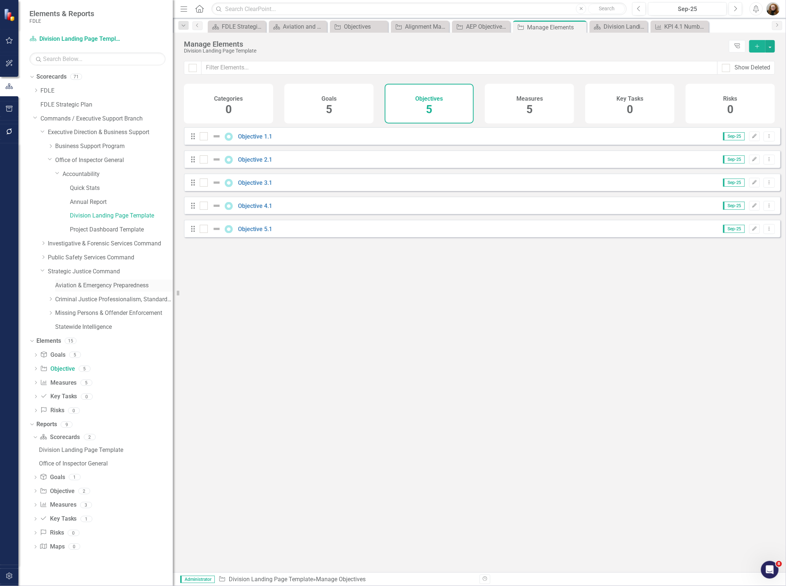
click at [81, 283] on link "Aviation & Emergency Preparedness" at bounding box center [114, 286] width 118 height 8
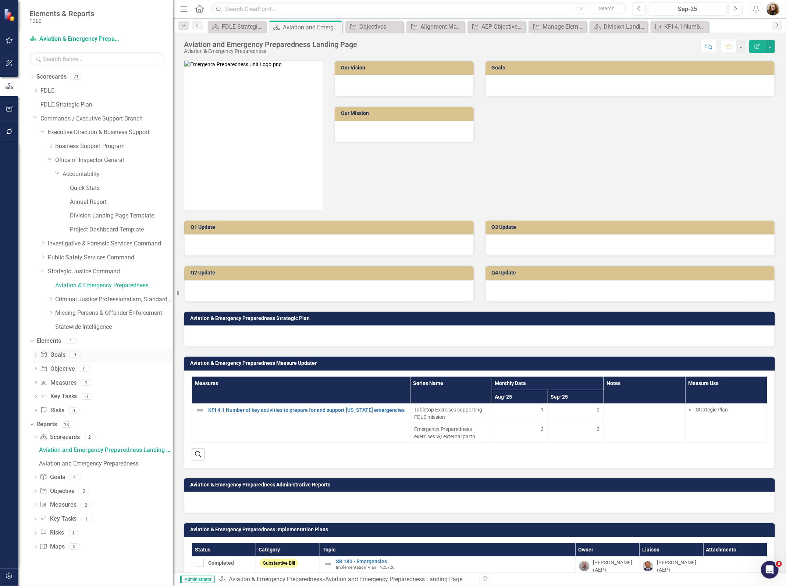
click at [54, 355] on link "Goal Goals" at bounding box center [52, 355] width 25 height 8
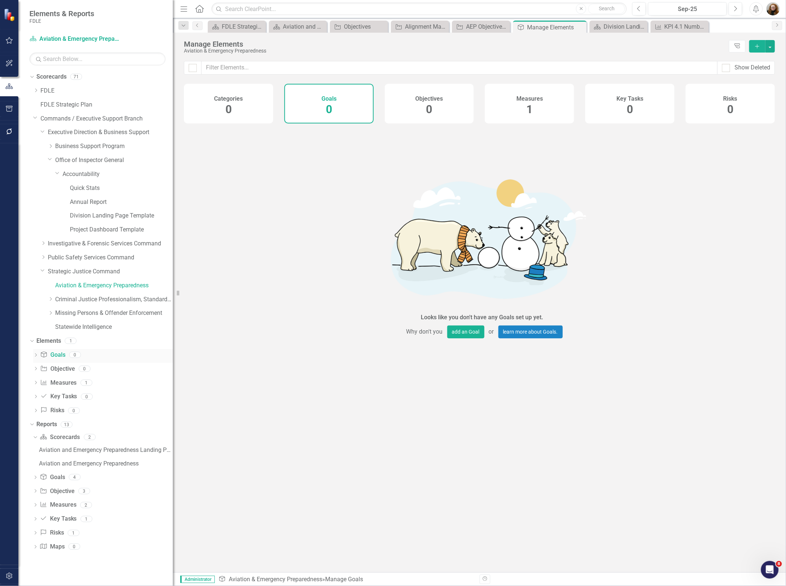
click at [63, 359] on link "Goal Goals" at bounding box center [52, 355] width 25 height 8
click at [758, 48] on icon "Add" at bounding box center [757, 46] width 7 height 5
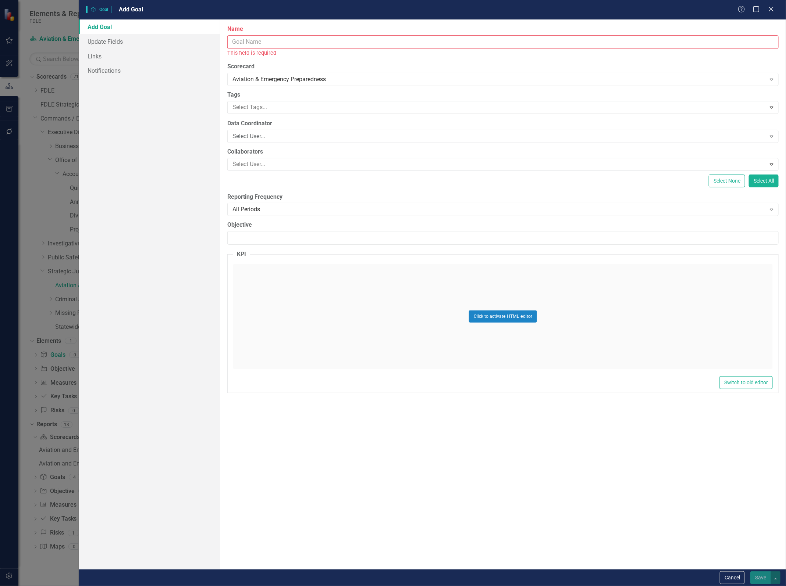
click at [313, 40] on input "Name" at bounding box center [502, 42] width 551 height 14
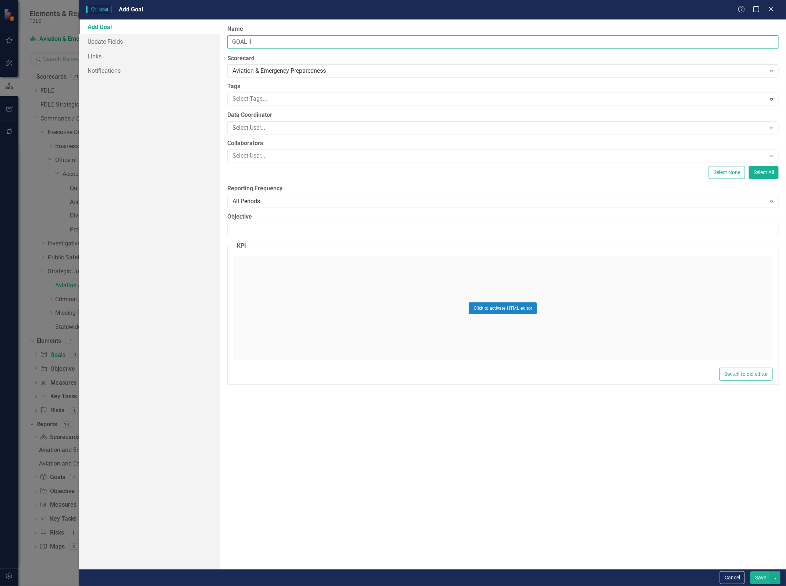
type input "GOAL 1."
click at [756, 582] on button "Save" at bounding box center [760, 578] width 21 height 13
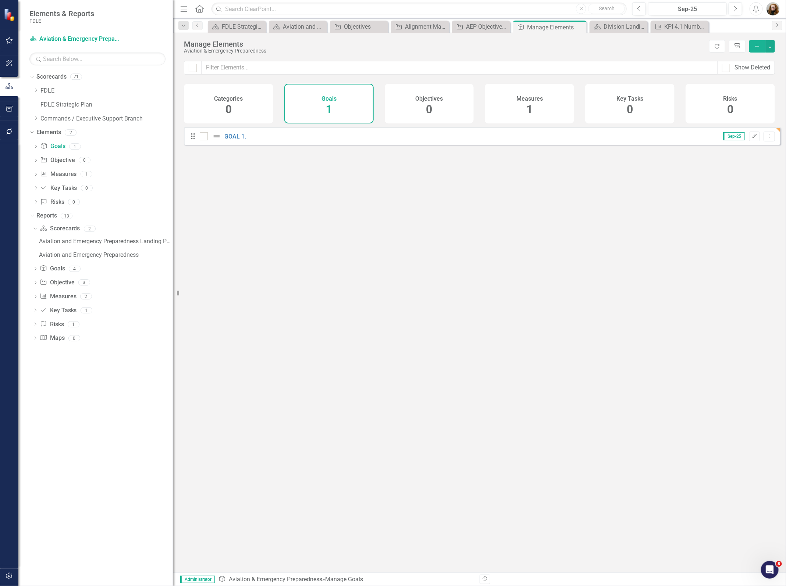
click at [756, 47] on icon "Add" at bounding box center [757, 46] width 7 height 5
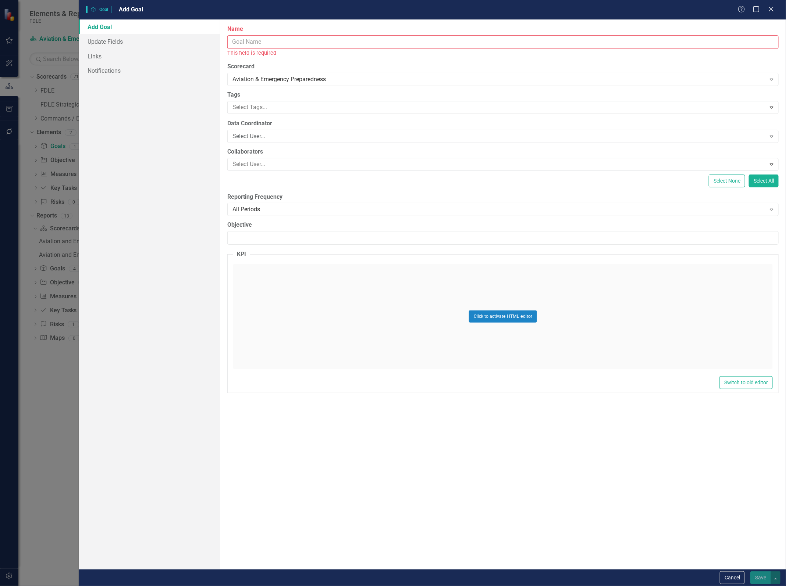
click at [252, 41] on input "Name" at bounding box center [502, 42] width 551 height 14
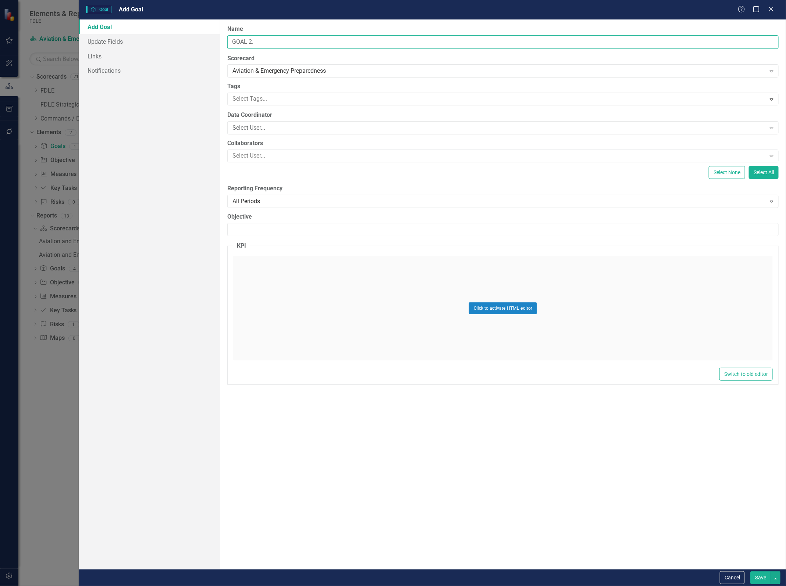
type input "GOAL 2."
click at [757, 580] on button "Save" at bounding box center [760, 578] width 21 height 13
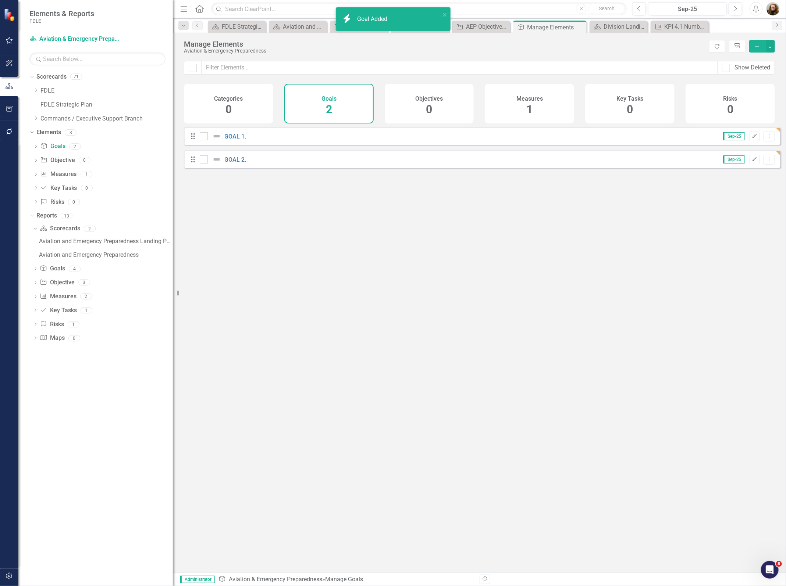
click at [754, 46] on icon "Add" at bounding box center [757, 46] width 7 height 5
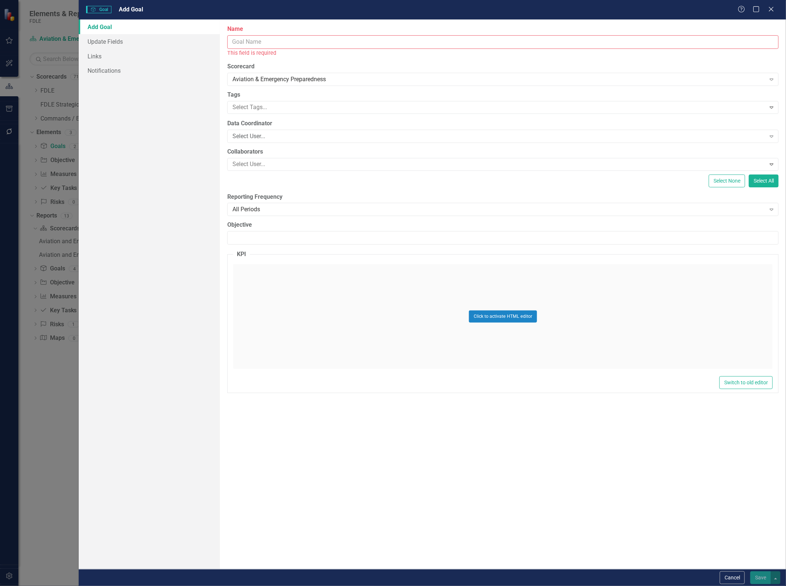
click at [265, 40] on input "Name" at bounding box center [502, 42] width 551 height 14
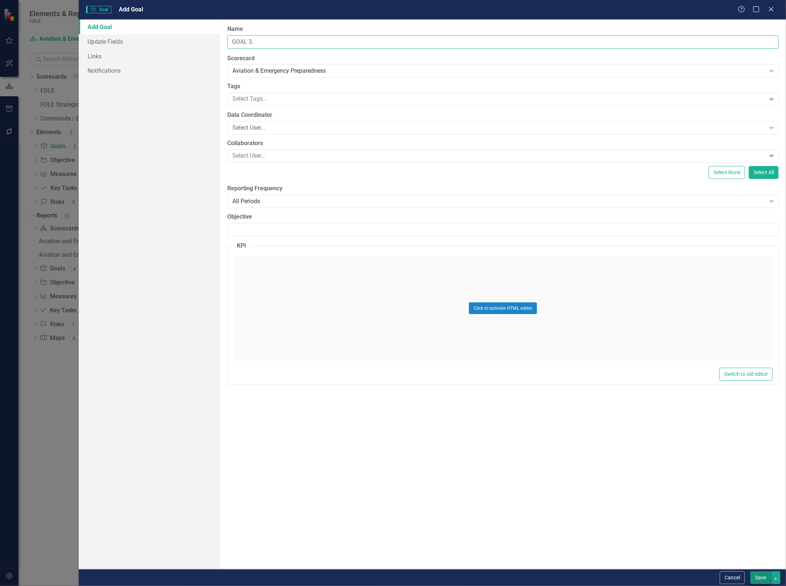
type input "GOAL 3."
click at [760, 579] on button "Save" at bounding box center [760, 578] width 21 height 13
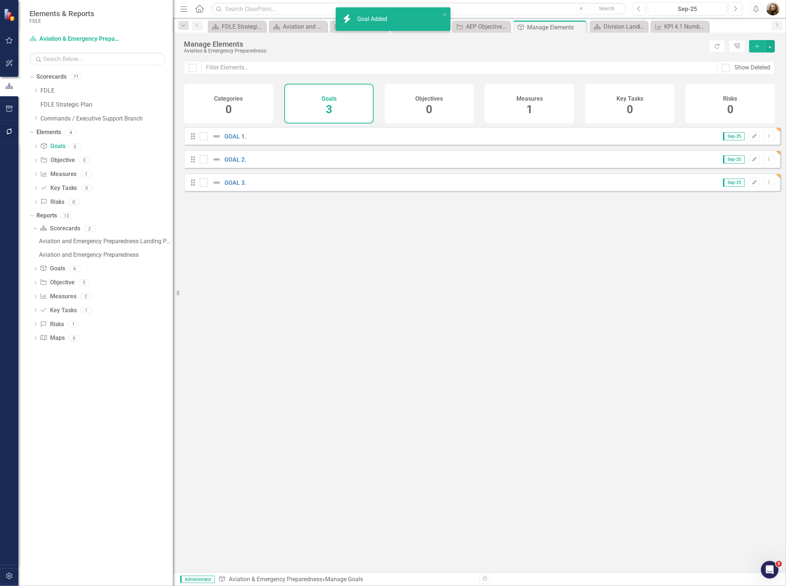
click at [758, 47] on icon "Add" at bounding box center [757, 46] width 7 height 5
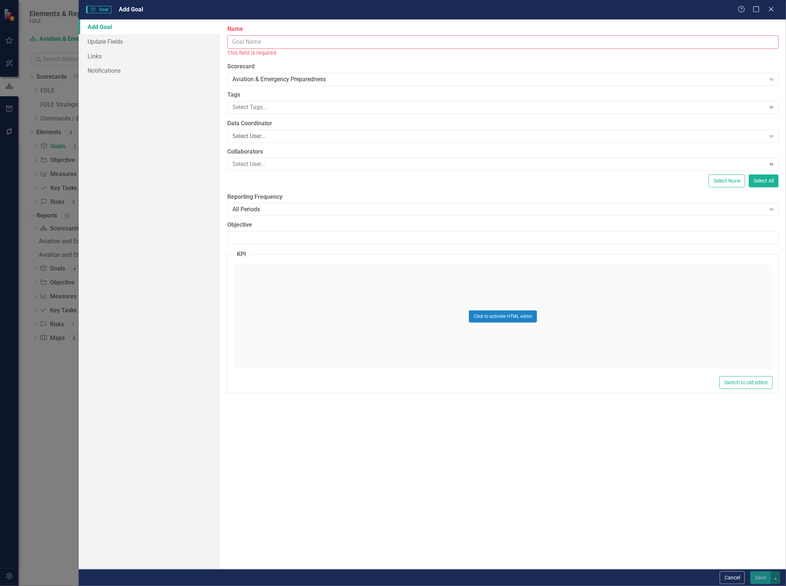
click at [241, 42] on input "Name" at bounding box center [502, 42] width 551 height 14
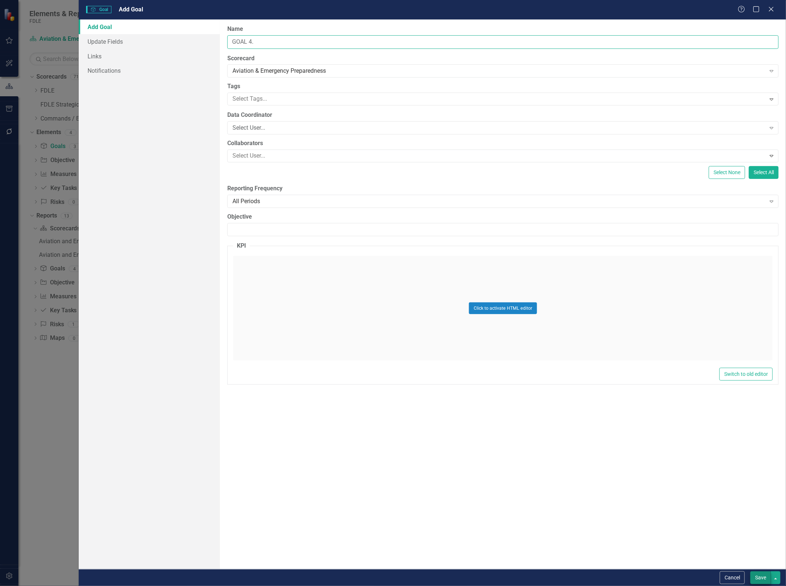
type input "GOAL 4."
click at [758, 581] on button "Save" at bounding box center [760, 578] width 21 height 13
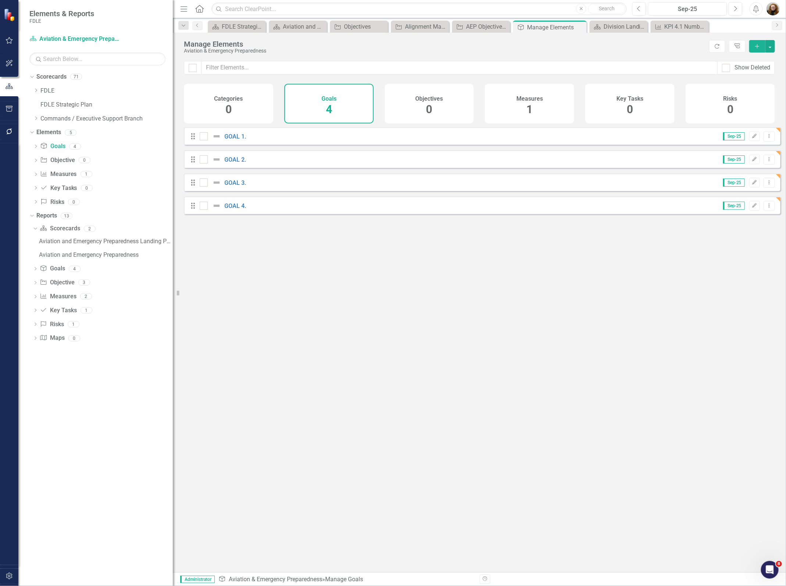
click at [755, 47] on icon "Add" at bounding box center [757, 46] width 7 height 5
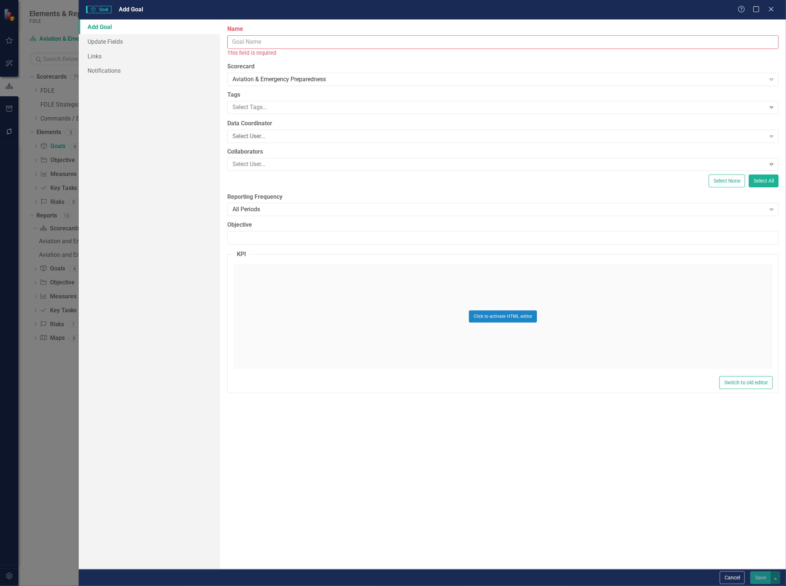
click at [253, 39] on input "Name" at bounding box center [502, 42] width 551 height 14
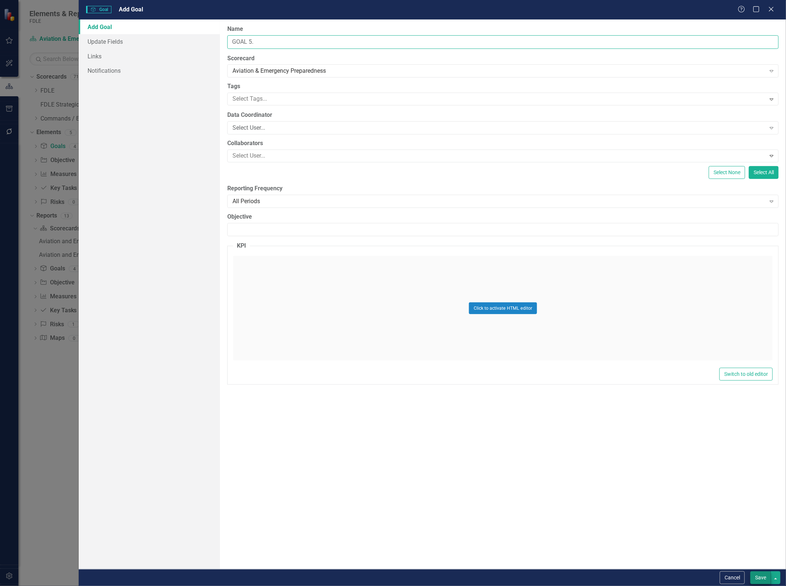
type input "GOAL 5."
click at [761, 576] on button "Save" at bounding box center [760, 578] width 21 height 13
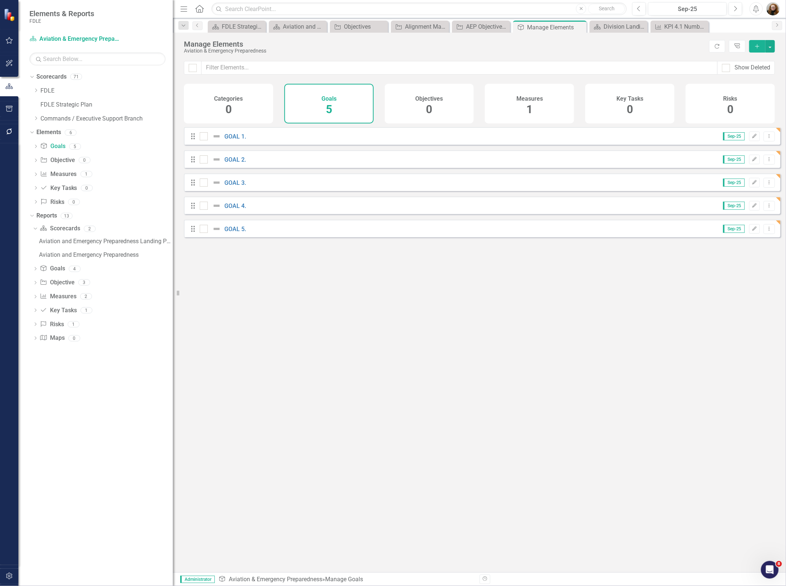
click at [422, 108] on div "Objectives 0" at bounding box center [429, 104] width 89 height 40
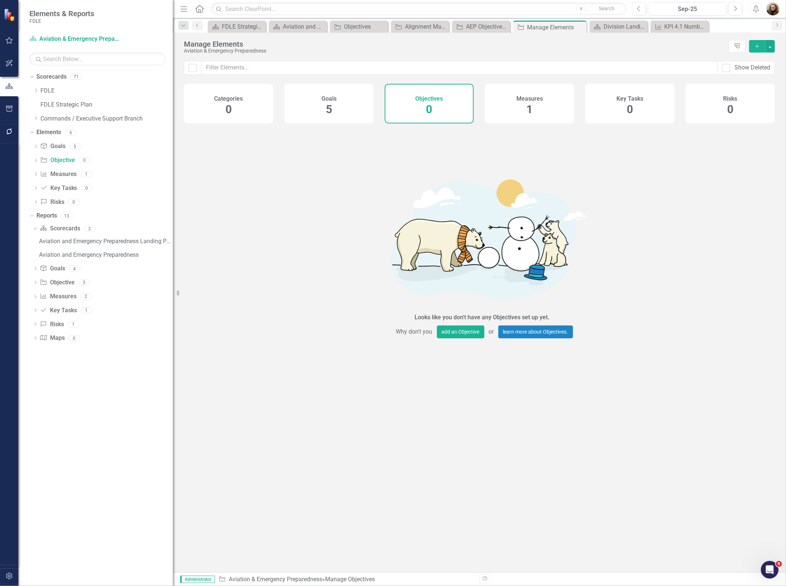
click at [758, 48] on icon "Add" at bounding box center [757, 46] width 7 height 5
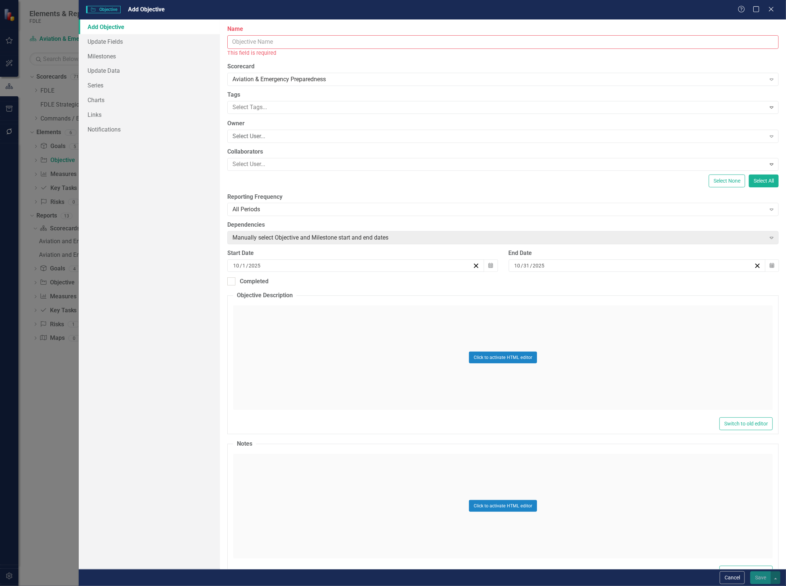
click at [263, 43] on input "Name" at bounding box center [502, 42] width 551 height 14
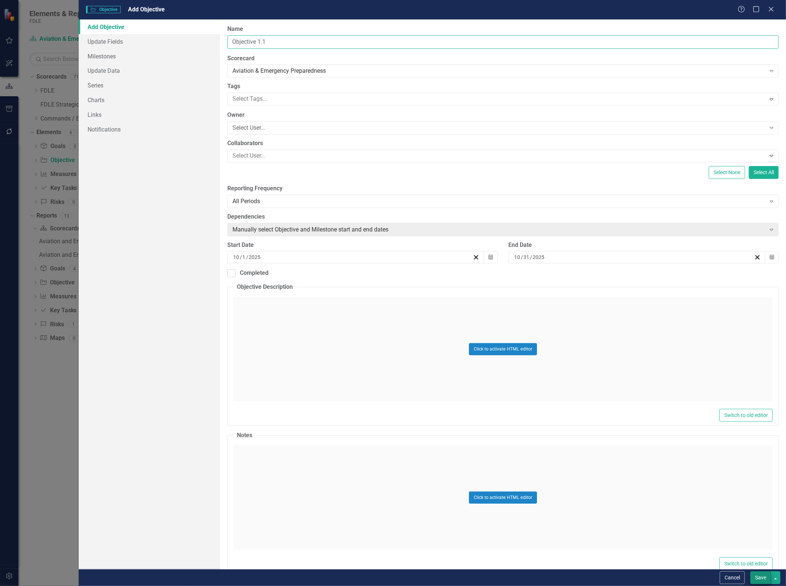
type input "Objective 1.1"
click at [763, 579] on button "Save" at bounding box center [760, 578] width 21 height 13
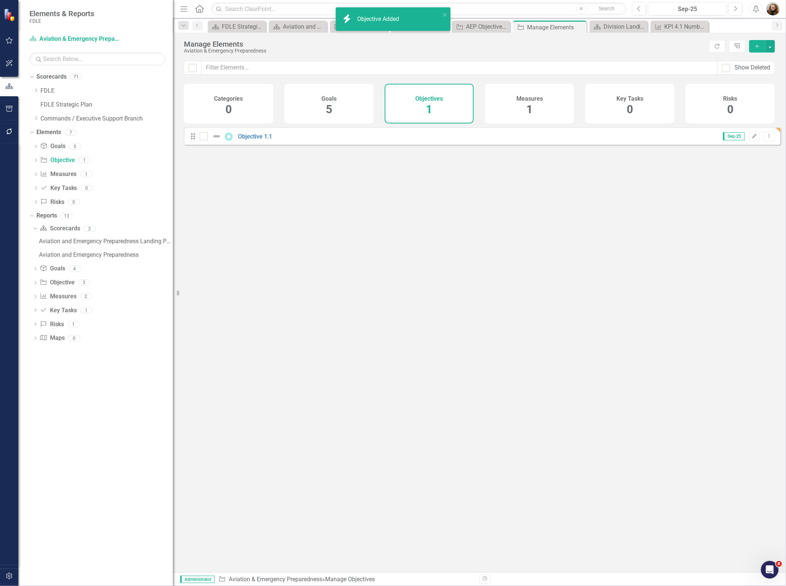
click at [756, 45] on icon "Add" at bounding box center [757, 46] width 7 height 5
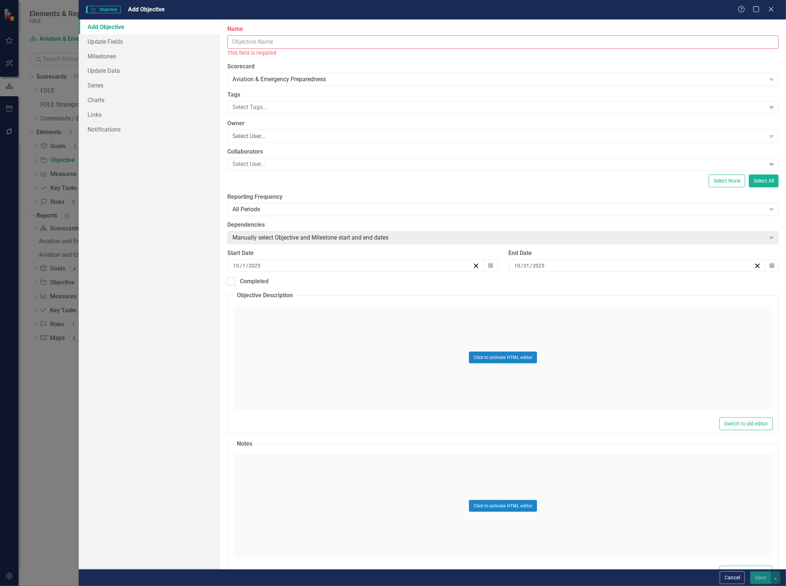
click at [257, 44] on input "Name" at bounding box center [502, 42] width 551 height 14
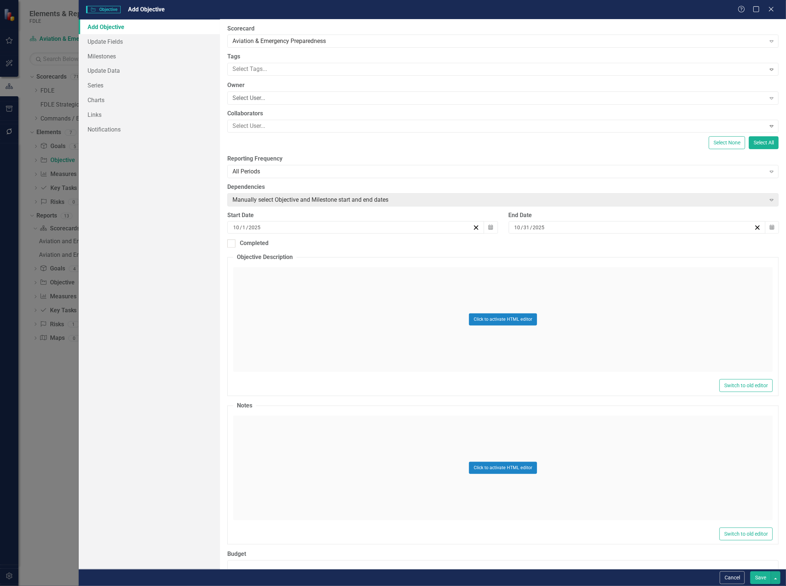
scroll to position [46, 0]
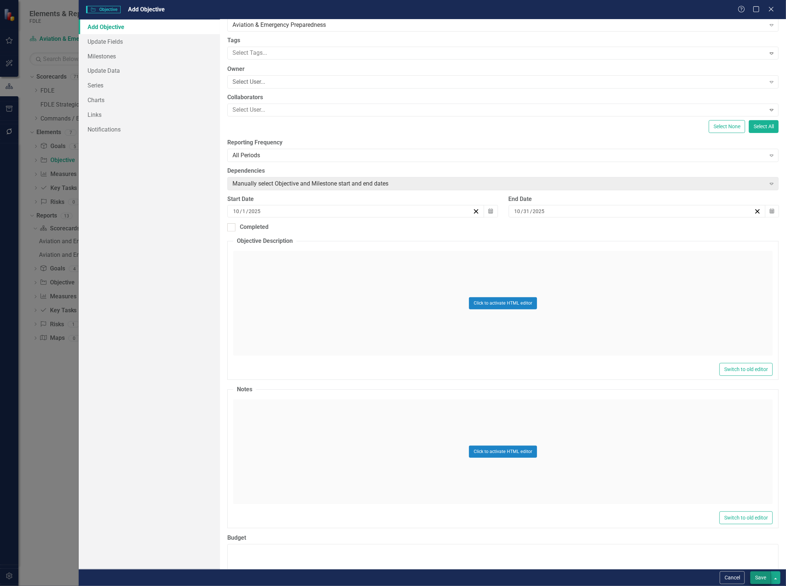
type input "Objective 2.1"
click at [758, 577] on button "Save" at bounding box center [760, 578] width 21 height 13
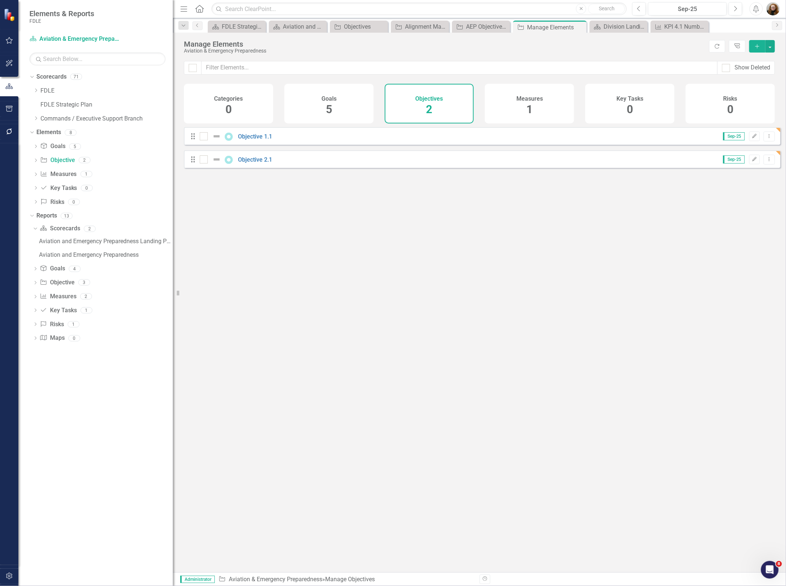
click at [756, 46] on icon "Add" at bounding box center [757, 46] width 7 height 5
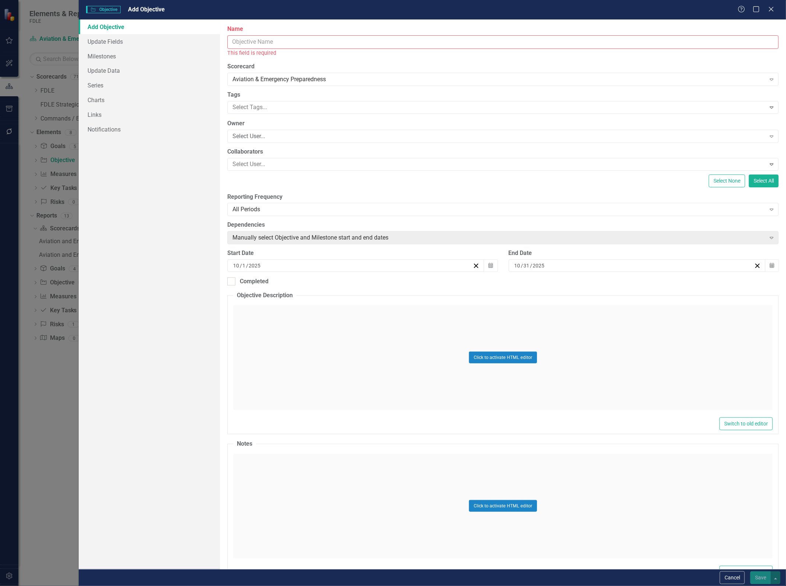
click at [286, 43] on input "Name" at bounding box center [502, 42] width 551 height 14
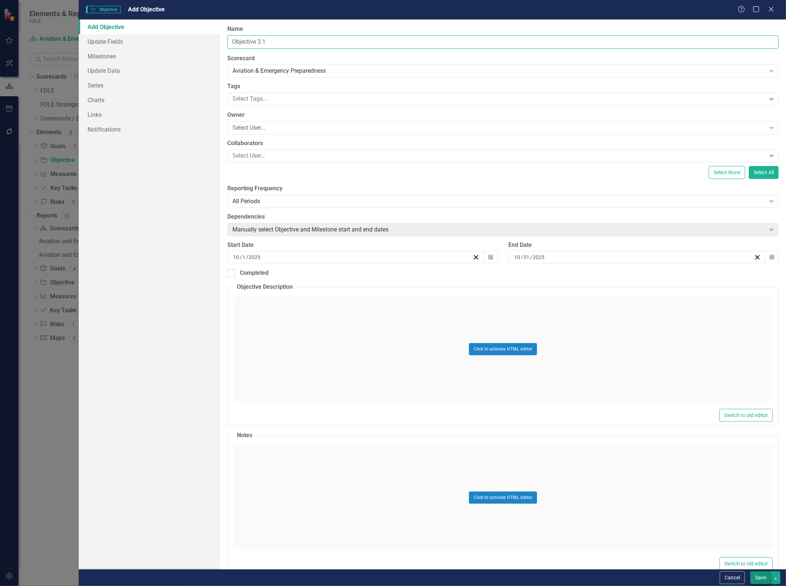
type input "Objective 3.1"
click at [760, 576] on button "Save" at bounding box center [760, 578] width 21 height 13
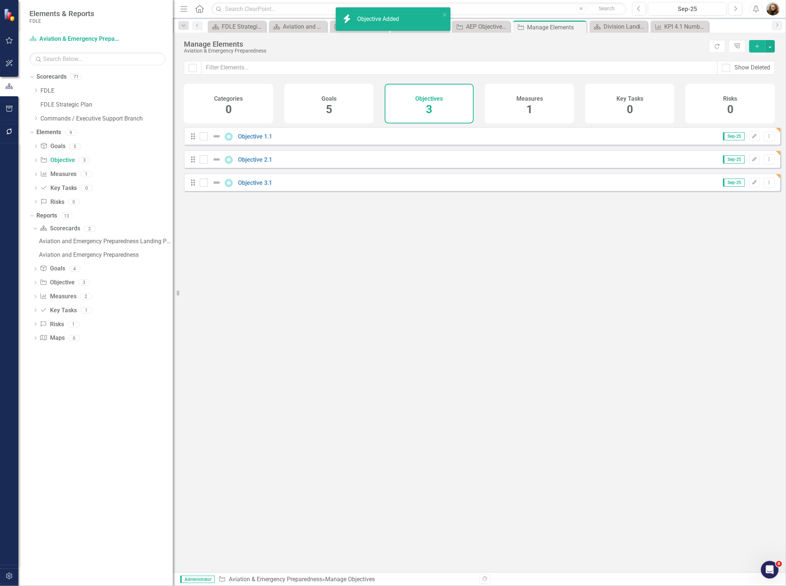
click at [756, 50] on button "Add" at bounding box center [757, 46] width 16 height 12
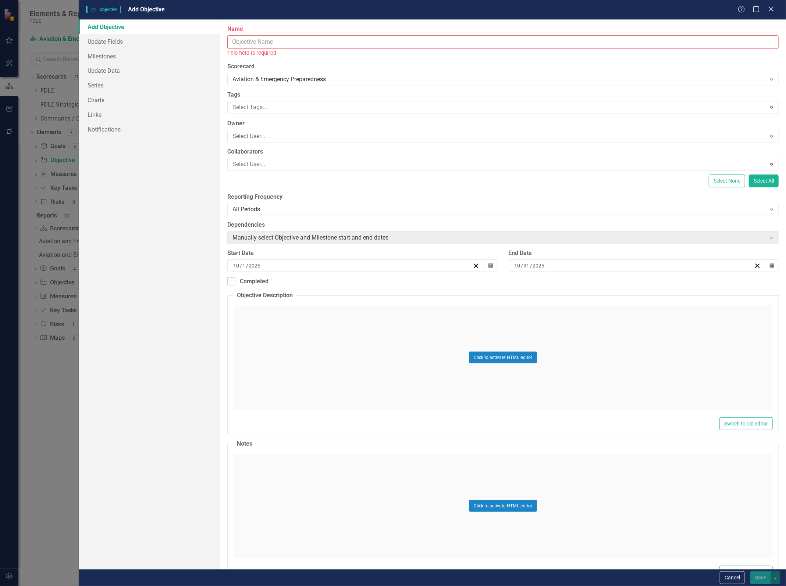
click at [257, 44] on input "Name" at bounding box center [502, 42] width 551 height 14
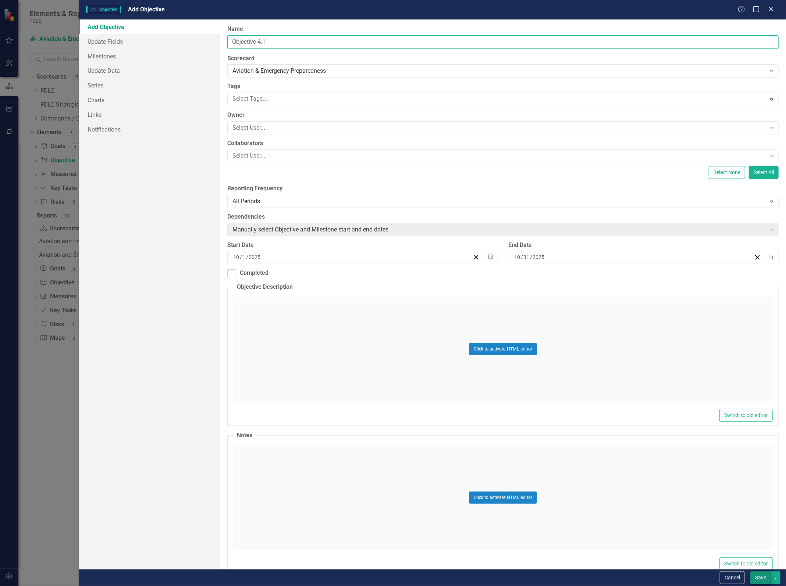
type input "Objective 4.1"
click at [762, 575] on button "Save" at bounding box center [760, 578] width 21 height 13
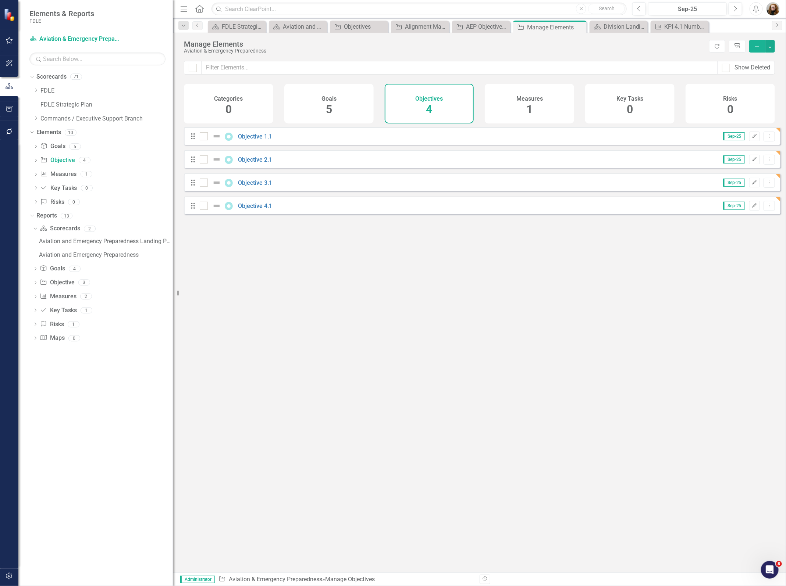
click at [248, 287] on div "Looks like you don't have any Objectives set up yet. Why don't you add an Objec…" at bounding box center [482, 340] width 596 height 427
click at [752, 49] on button "Add" at bounding box center [757, 46] width 16 height 12
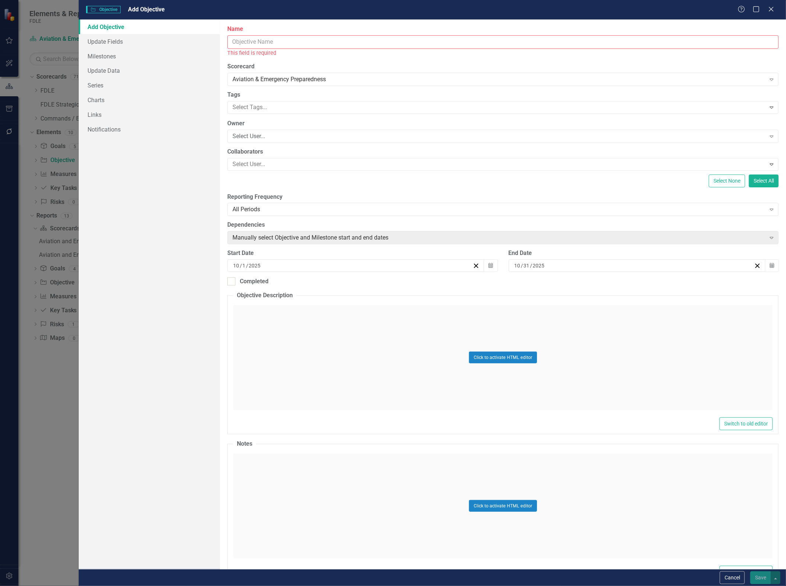
click at [333, 45] on input "Name" at bounding box center [502, 42] width 551 height 14
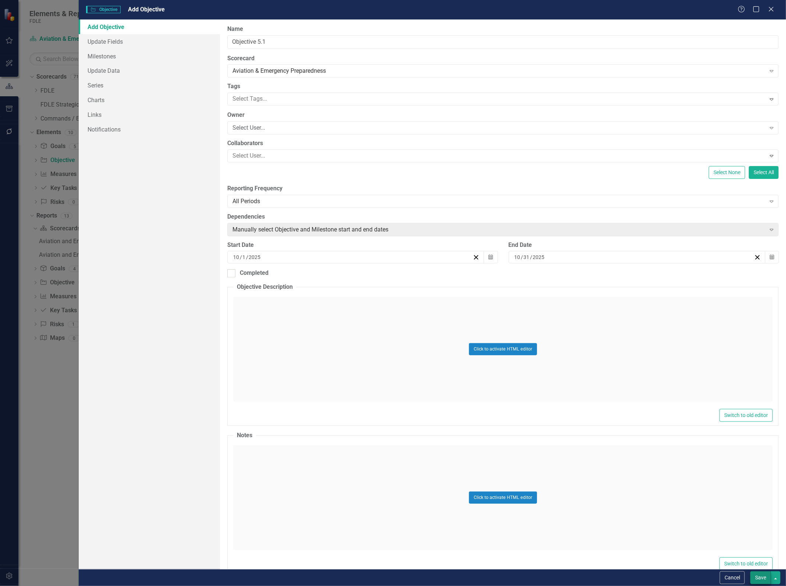
type input "Objective 5.1"
click at [756, 575] on button "Save" at bounding box center [760, 578] width 21 height 13
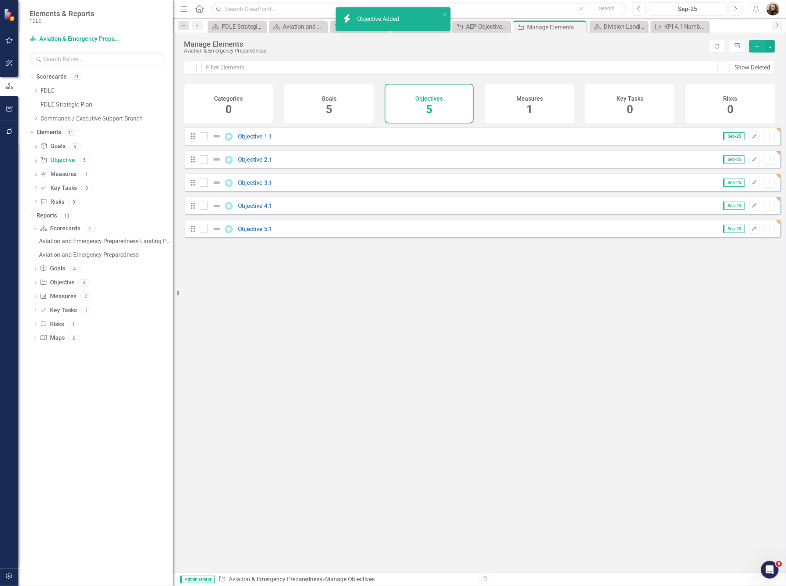
click at [409, 294] on div "Looks like you don't have any Objectives set up yet. Why don't you add an Objec…" at bounding box center [482, 340] width 596 height 427
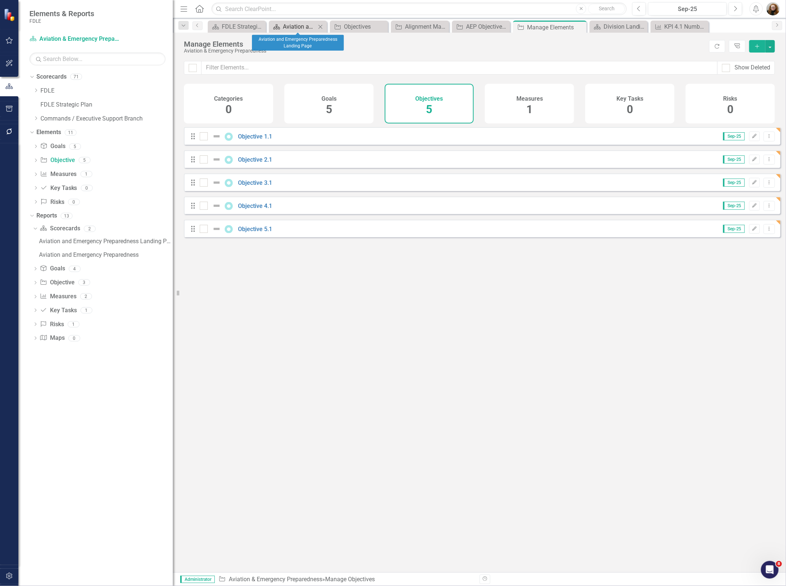
click at [293, 26] on div "Aviation and Emergency Preparedness Landing Page" at bounding box center [299, 26] width 33 height 9
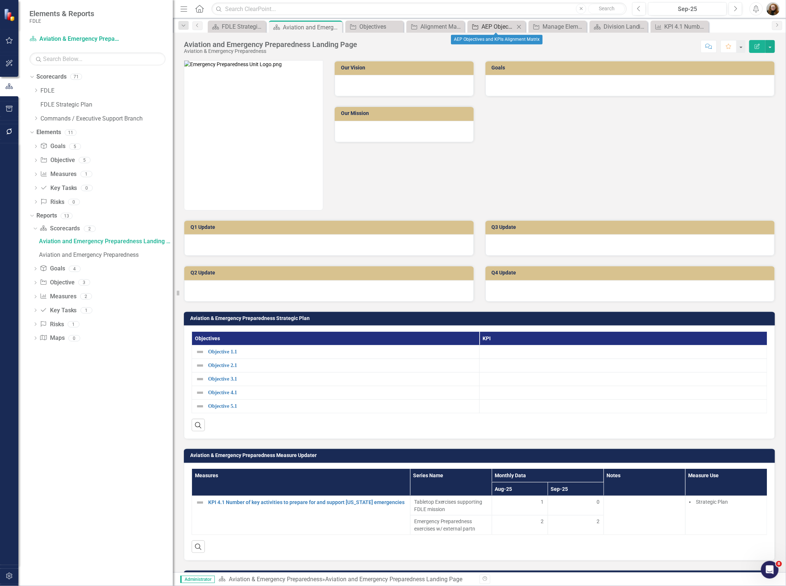
click at [497, 26] on div "AEP Objectives and KPIs Alignment Matrix" at bounding box center [497, 26] width 33 height 9
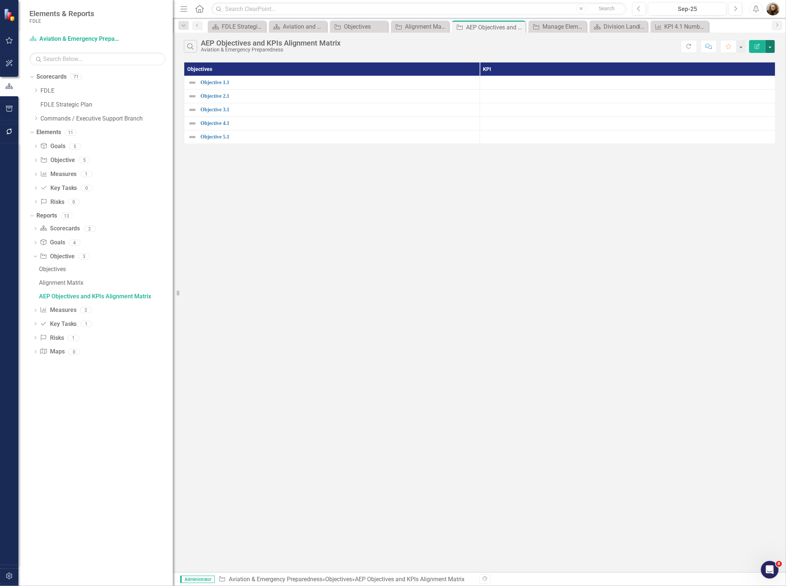
click at [770, 46] on button "button" at bounding box center [770, 46] width 10 height 13
click at [759, 62] on link "Edit Report Edit Report" at bounding box center [745, 61] width 58 height 14
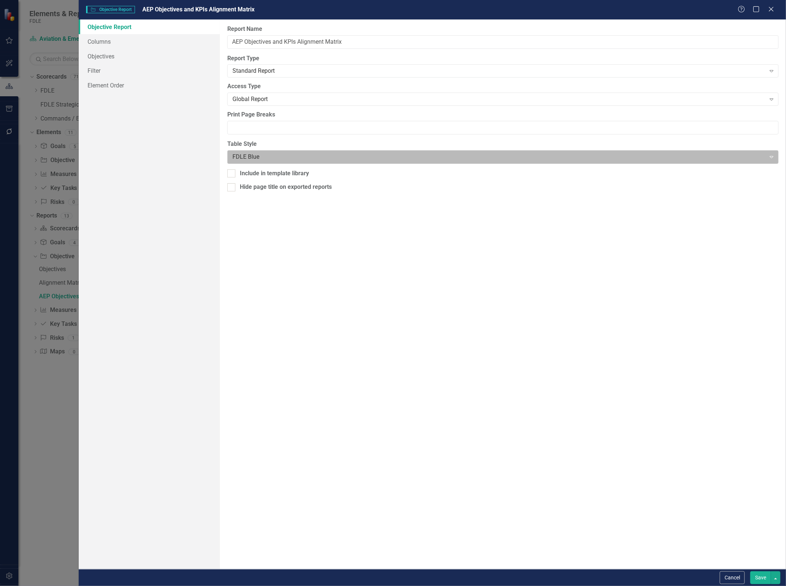
click at [293, 157] on div at bounding box center [496, 157] width 528 height 10
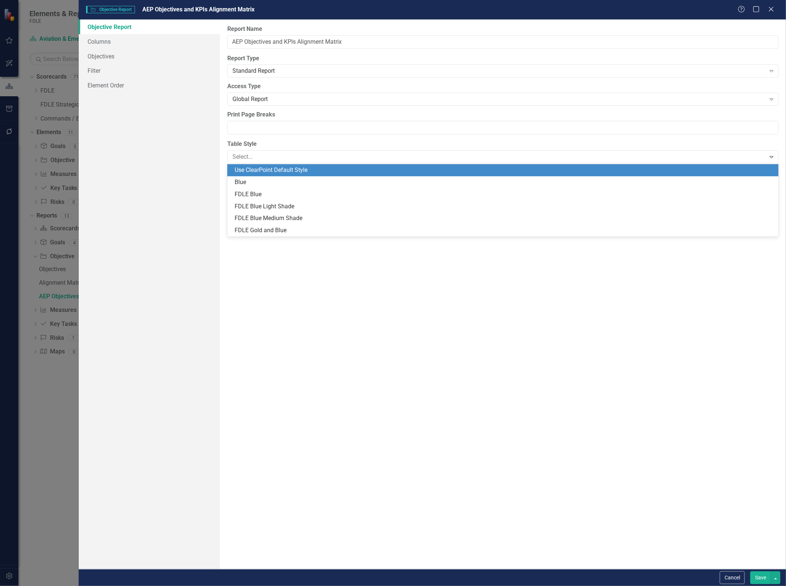
click at [310, 172] on div "Use ClearPoint Default Style" at bounding box center [504, 170] width 539 height 8
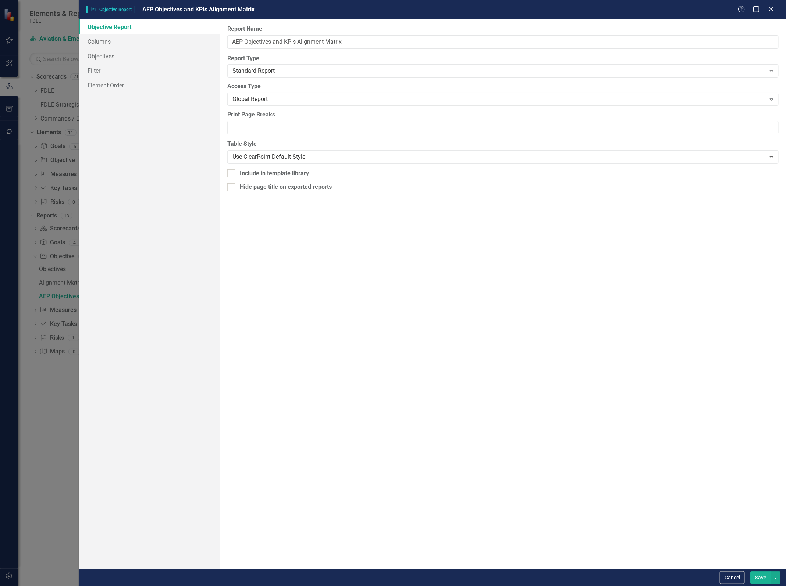
click at [756, 578] on button "Save" at bounding box center [760, 578] width 21 height 13
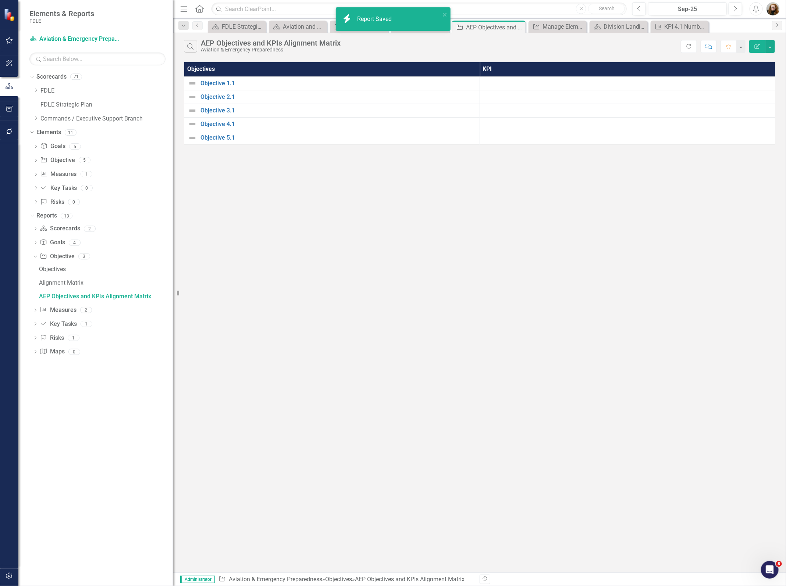
click at [554, 385] on div "Search AEP Objectives and KPIs Alignment Matrix Aviation & Emergency Preparedne…" at bounding box center [479, 303] width 613 height 540
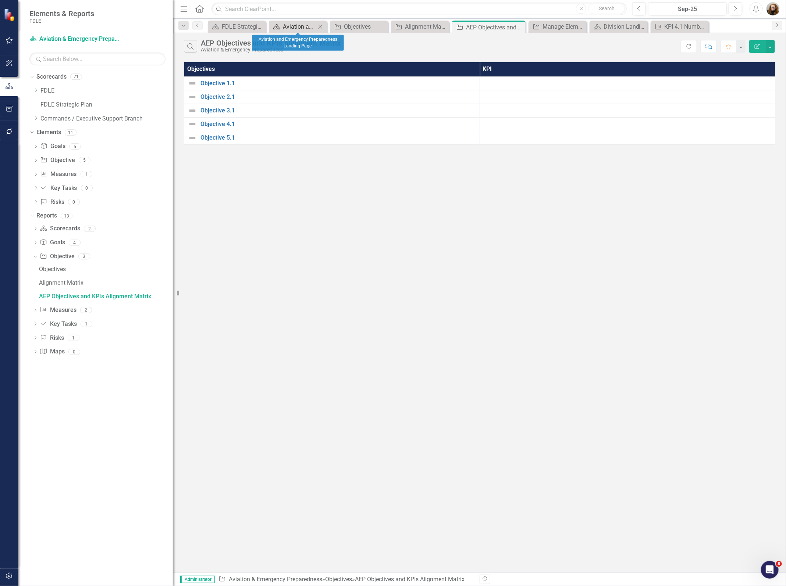
click at [294, 24] on div "Aviation and Emergency Preparedness Landing Page" at bounding box center [299, 26] width 33 height 9
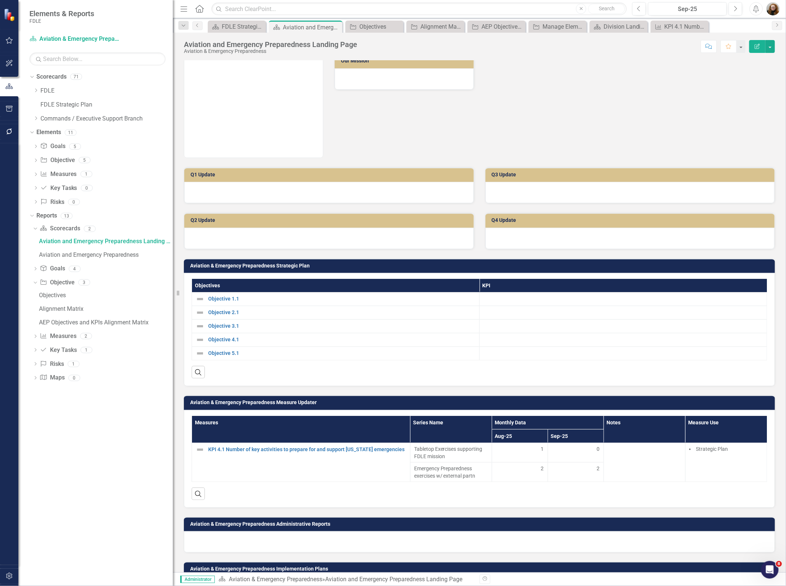
scroll to position [45, 0]
